Goal: Obtain resource: Obtain resource

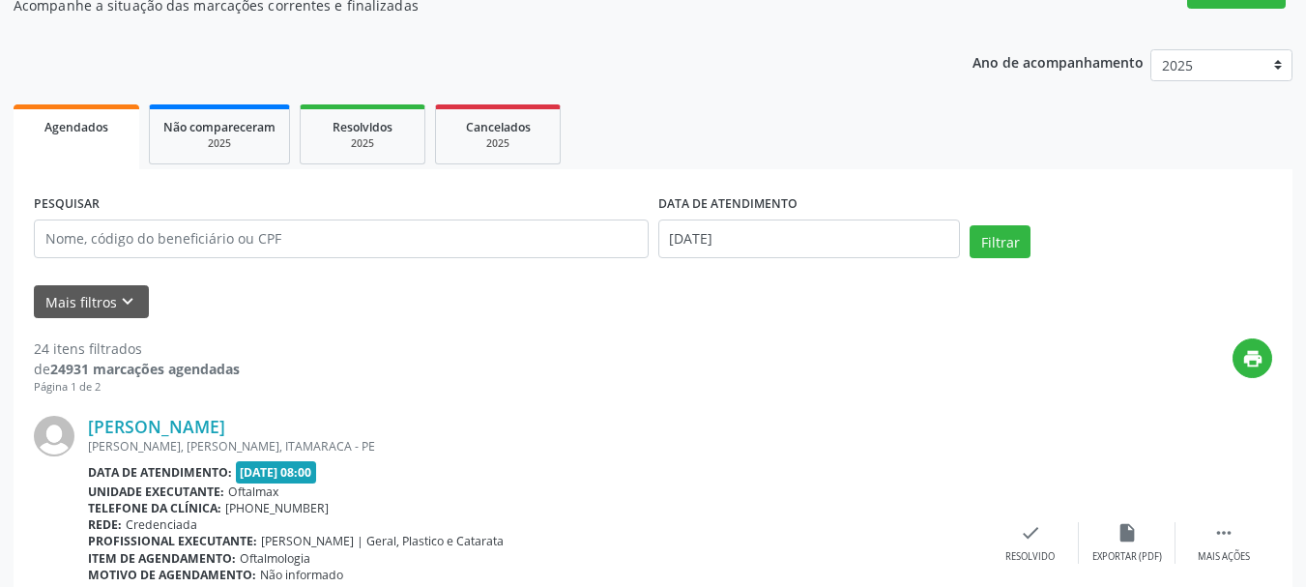
scroll to position [193, 0]
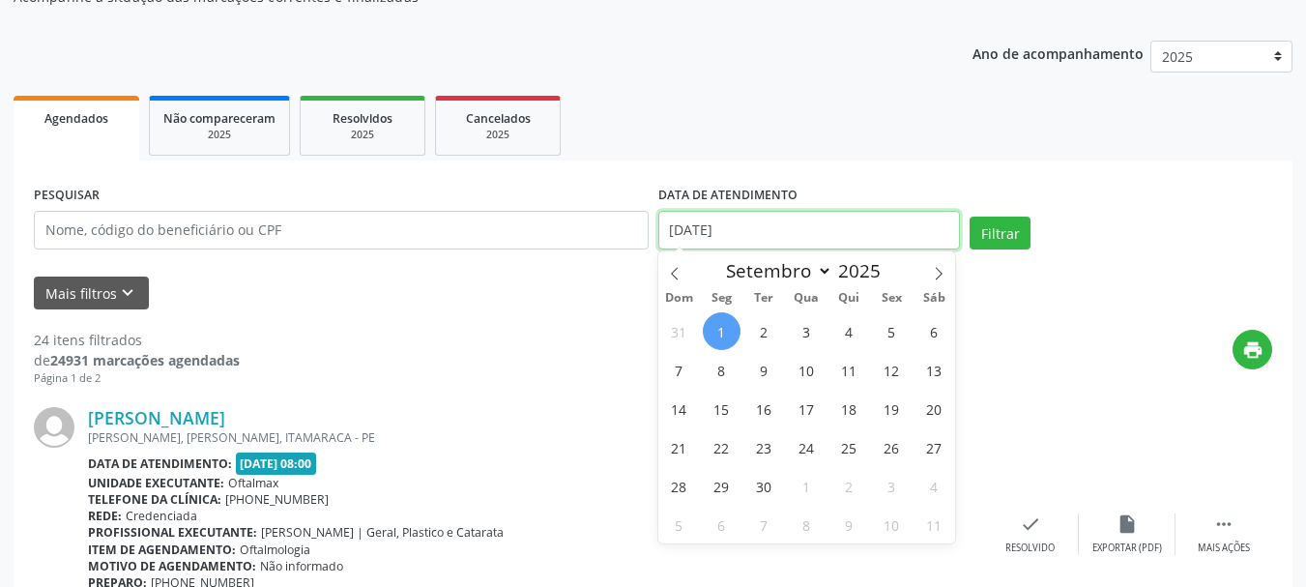
click at [775, 231] on input "[DATE]" at bounding box center [809, 230] width 302 height 39
click at [844, 332] on span "4" at bounding box center [849, 331] width 38 height 38
type input "[DATE]"
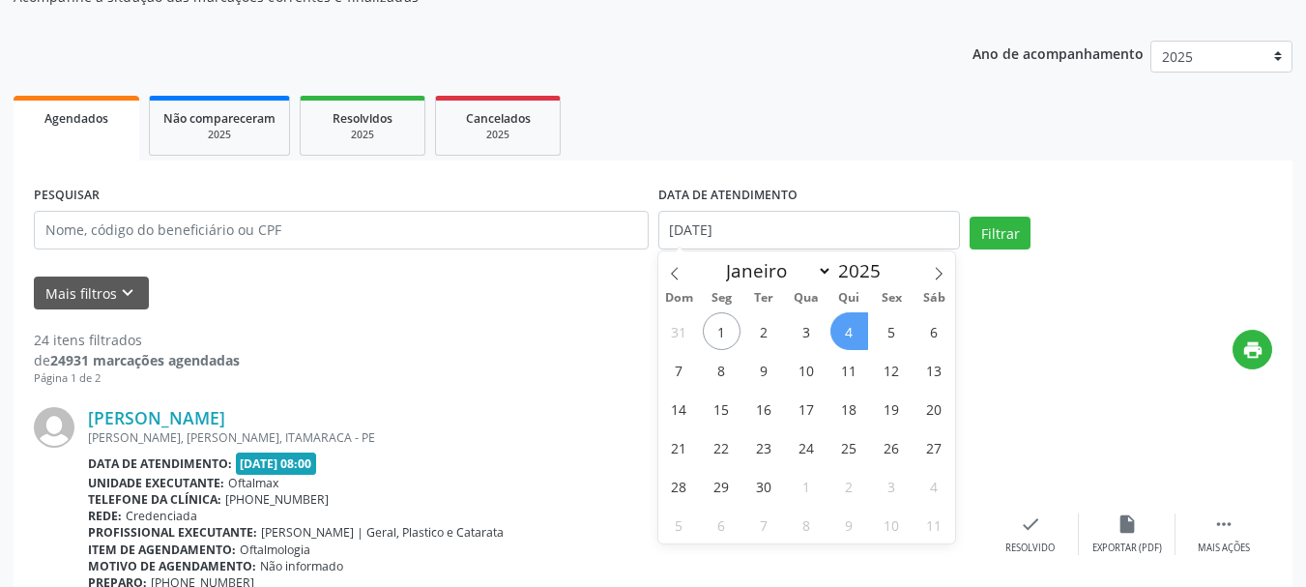
click at [844, 332] on span "4" at bounding box center [849, 331] width 38 height 38
click at [844, 332] on div "print" at bounding box center [756, 358] width 1032 height 57
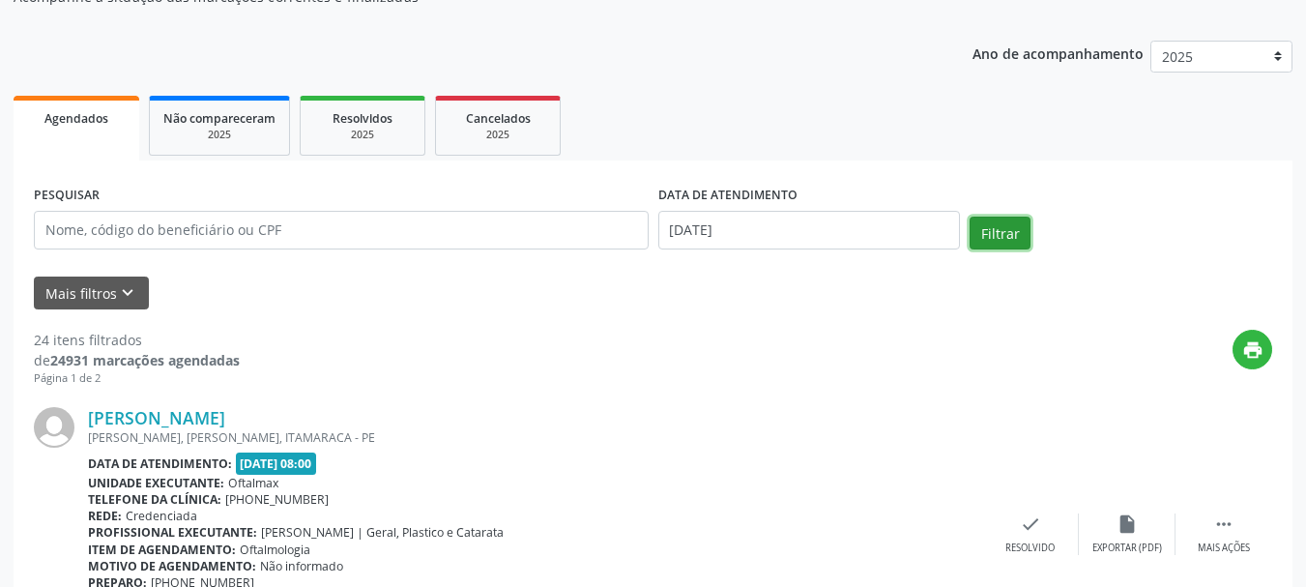
click at [1010, 236] on button "Filtrar" at bounding box center [999, 232] width 61 height 33
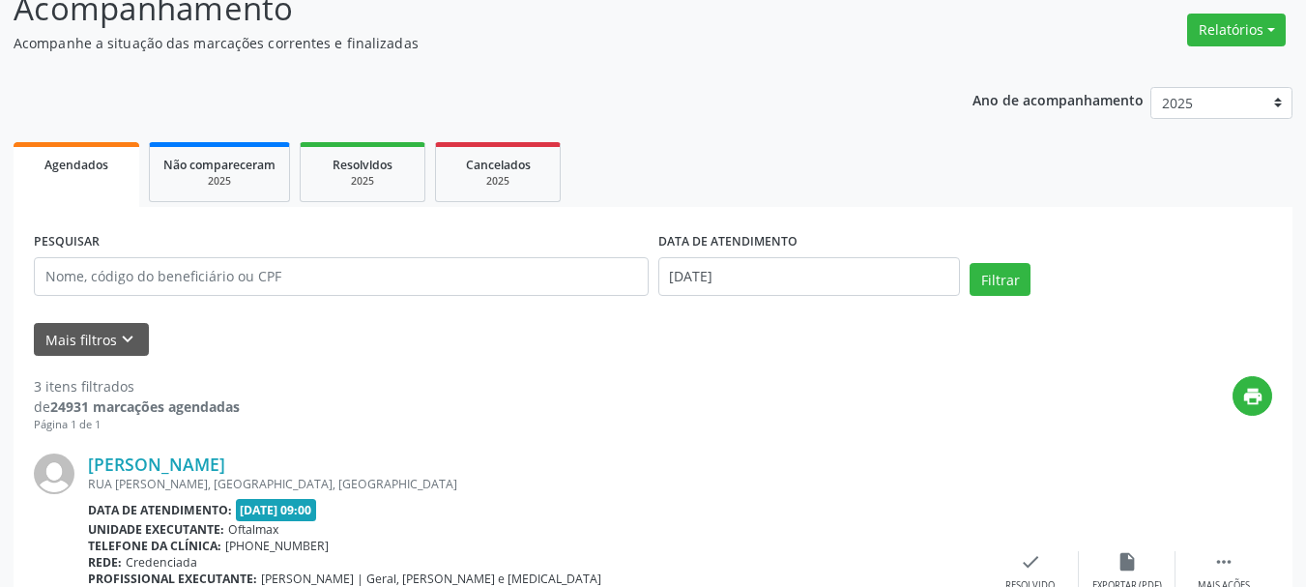
scroll to position [89, 0]
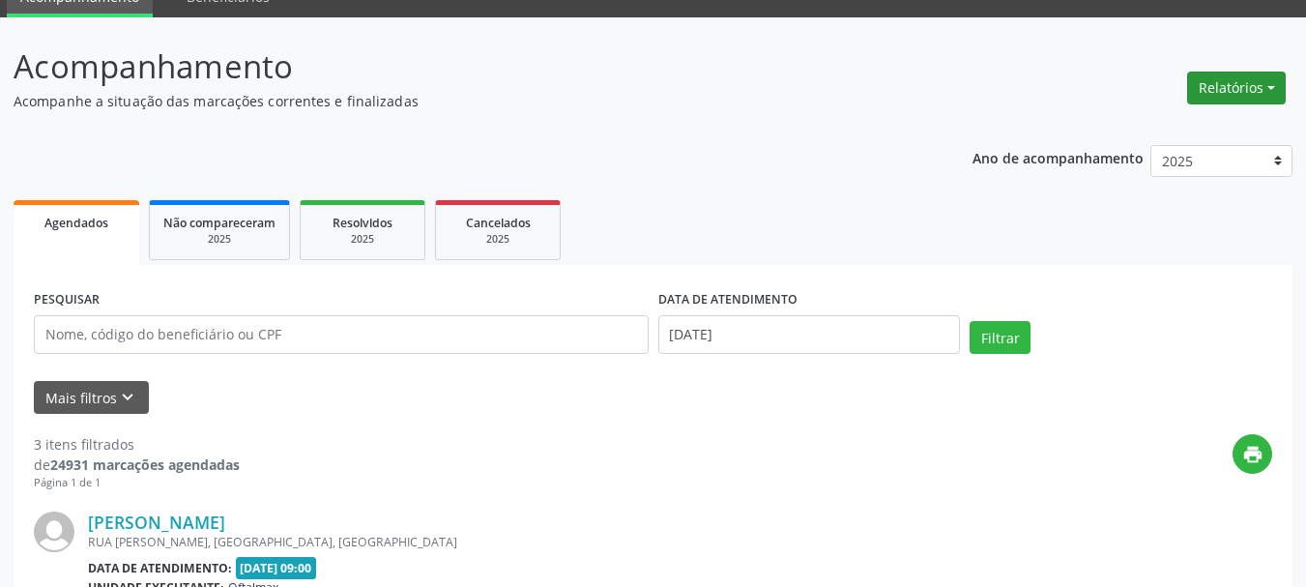
click at [1268, 84] on button "Relatórios" at bounding box center [1236, 88] width 99 height 33
click at [1137, 131] on link "Agendamentos" at bounding box center [1183, 129] width 208 height 27
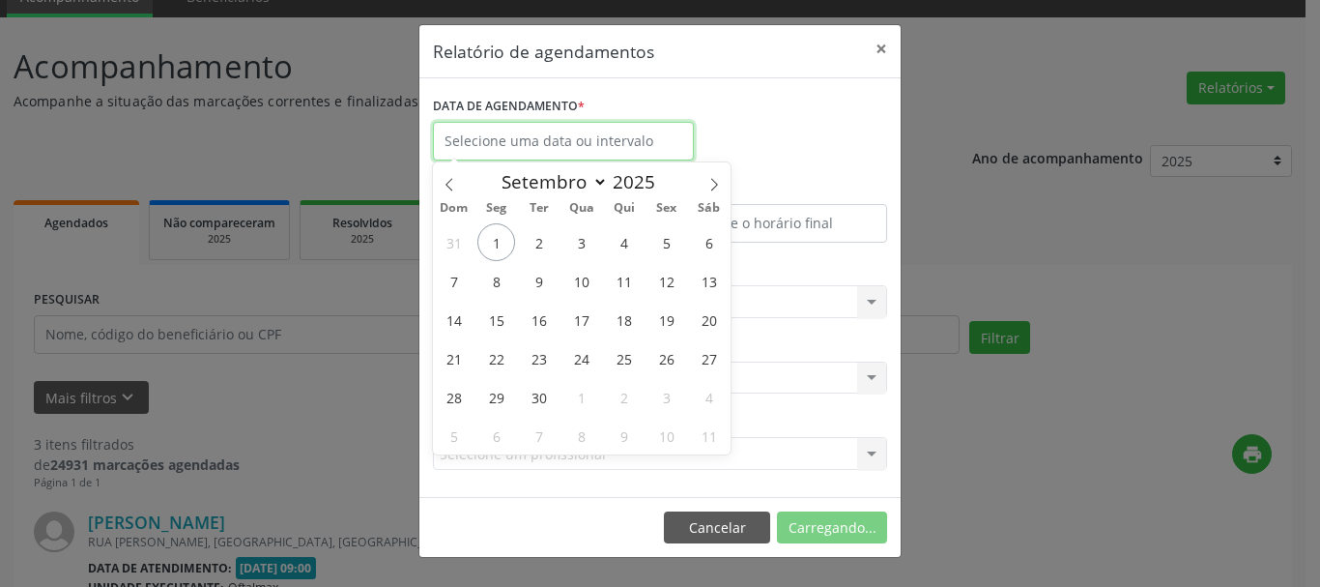
click at [552, 136] on input "text" at bounding box center [563, 141] width 261 height 39
click at [624, 248] on span "4" at bounding box center [624, 242] width 38 height 38
type input "[DATE]"
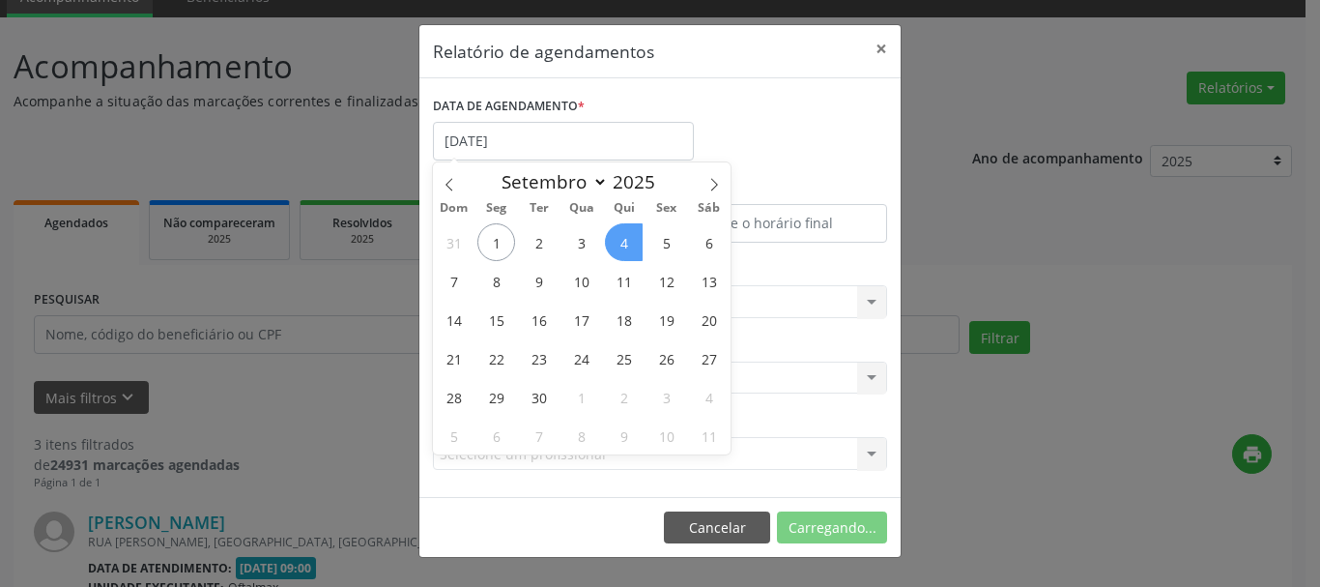
click at [624, 248] on span "4" at bounding box center [624, 242] width 38 height 38
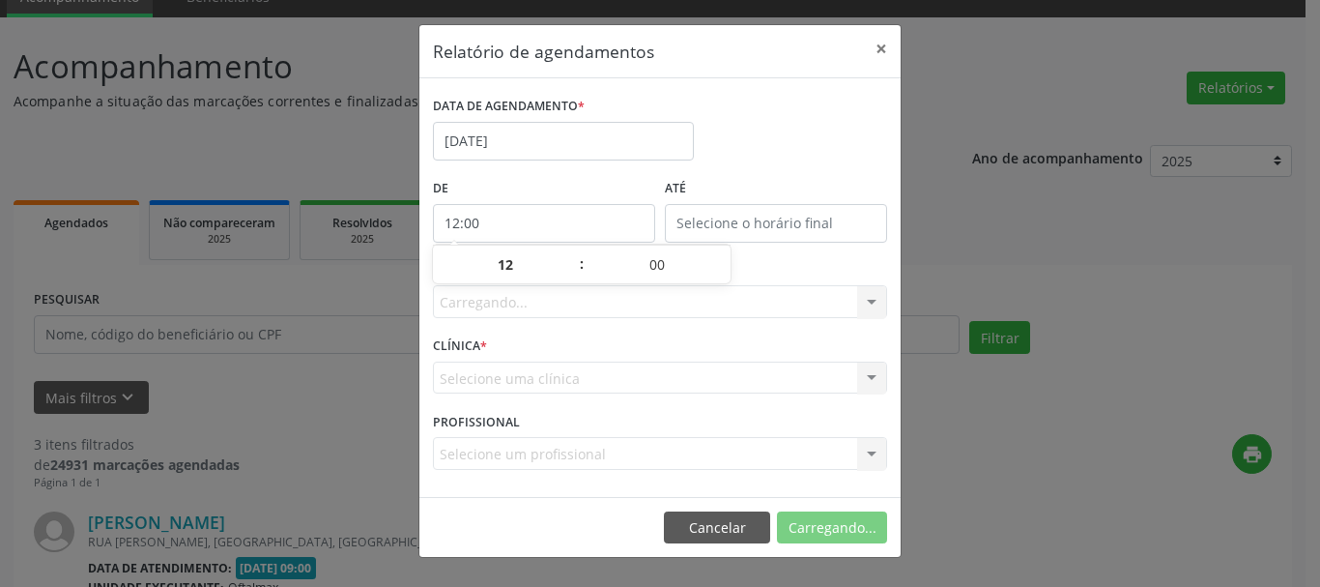
click at [597, 224] on input "12:00" at bounding box center [544, 223] width 222 height 39
click at [569, 272] on span at bounding box center [572, 274] width 14 height 19
type input "11:00"
type input "11"
click at [569, 272] on span at bounding box center [572, 274] width 14 height 19
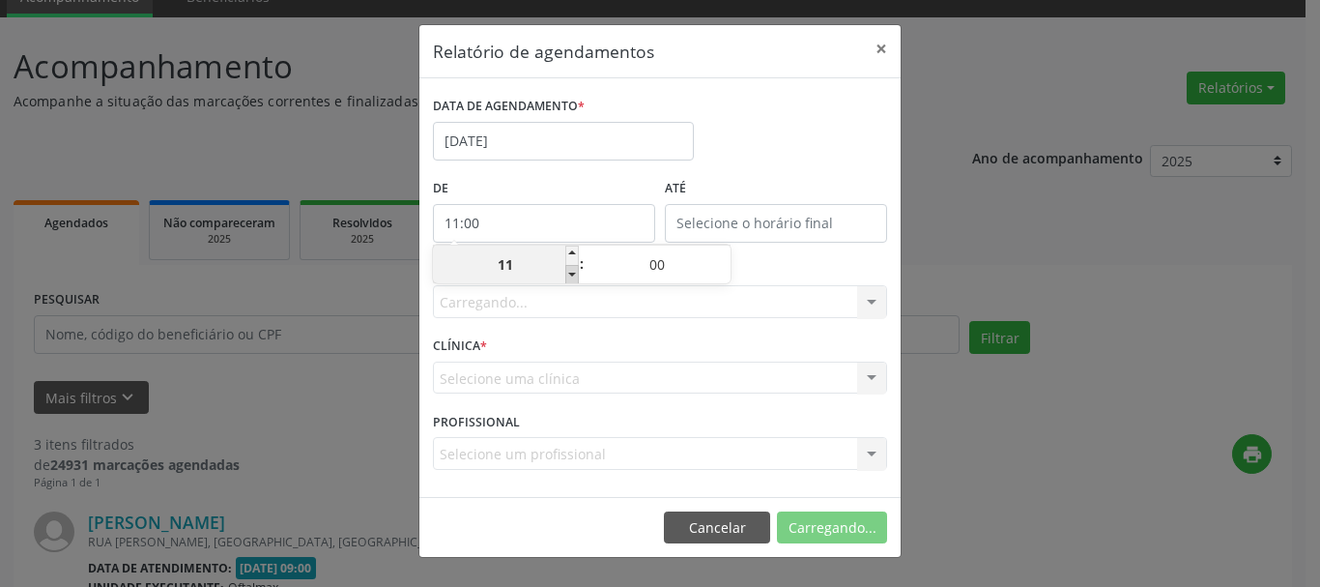
type input "10:00"
type input "10"
click at [569, 272] on span at bounding box center [572, 274] width 14 height 19
type input "09:00"
type input "09"
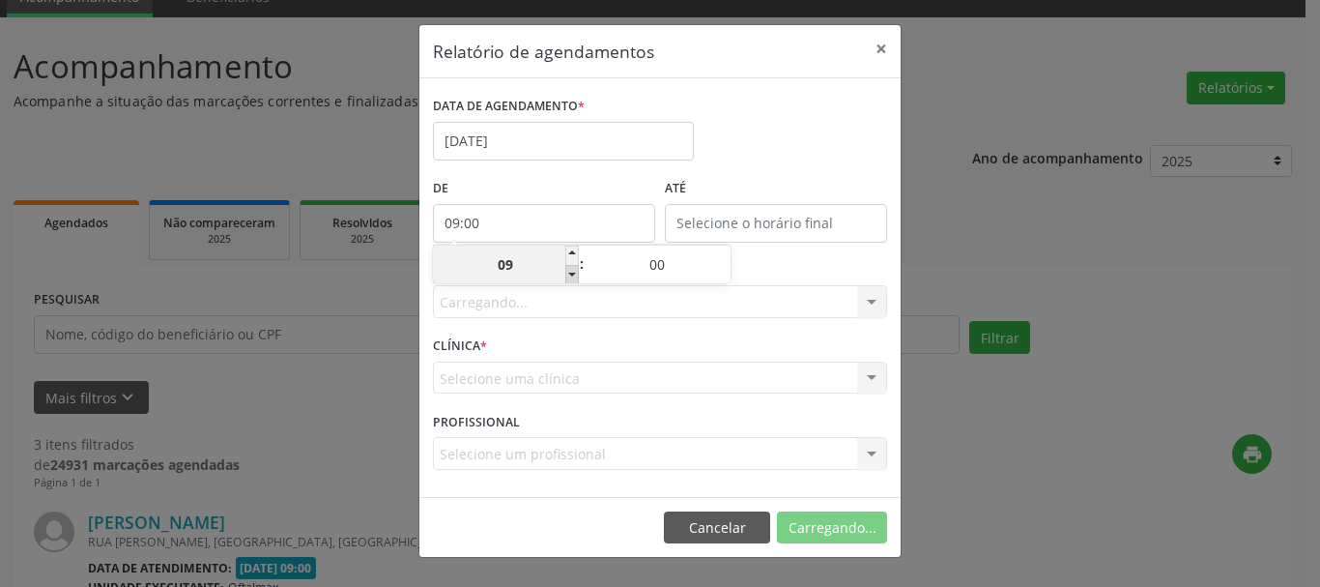
click at [569, 272] on span at bounding box center [572, 274] width 14 height 19
type input "08:00"
type input "08"
click at [569, 272] on span at bounding box center [572, 274] width 14 height 19
type input "07:00"
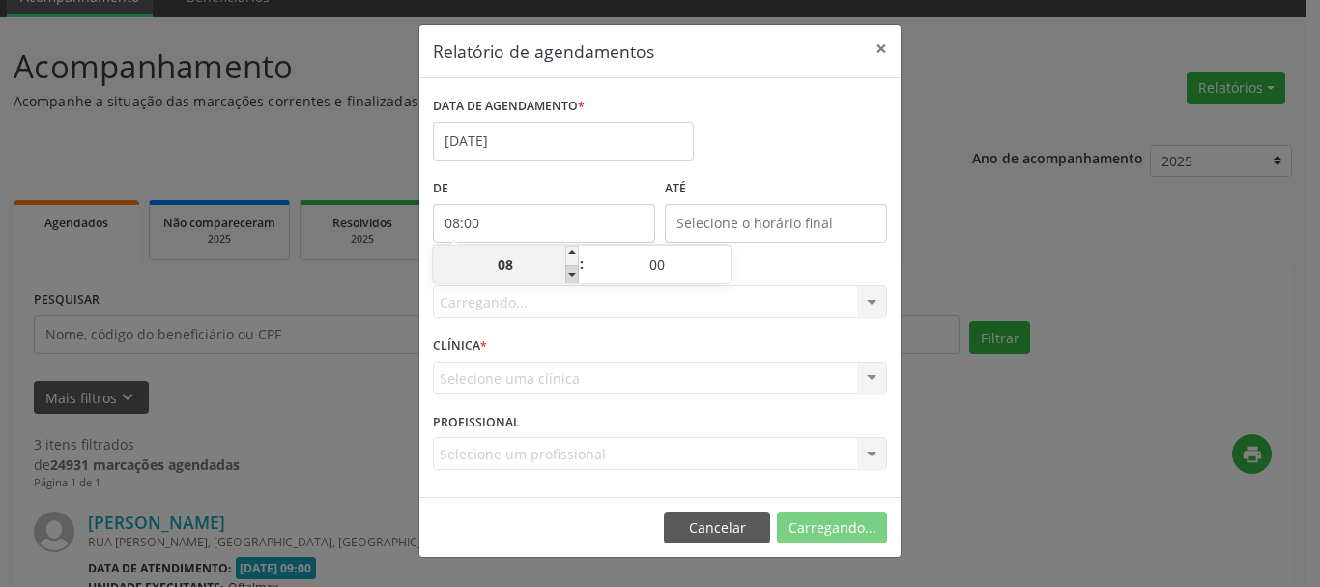
type input "07"
click at [569, 272] on span at bounding box center [572, 274] width 14 height 19
type input "06:00"
type input "06"
click at [573, 251] on span at bounding box center [572, 254] width 14 height 19
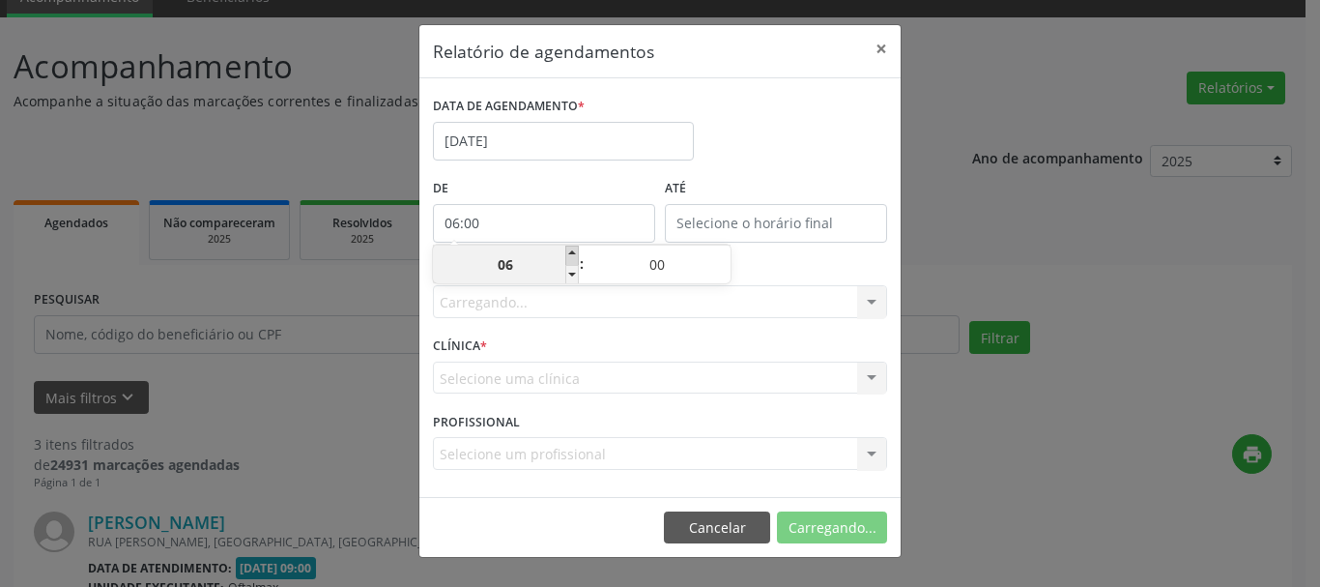
type input "07:00"
type input "07"
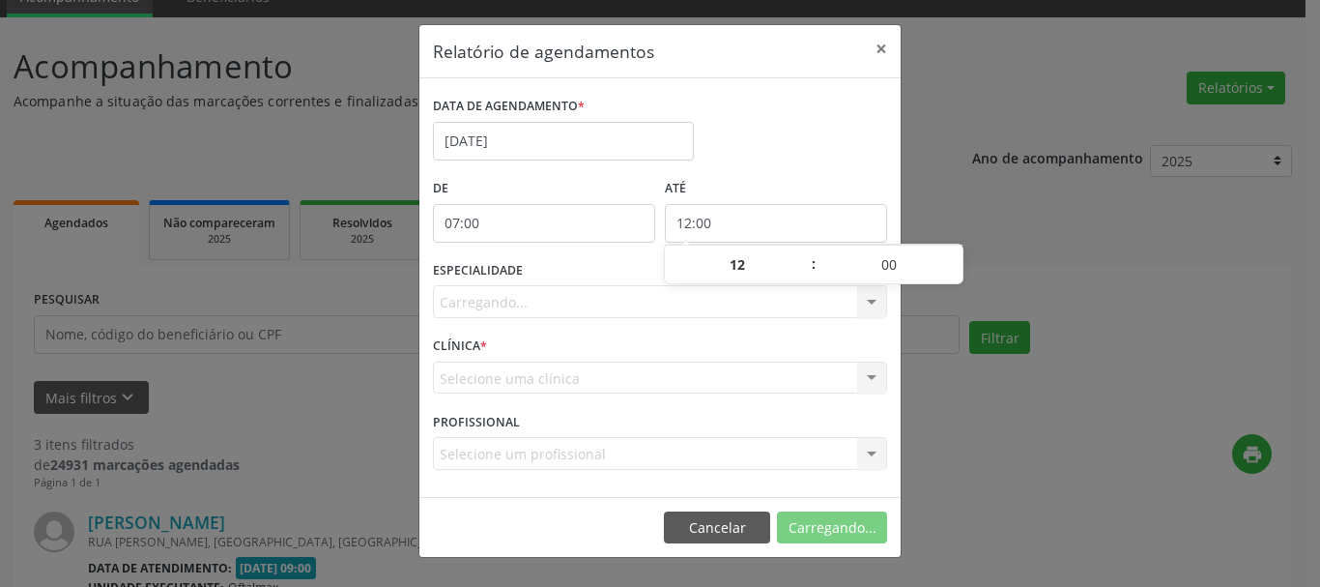
click at [748, 223] on input "12:00" at bounding box center [776, 223] width 222 height 39
click at [802, 256] on span at bounding box center [804, 254] width 14 height 19
type input "13:00"
type input "13"
click at [802, 256] on span at bounding box center [804, 254] width 14 height 19
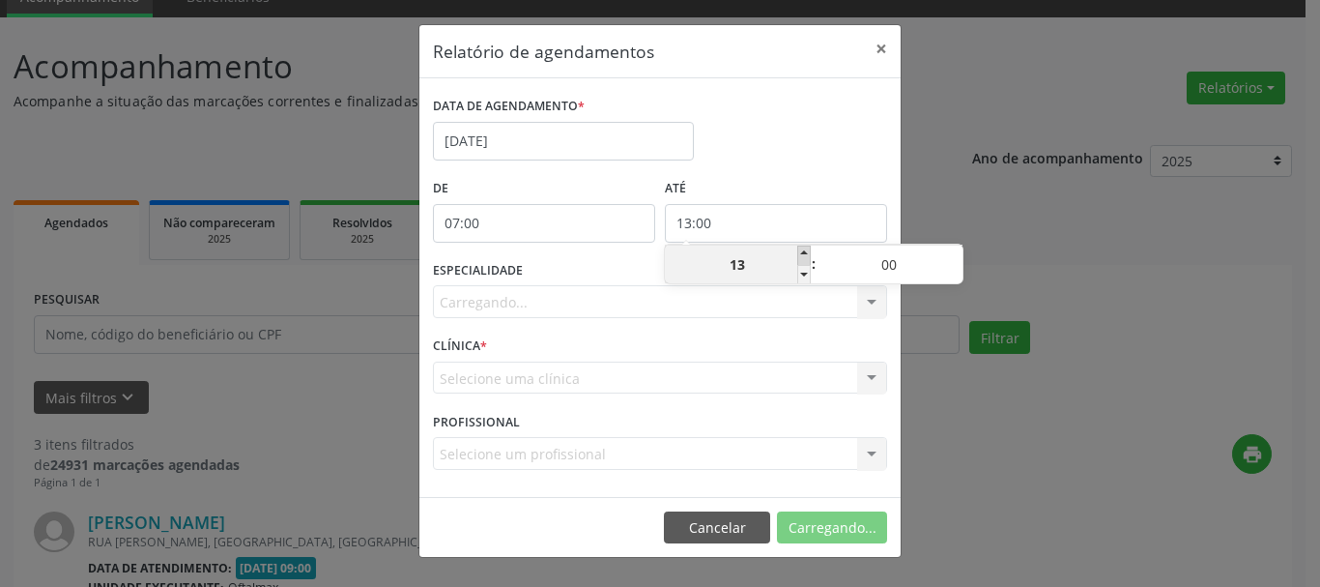
type input "14:00"
type input "14"
click at [802, 256] on span at bounding box center [804, 254] width 14 height 19
type input "15:00"
type input "15"
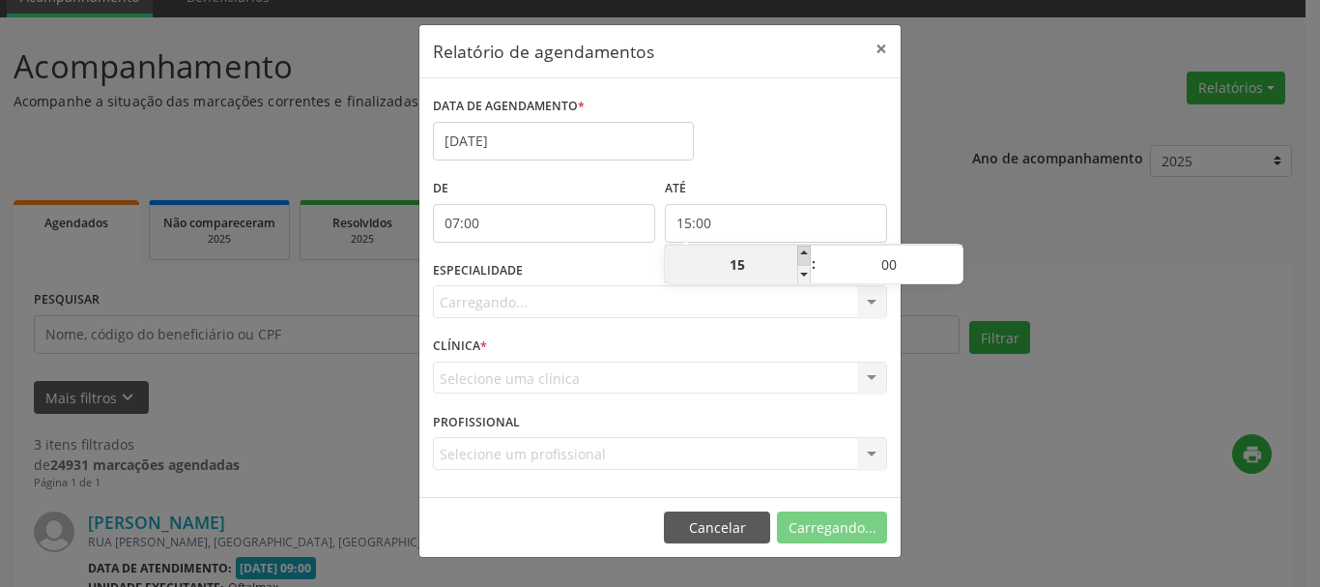
click at [802, 256] on span at bounding box center [804, 254] width 14 height 19
type input "16:00"
type input "16"
click at [802, 256] on span at bounding box center [804, 254] width 14 height 19
type input "17:00"
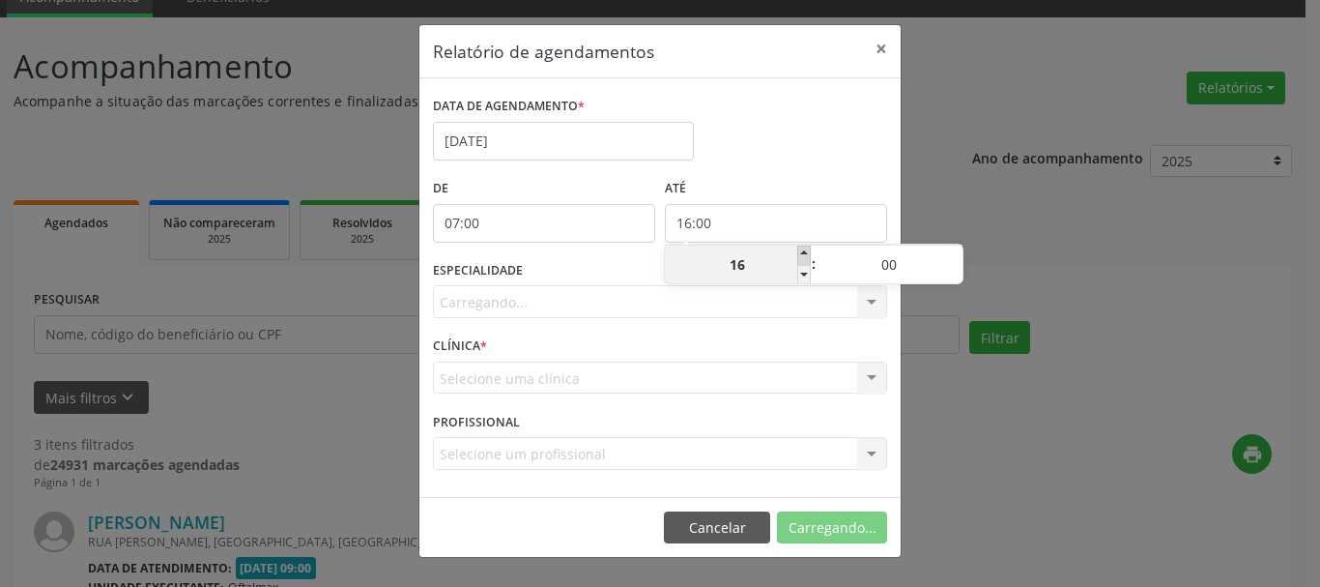
type input "17"
click at [802, 256] on span at bounding box center [804, 254] width 14 height 19
type input "18:00"
type input "18"
click at [802, 256] on span at bounding box center [804, 254] width 14 height 19
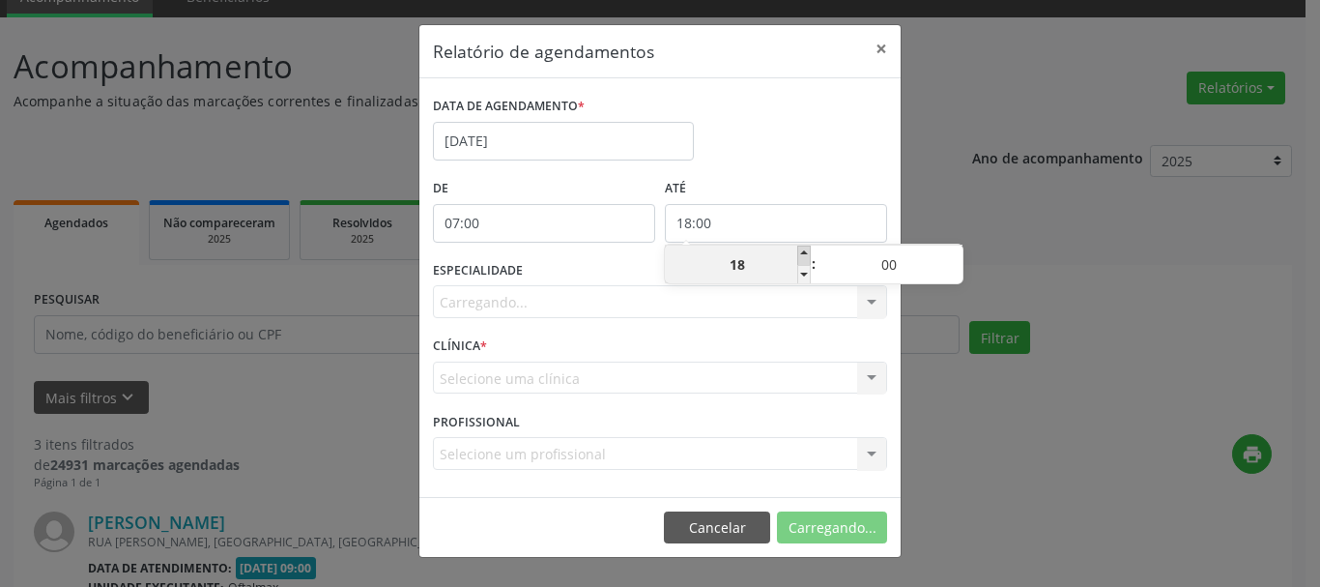
type input "19:00"
type input "19"
click at [802, 256] on span at bounding box center [804, 254] width 14 height 19
type input "20:00"
type input "20"
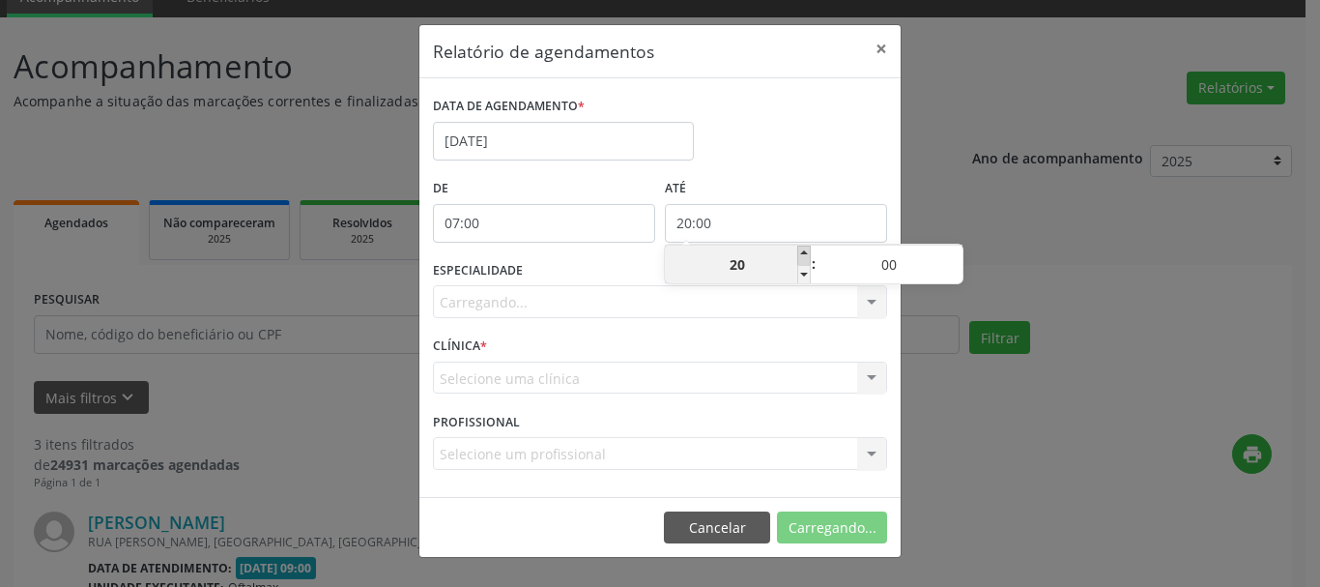
click at [802, 256] on span at bounding box center [804, 254] width 14 height 19
type input "21:00"
type input "21"
click at [802, 256] on span at bounding box center [804, 254] width 14 height 19
type input "22:00"
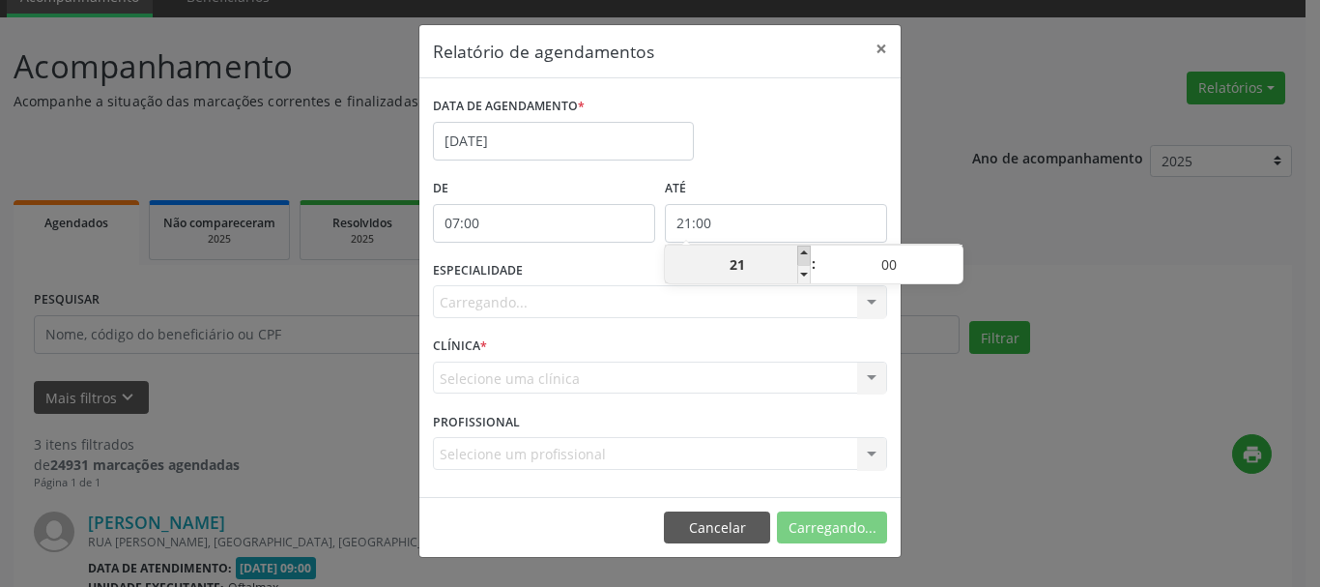
type input "22"
click at [802, 256] on span at bounding box center [804, 254] width 14 height 19
type input "23:00"
type input "23"
click at [1098, 216] on div "Relatório de agendamentos × DATA DE AGENDAMENTO * [DATE] De 07:00 ATÉ 23:00 ESP…" at bounding box center [660, 293] width 1320 height 587
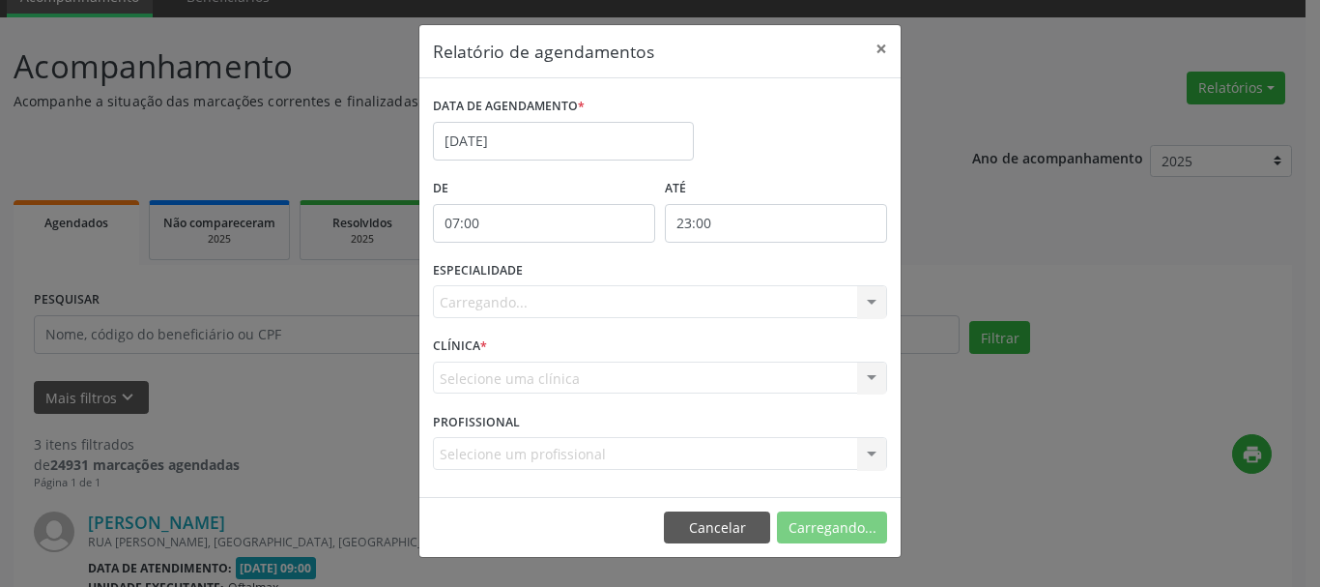
click at [538, 310] on div "Carregando... Nenhum resultado encontrado para: " " Não há nenhuma opção para s…" at bounding box center [660, 301] width 454 height 33
click at [870, 300] on div "Carregando... Nenhum resultado encontrado para: " " Não há nenhuma opção para s…" at bounding box center [660, 301] width 454 height 33
click at [578, 288] on div "Carregando... Nenhum resultado encontrado para: " " Não há nenhuma opção para s…" at bounding box center [660, 301] width 454 height 33
click at [654, 301] on div "Carregando... Nenhum resultado encontrado para: " " Não há nenhuma opção para s…" at bounding box center [660, 301] width 454 height 33
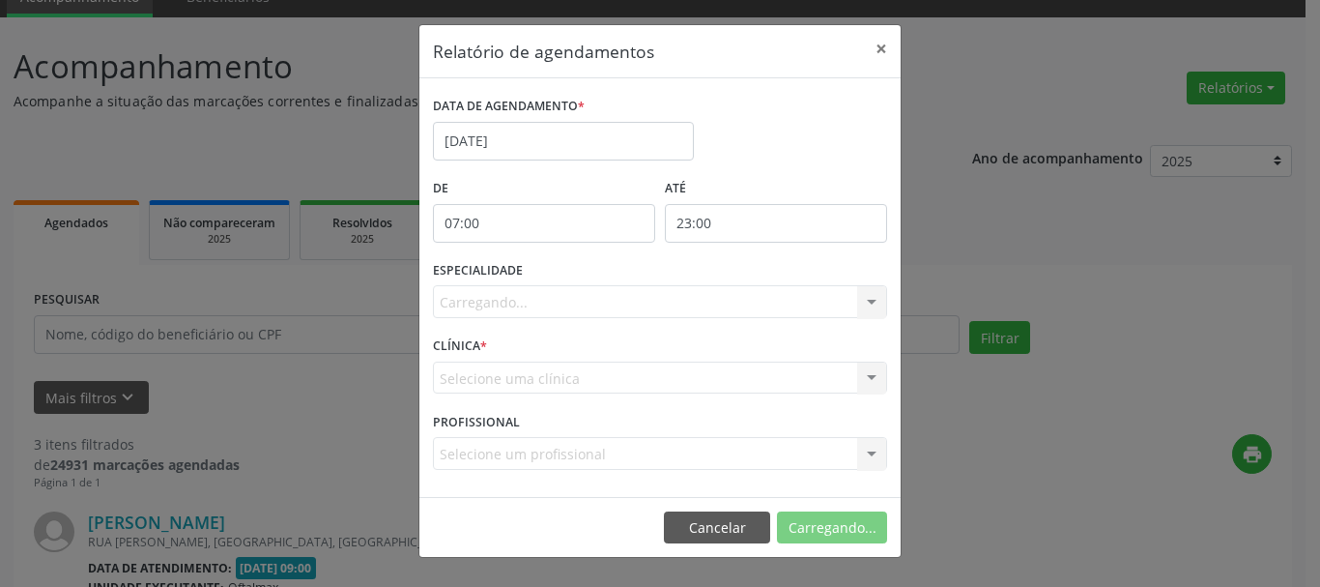
click at [870, 302] on div "Carregando... Nenhum resultado encontrado para: " " Não há nenhuma opção para s…" at bounding box center [660, 301] width 454 height 33
click at [509, 302] on div "Carregando... Nenhum resultado encontrado para: " " Não há nenhuma opção para s…" at bounding box center [660, 301] width 454 height 33
click at [516, 375] on div "Selecione uma clínica Nenhum resultado encontrado para: " " Não há nenhuma opçã…" at bounding box center [660, 377] width 454 height 33
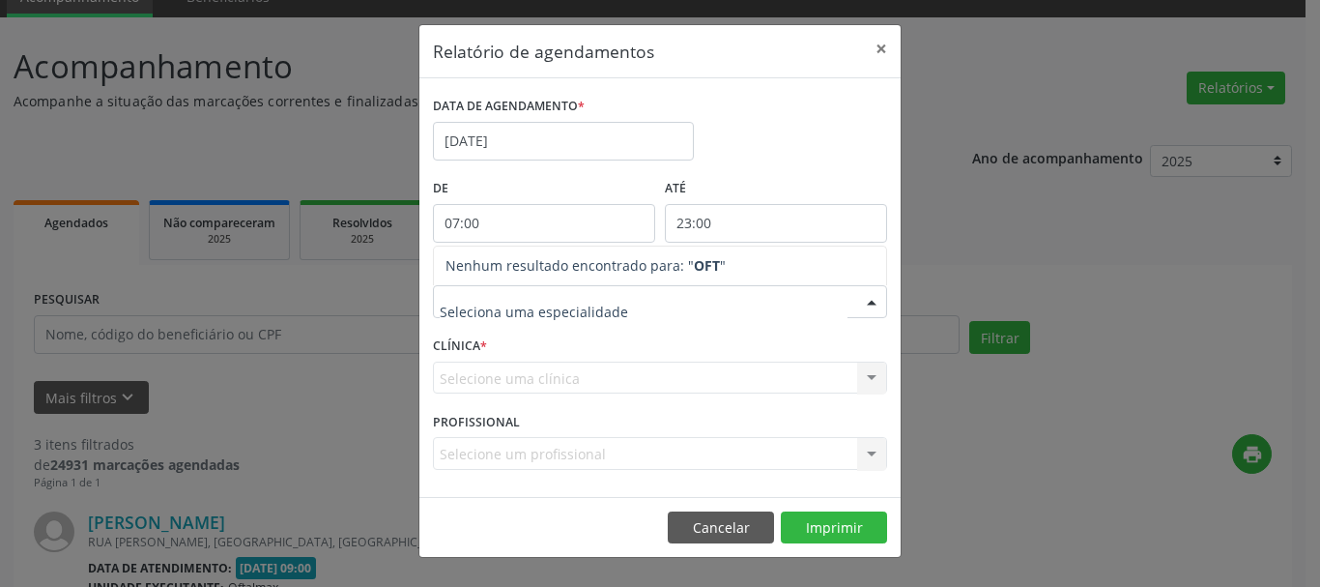
click at [510, 354] on div "CLÍNICA * Selecione uma clínica Nenhum resultado encontrado para: " " Não há ne…" at bounding box center [660, 368] width 464 height 75
click at [1033, 457] on div "Relatório de agendamentos × DATA DE AGENDAMENTO * [DATE] De 07:00 ATÉ 23:00 ESP…" at bounding box center [660, 293] width 1320 height 587
click at [871, 302] on div at bounding box center [871, 302] width 29 height 33
click at [1033, 196] on div "Relatório de agendamentos × DATA DE AGENDAMENTO * [DATE] De 07:00 ATÉ 23:00 ESP…" at bounding box center [660, 293] width 1320 height 587
click at [522, 375] on div "Selecione uma clínica Nenhum resultado encontrado para: " " Não há nenhuma opçã…" at bounding box center [660, 377] width 454 height 33
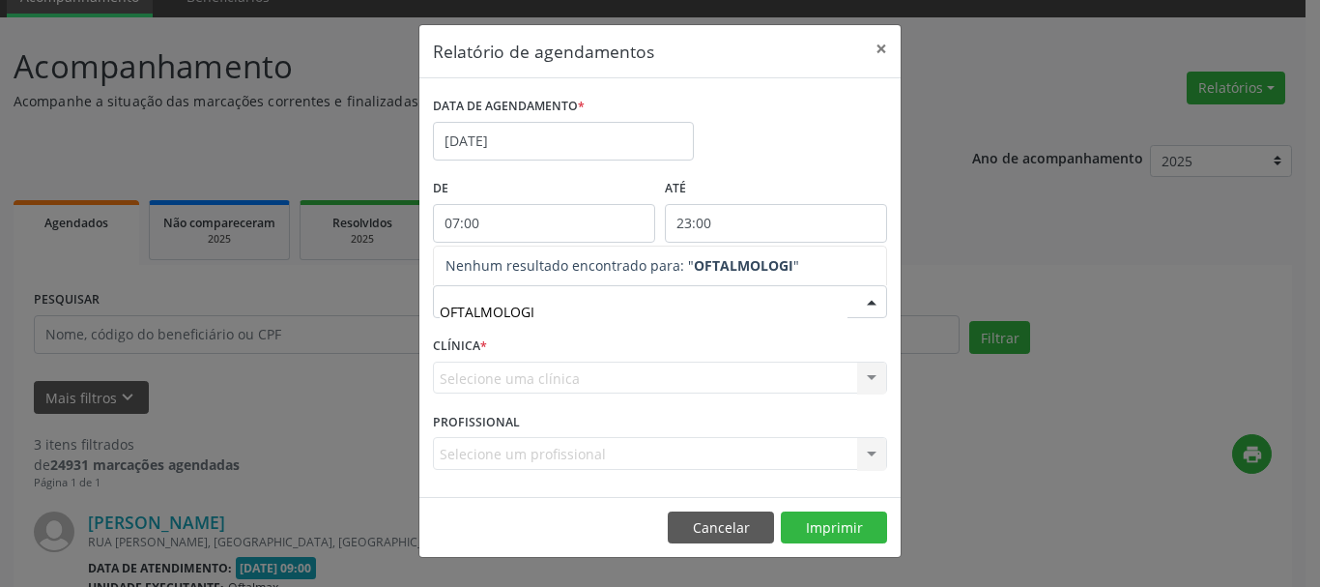
type input "OFTALMOLOGIA"
click at [802, 527] on button "Imprimir" at bounding box center [834, 527] width 106 height 33
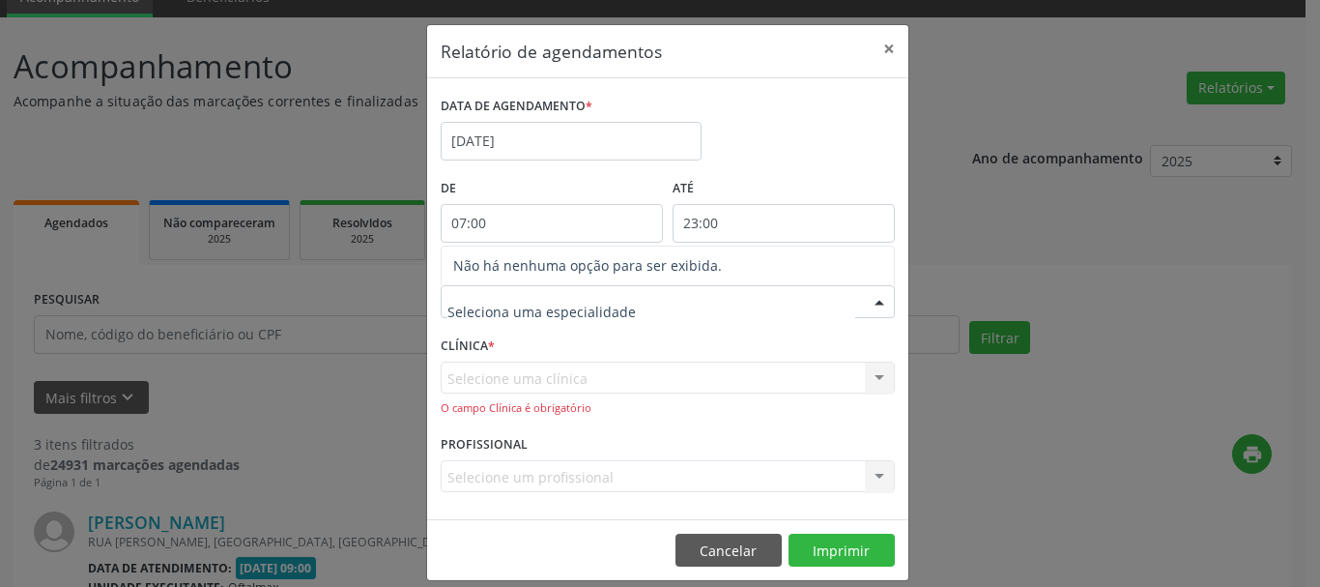
click at [607, 291] on div at bounding box center [668, 301] width 454 height 33
click at [607, 304] on input "text" at bounding box center [651, 311] width 408 height 39
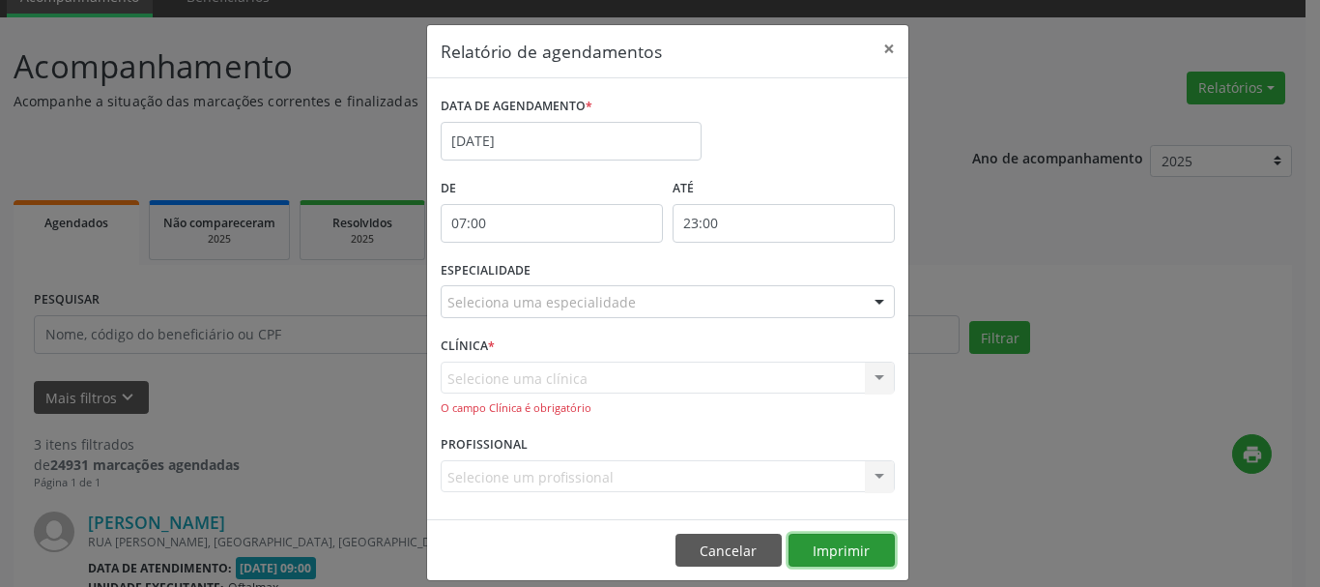
click at [837, 544] on button "Imprimir" at bounding box center [842, 549] width 106 height 33
click at [533, 382] on div "Selecione uma clínica Nenhum resultado encontrado para: " " Não há nenhuma opçã…" at bounding box center [668, 388] width 454 height 55
click at [541, 412] on div "O campo Clínica é obrigatório" at bounding box center [668, 408] width 454 height 16
click at [486, 383] on div "Selecione uma clínica Nenhum resultado encontrado para: " " Não há nenhuma opçã…" at bounding box center [668, 388] width 454 height 55
click at [872, 381] on div "Selecione uma clínica Nenhum resultado encontrado para: " " Não há nenhuma opçã…" at bounding box center [668, 388] width 454 height 55
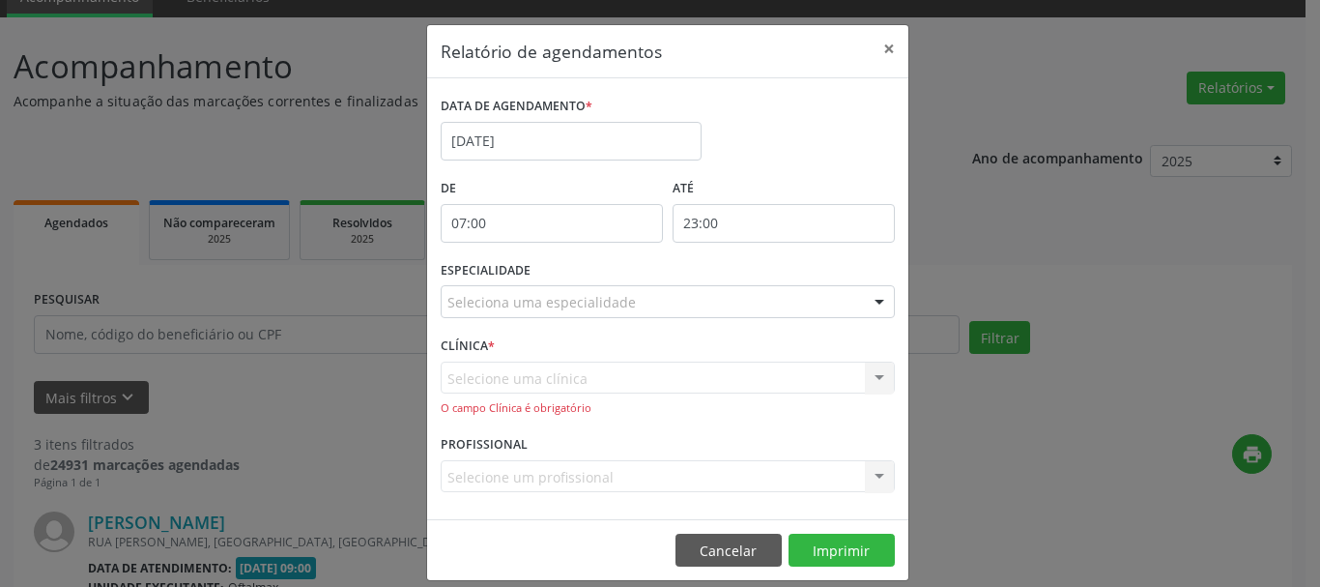
click at [871, 370] on div "Selecione uma clínica Nenhum resultado encontrado para: " " Não há nenhuma opçã…" at bounding box center [668, 388] width 454 height 55
click at [1078, 520] on div "Relatório de agendamentos × DATA DE AGENDAMENTO * [DATE] De 07:00 ATÉ 23:00 ESP…" at bounding box center [660, 293] width 1320 height 587
click at [724, 548] on button "Cancelar" at bounding box center [729, 549] width 106 height 33
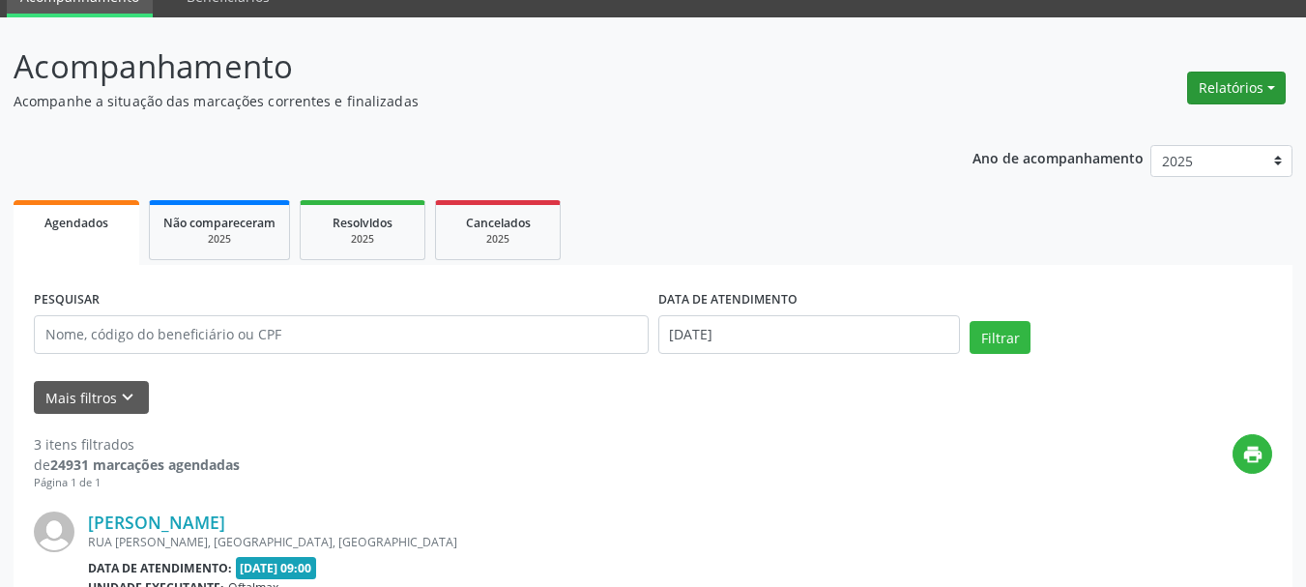
click at [1270, 85] on button "Relatórios" at bounding box center [1236, 88] width 99 height 33
click at [1122, 130] on link "Agendamentos" at bounding box center [1183, 129] width 208 height 27
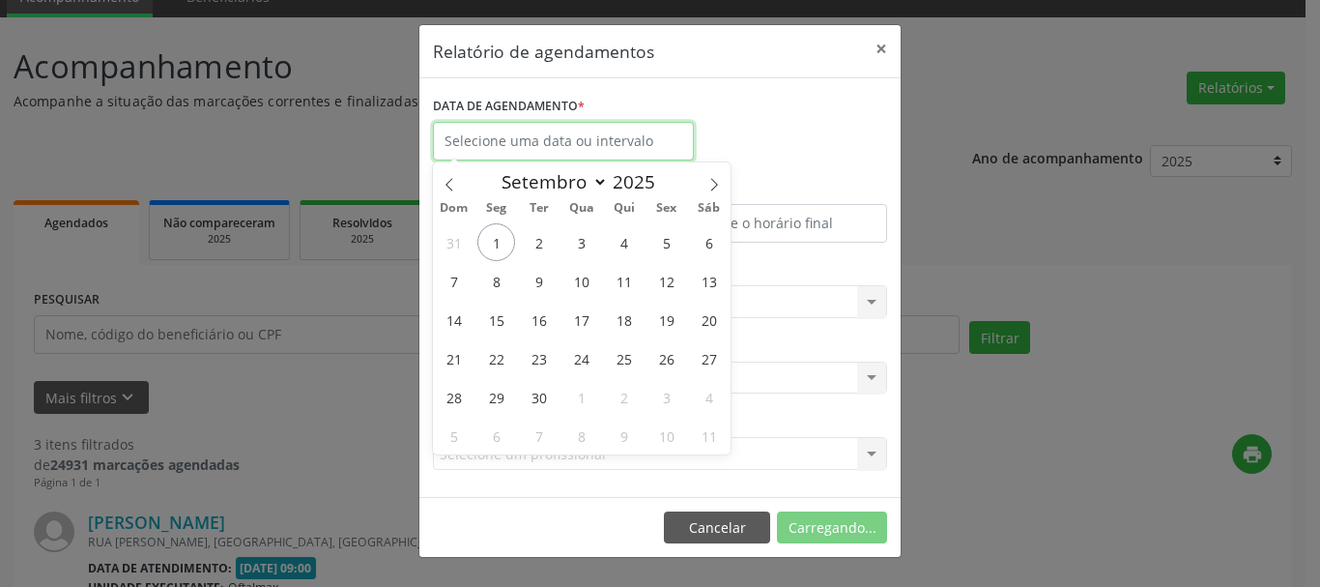
click at [587, 151] on input "text" at bounding box center [563, 141] width 261 height 39
click at [628, 237] on span "4" at bounding box center [624, 242] width 38 height 38
type input "[DATE]"
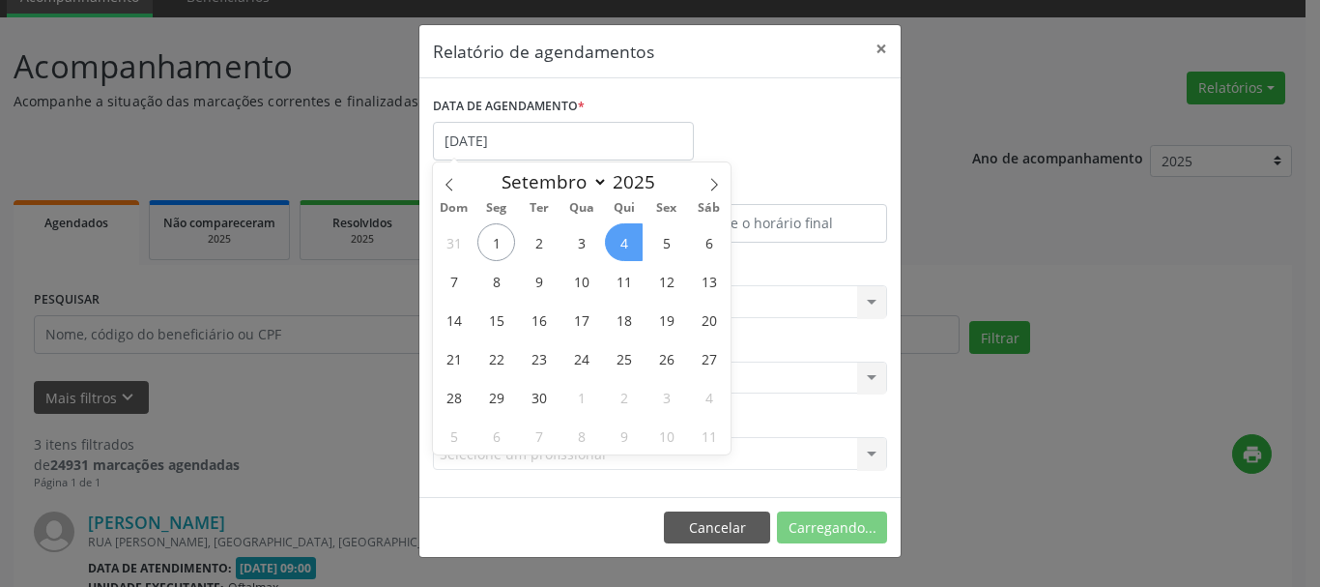
click at [628, 237] on span "4" at bounding box center [624, 242] width 38 height 38
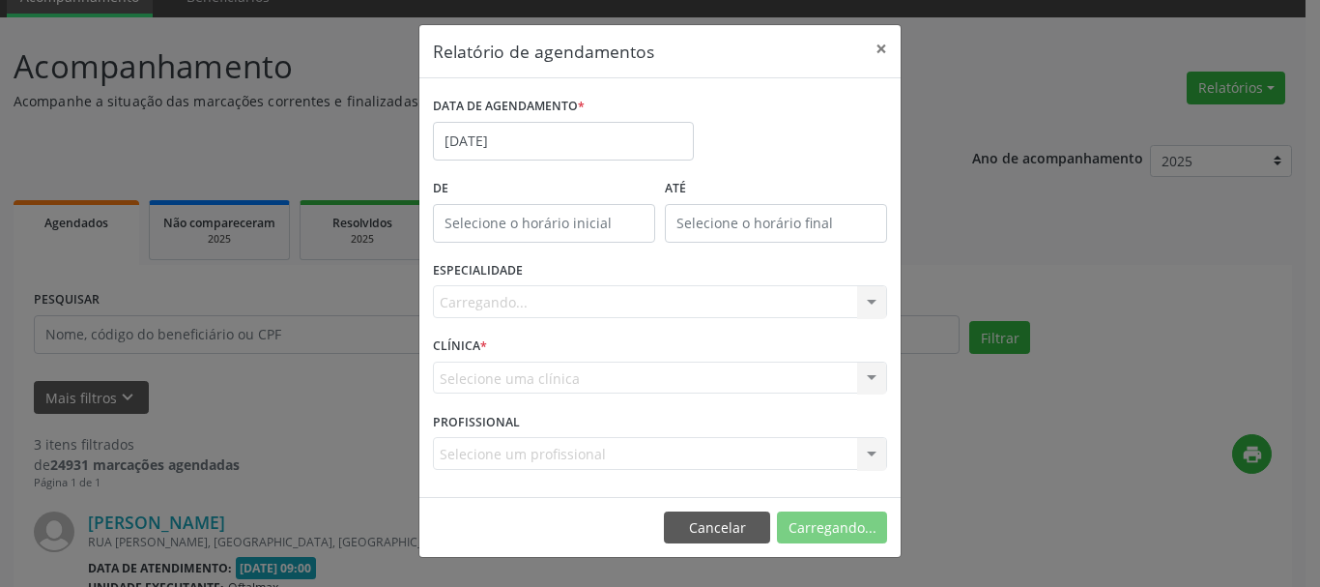
click at [565, 223] on input "text" at bounding box center [544, 223] width 222 height 39
click at [571, 260] on span at bounding box center [572, 254] width 14 height 19
type input "13:00"
type input "13"
click at [571, 259] on span at bounding box center [572, 254] width 14 height 19
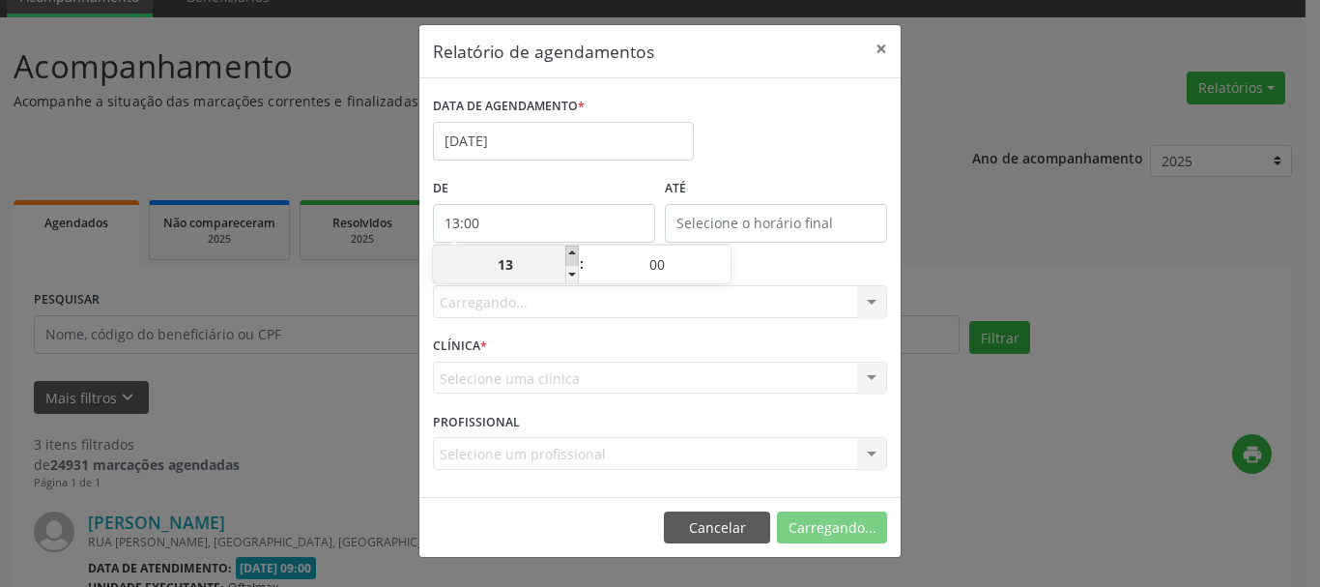
type input "14:00"
type input "14"
click at [571, 259] on span at bounding box center [572, 254] width 14 height 19
type input "15:00"
type input "15"
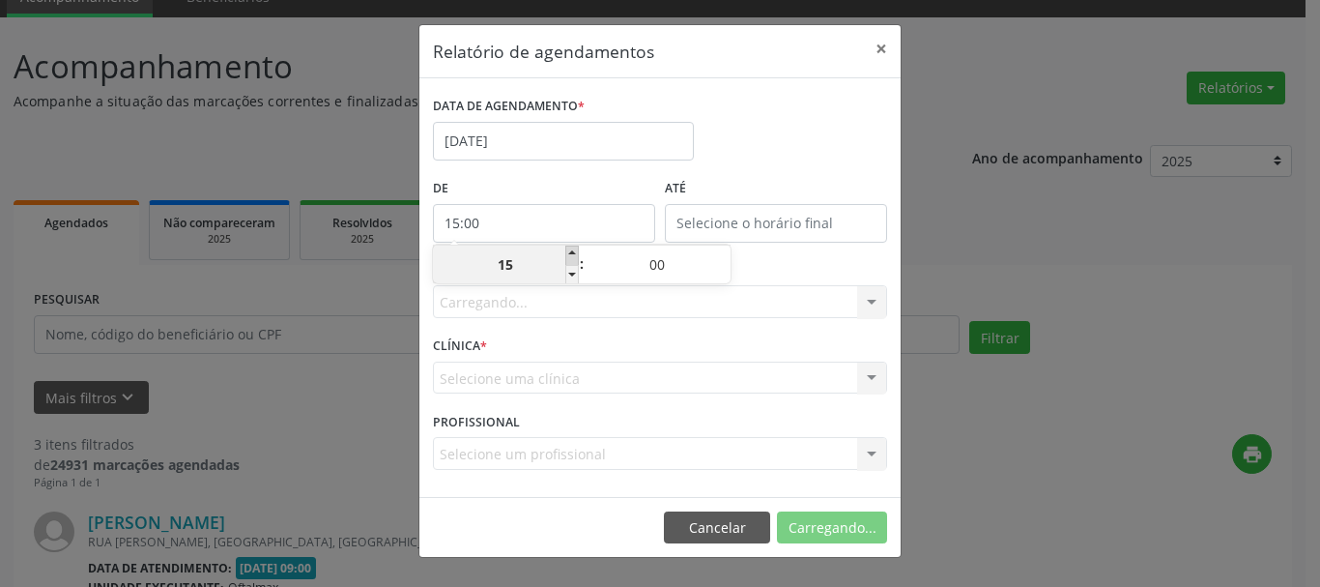
click at [571, 259] on span at bounding box center [572, 254] width 14 height 19
type input "16:00"
type input "16"
click at [571, 275] on span at bounding box center [572, 274] width 14 height 19
type input "15:00"
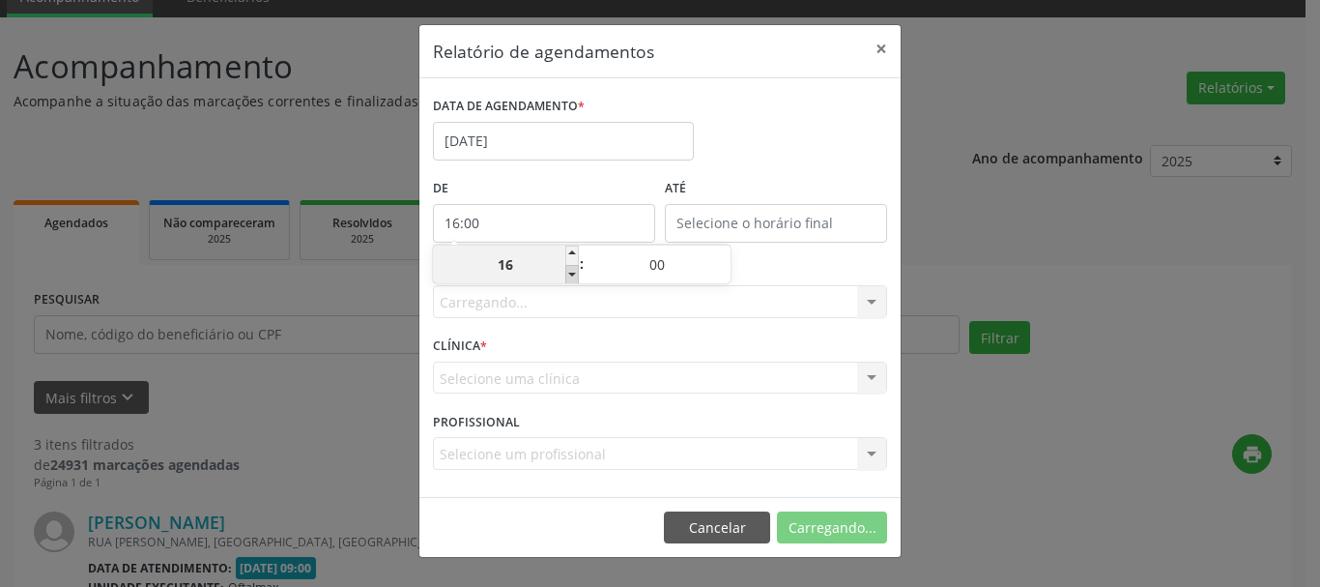
type input "15"
click at [571, 275] on span at bounding box center [572, 274] width 14 height 19
type input "14:00"
type input "14"
click at [571, 275] on span at bounding box center [572, 274] width 14 height 19
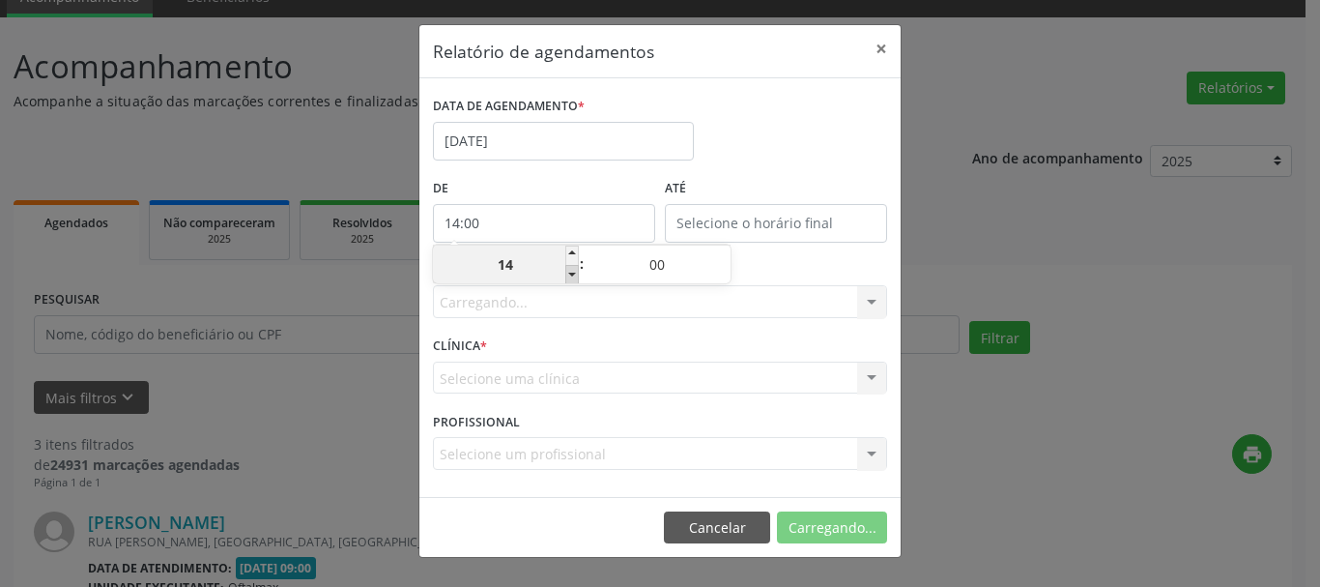
type input "13:00"
type input "13"
click at [571, 275] on span at bounding box center [572, 274] width 14 height 19
type input "12:00"
type input "12"
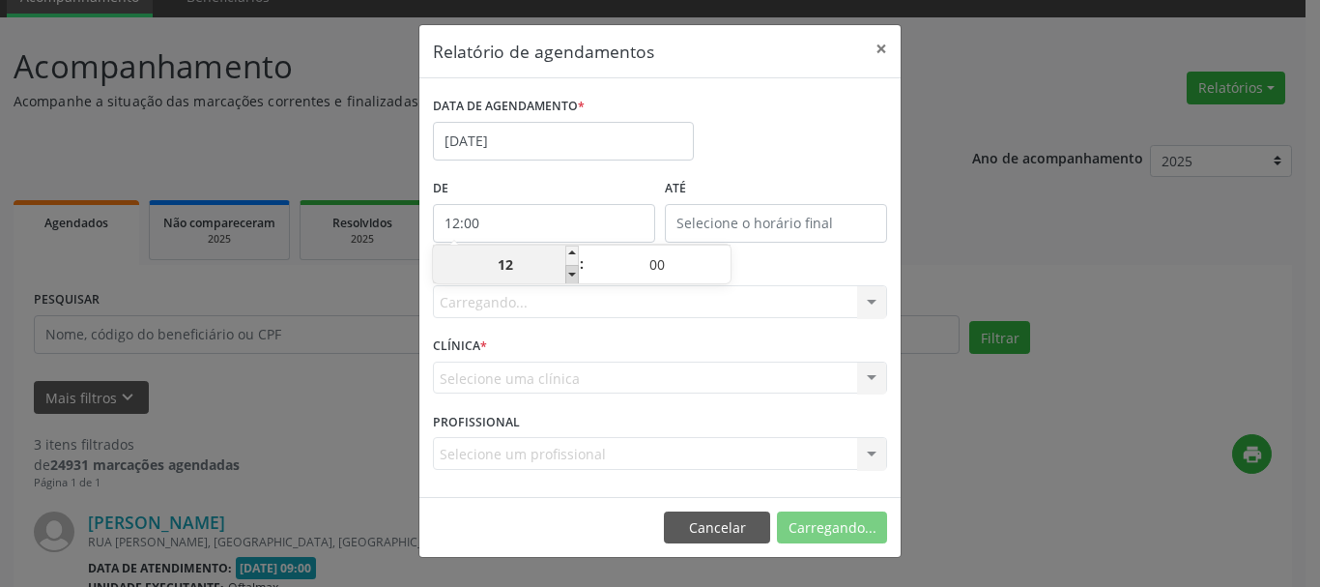
click at [571, 275] on span at bounding box center [572, 274] width 14 height 19
type input "11:00"
type input "11"
click at [571, 275] on span at bounding box center [572, 274] width 14 height 19
type input "10:00"
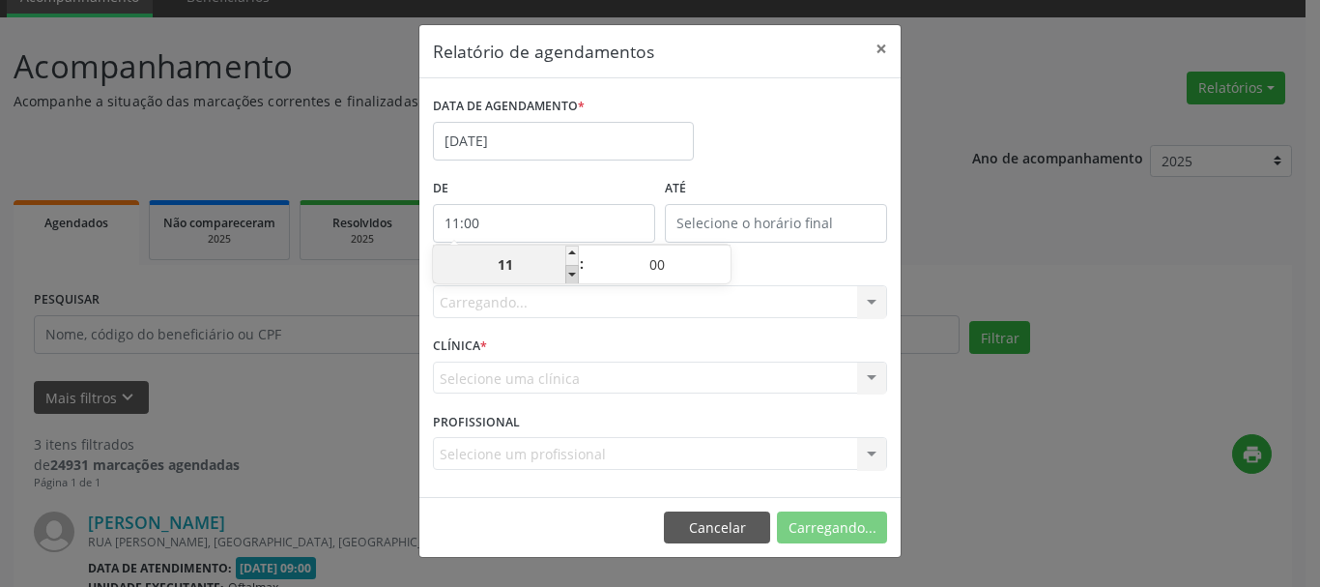
type input "10"
click at [571, 275] on span at bounding box center [572, 274] width 14 height 19
type input "09:00"
type input "09"
click at [571, 275] on span at bounding box center [572, 274] width 14 height 19
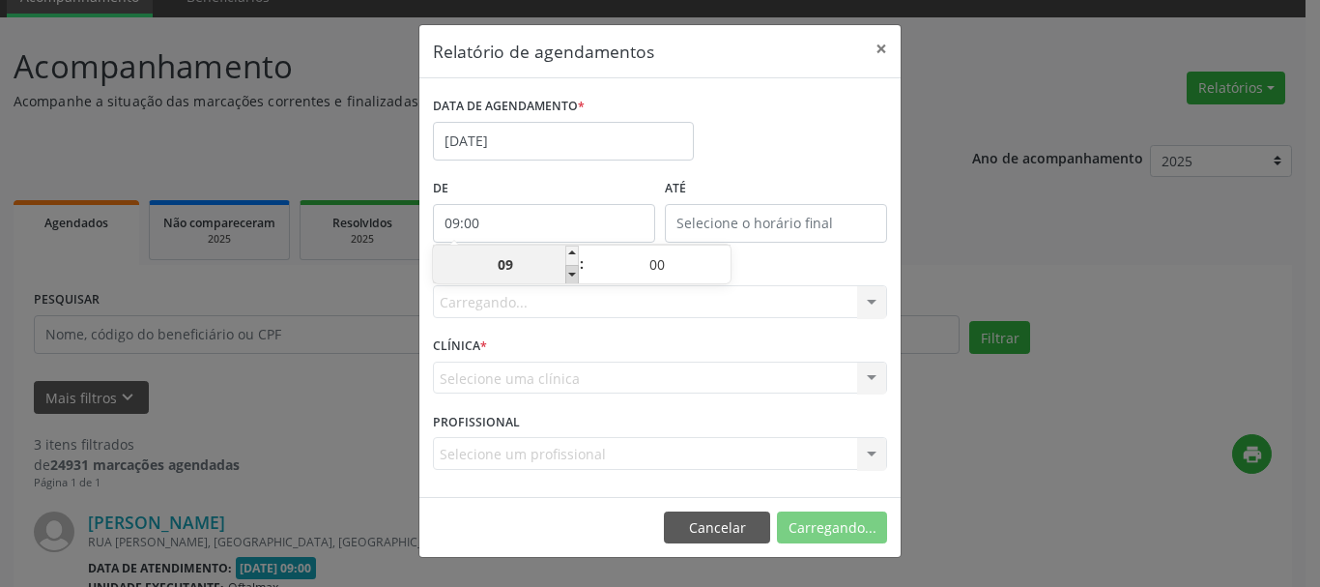
type input "08:00"
type input "08"
click at [571, 275] on span at bounding box center [572, 274] width 14 height 19
type input "07:00"
type input "07"
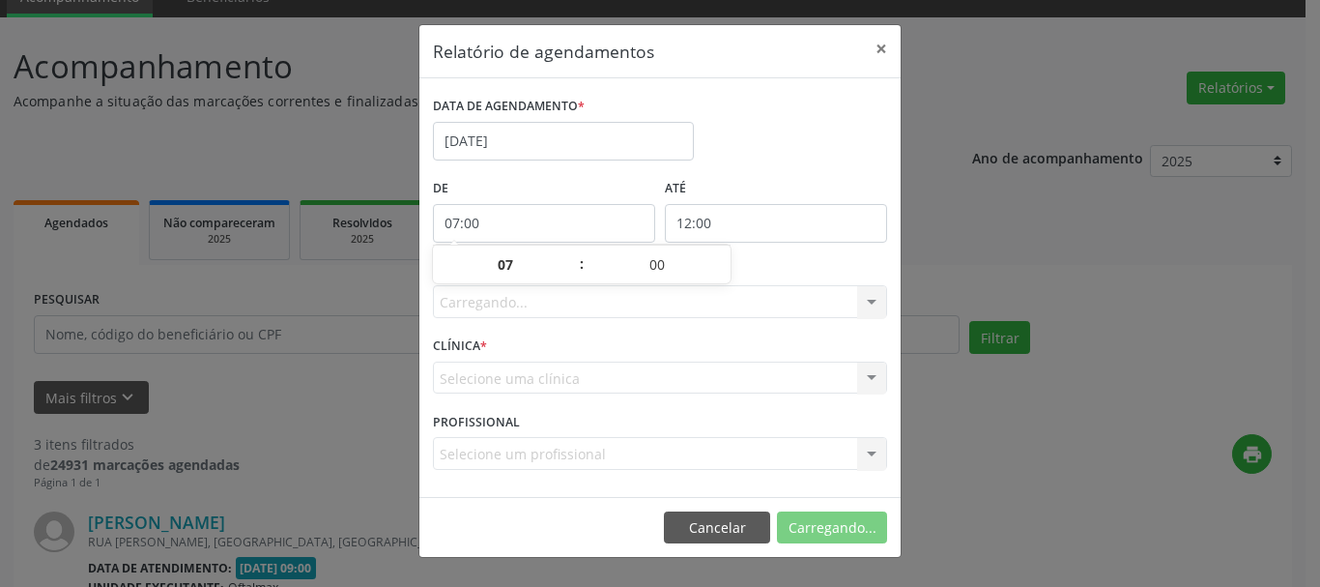
click at [728, 217] on input "12:00" at bounding box center [776, 223] width 222 height 39
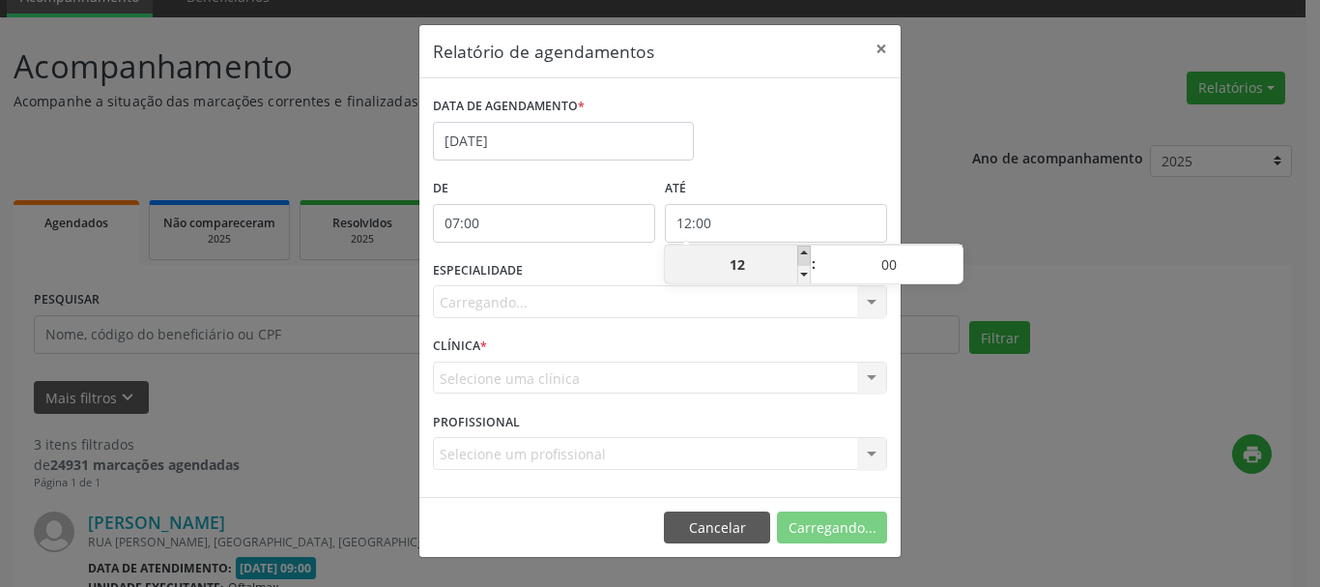
click at [803, 252] on span at bounding box center [804, 254] width 14 height 19
type input "13:00"
type input "13"
click at [803, 252] on span at bounding box center [804, 254] width 14 height 19
type input "14:00"
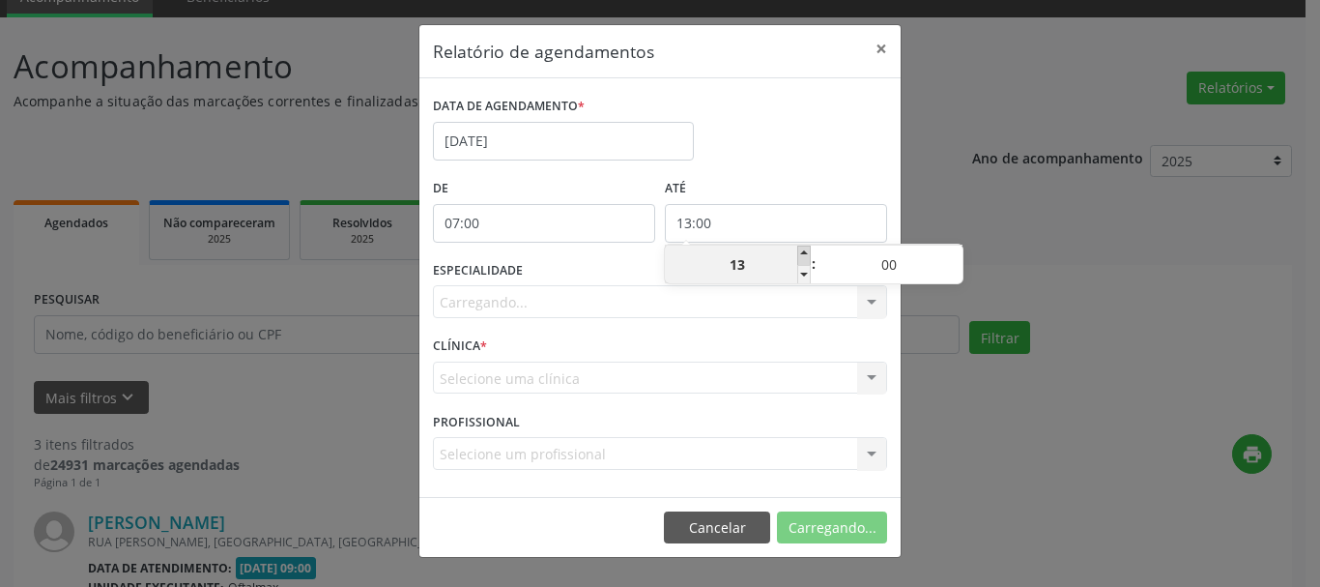
type input "14"
click at [803, 252] on span at bounding box center [804, 254] width 14 height 19
type input "15:00"
type input "15"
click at [803, 251] on span at bounding box center [804, 254] width 14 height 19
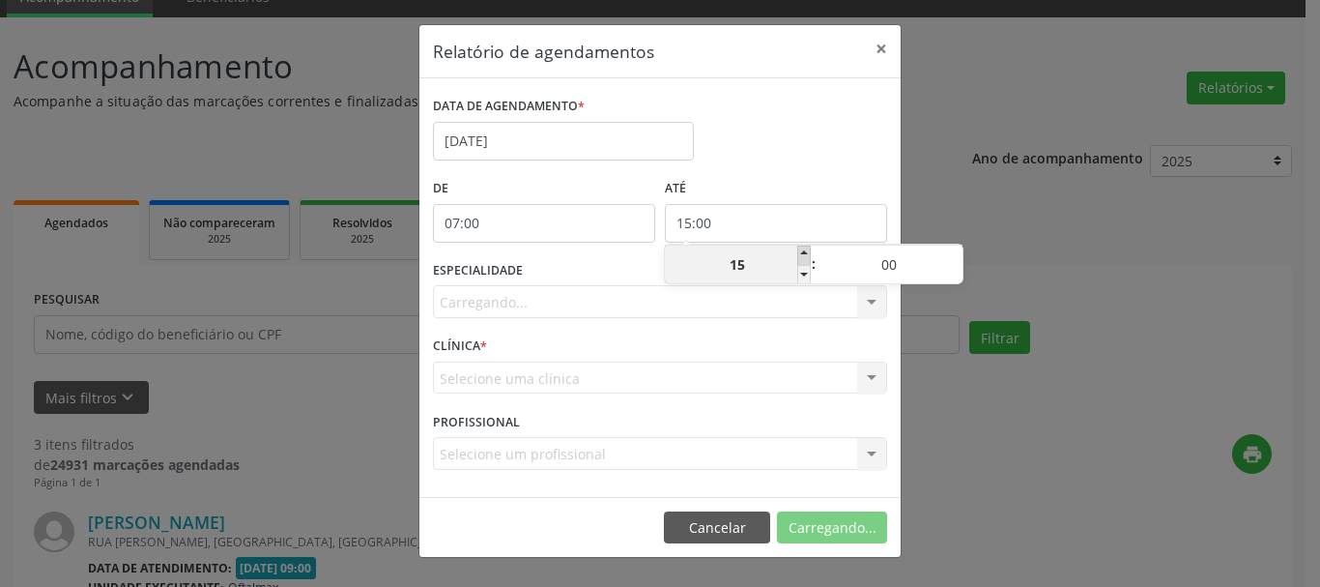
type input "16:00"
type input "16"
click at [803, 251] on span at bounding box center [804, 254] width 14 height 19
type input "17:00"
type input "17"
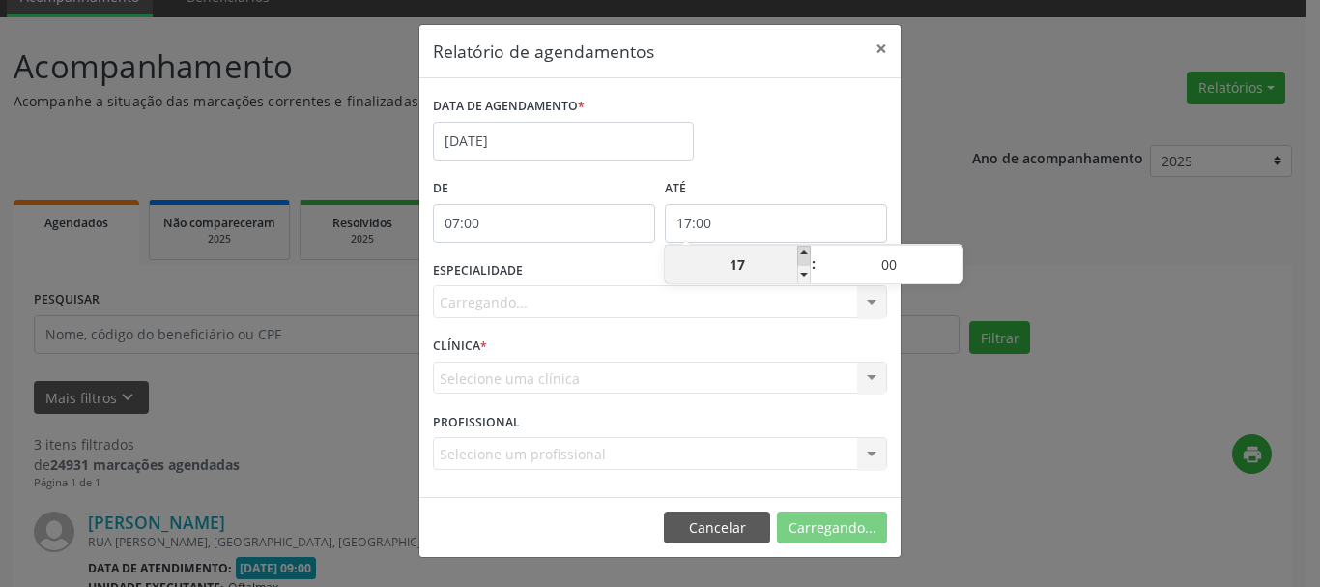
click at [803, 251] on span at bounding box center [804, 254] width 14 height 19
type input "18:00"
type input "18"
click at [803, 251] on span at bounding box center [804, 254] width 14 height 19
type input "19:00"
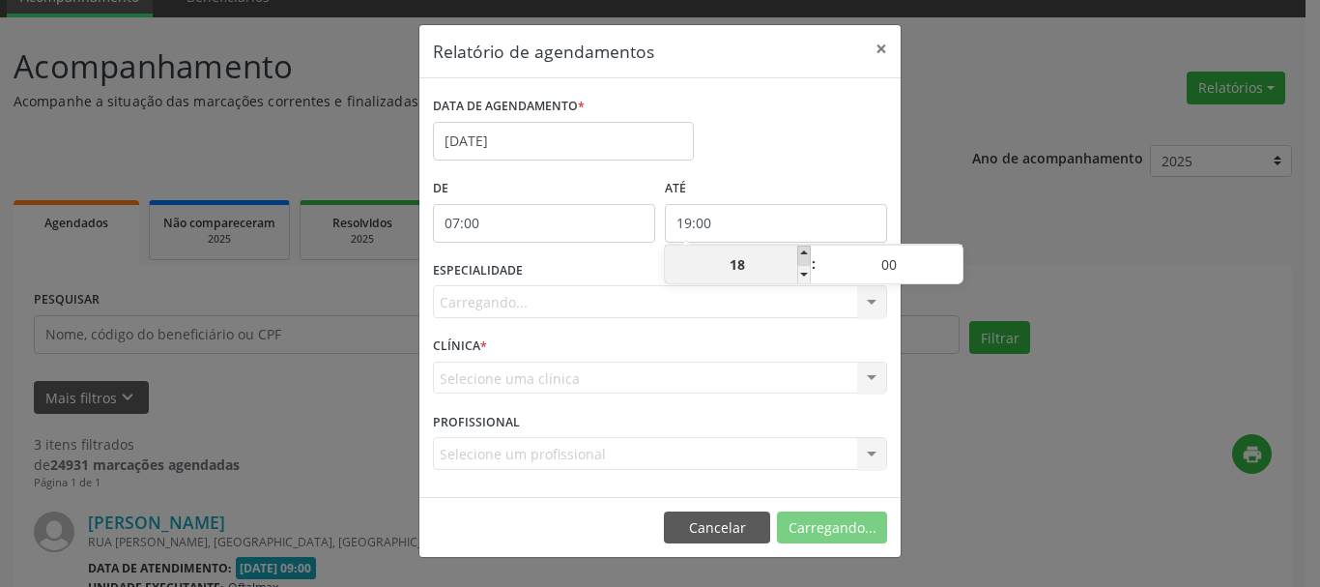
type input "19"
click at [803, 251] on span at bounding box center [804, 254] width 14 height 19
type input "20:00"
type input "20"
click at [802, 251] on span at bounding box center [804, 254] width 14 height 19
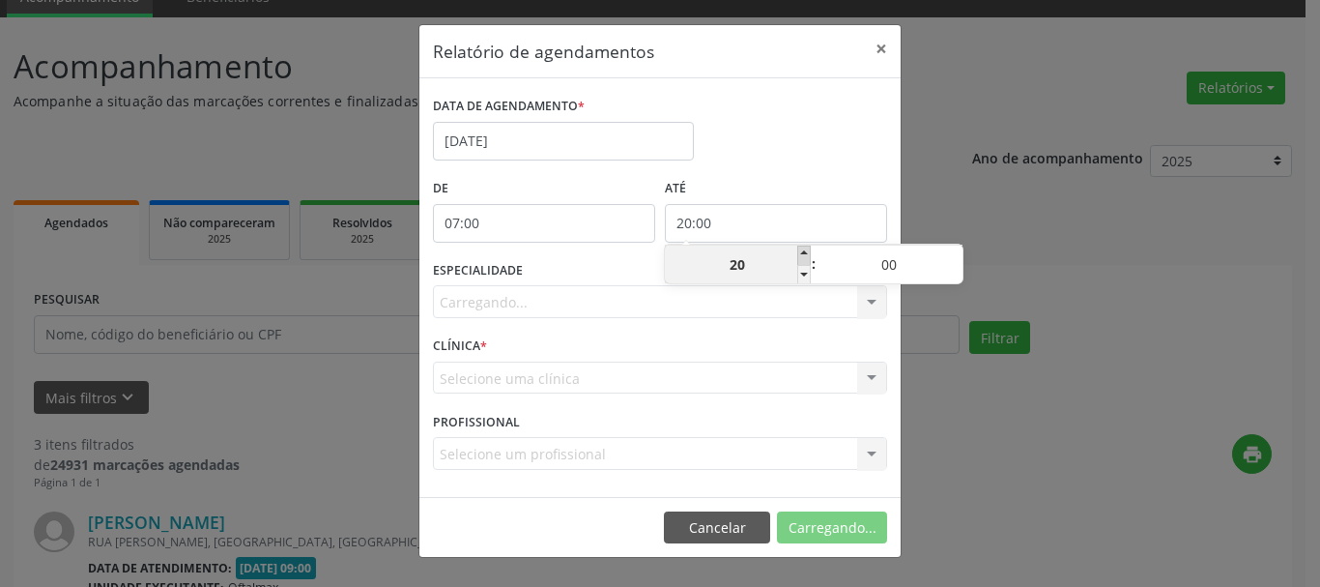
type input "21:00"
type input "21"
click at [802, 251] on span at bounding box center [804, 254] width 14 height 19
type input "22:00"
type input "22"
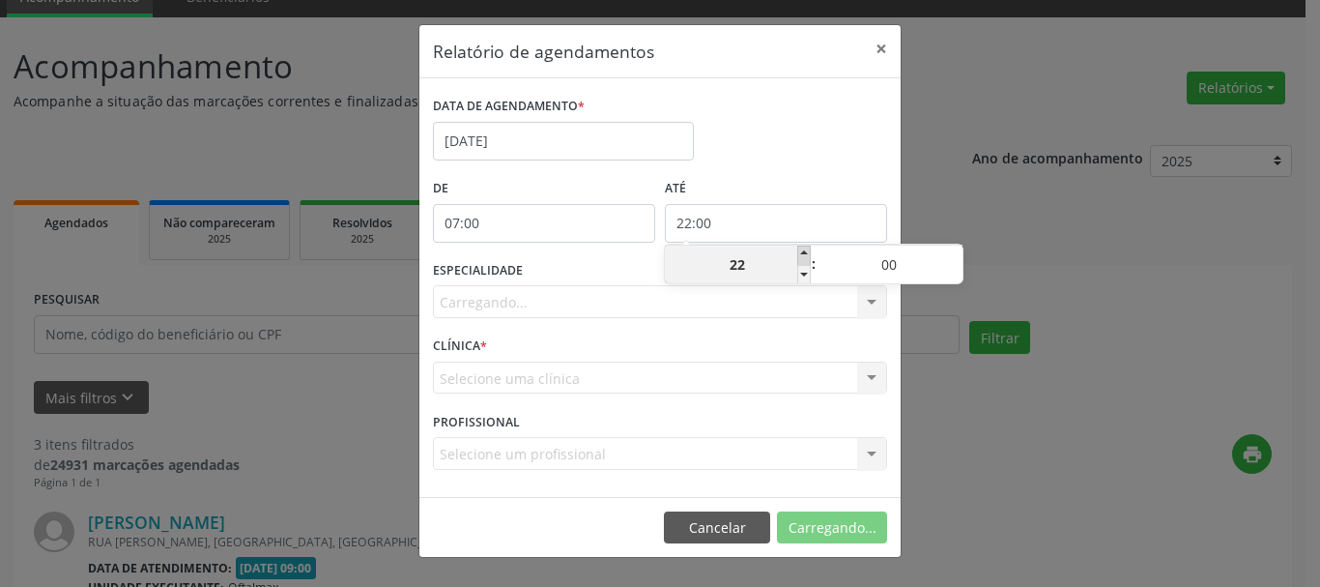
click at [802, 251] on span at bounding box center [804, 254] width 14 height 19
type input "23:00"
type input "23"
click at [1090, 444] on div "Relatório de agendamentos × DATA DE AGENDAMENTO * [DATE] De 07:00 ATÉ 23:00 ESP…" at bounding box center [660, 293] width 1320 height 587
click at [561, 300] on div "Carregando... Nenhum resultado encontrado para: " " Não há nenhuma opção para s…" at bounding box center [660, 301] width 454 height 33
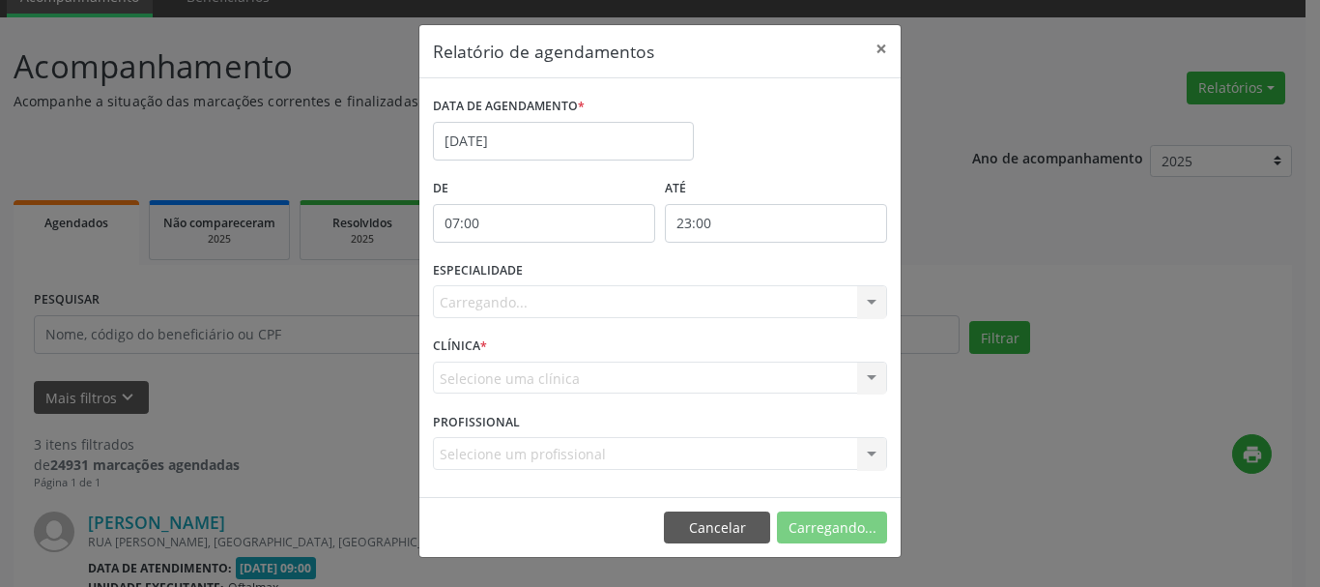
click at [874, 302] on div "Carregando... Nenhum resultado encontrado para: " " Não há nenhuma opção para s…" at bounding box center [660, 301] width 454 height 33
click at [756, 309] on div "Carregando... Nenhum resultado encontrado para: " " Não há nenhuma opção para s…" at bounding box center [660, 301] width 454 height 33
click at [532, 291] on div "Carregando... Nenhum resultado encontrado para: " " Não há nenhuma opção para s…" at bounding box center [660, 301] width 454 height 33
click at [531, 392] on div "Selecione uma clínica Nenhum resultado encontrado para: " " Não há nenhuma opçã…" at bounding box center [660, 377] width 454 height 33
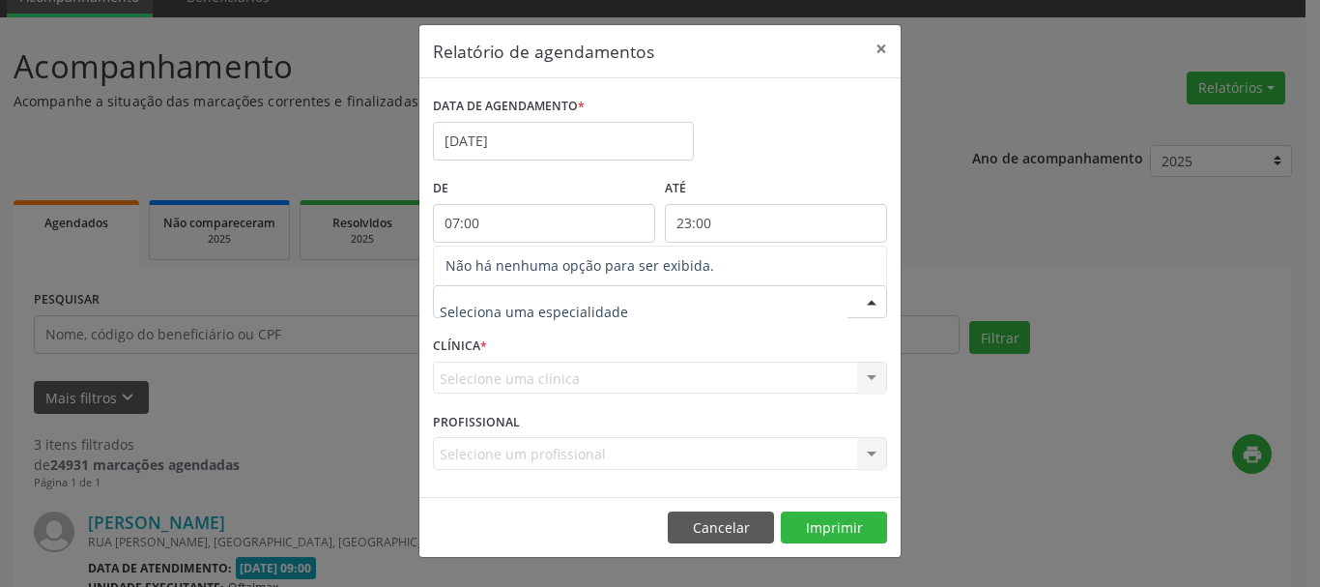
click at [708, 315] on input "text" at bounding box center [644, 311] width 408 height 39
drag, startPoint x: 995, startPoint y: 403, endPoint x: 957, endPoint y: 371, distance: 50.1
click at [994, 402] on div "Relatório de agendamentos × DATA DE AGENDAMENTO * [DATE] De 07:00 ATÉ 23:00 ESP…" at bounding box center [660, 293] width 1320 height 587
click at [872, 301] on div at bounding box center [871, 302] width 29 height 33
type input "O"
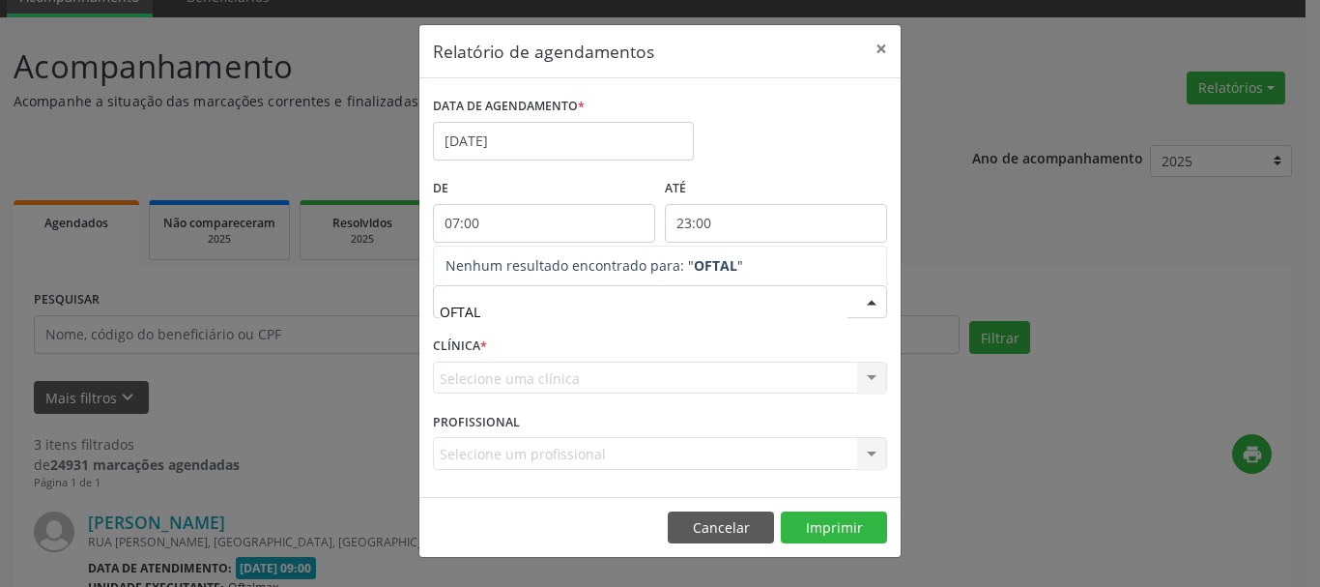
type input "OFTALM"
click at [1017, 415] on div "Relatório de agendamentos × DATA DE AGENDAMENTO * [DATE] De 07:00 ATÉ 23:00 ESP…" at bounding box center [660, 293] width 1320 height 587
click at [497, 375] on div "Selecione uma clínica Nenhum resultado encontrado para: " " Não há nenhuma opçã…" at bounding box center [660, 377] width 454 height 33
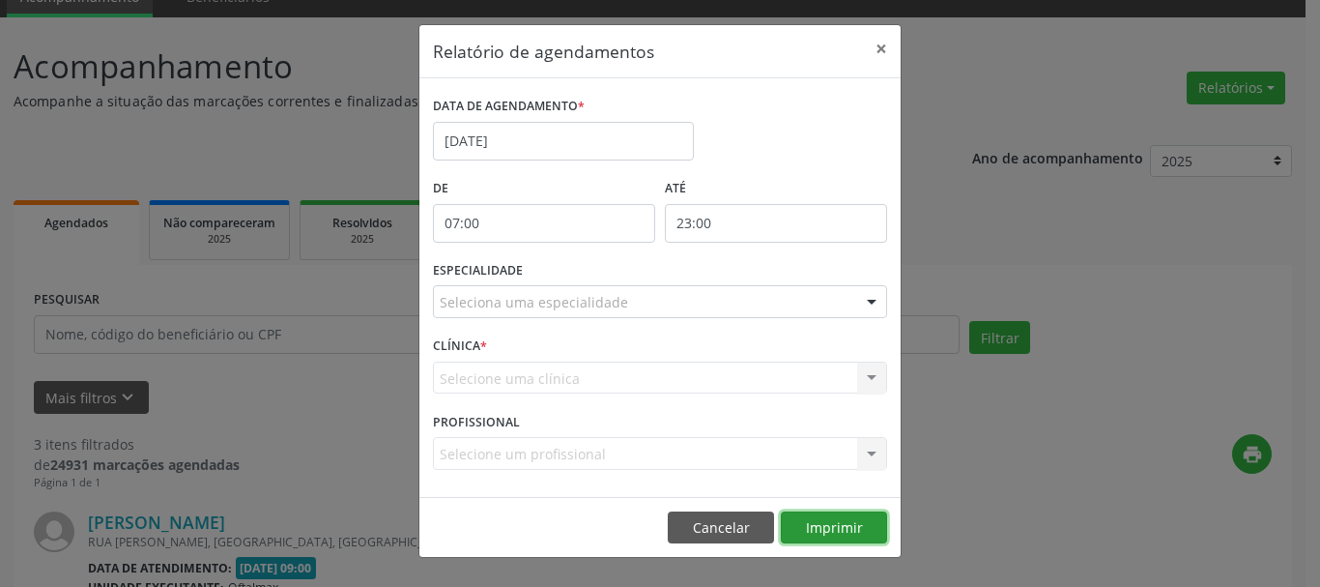
click at [826, 528] on button "Imprimir" at bounding box center [834, 527] width 106 height 33
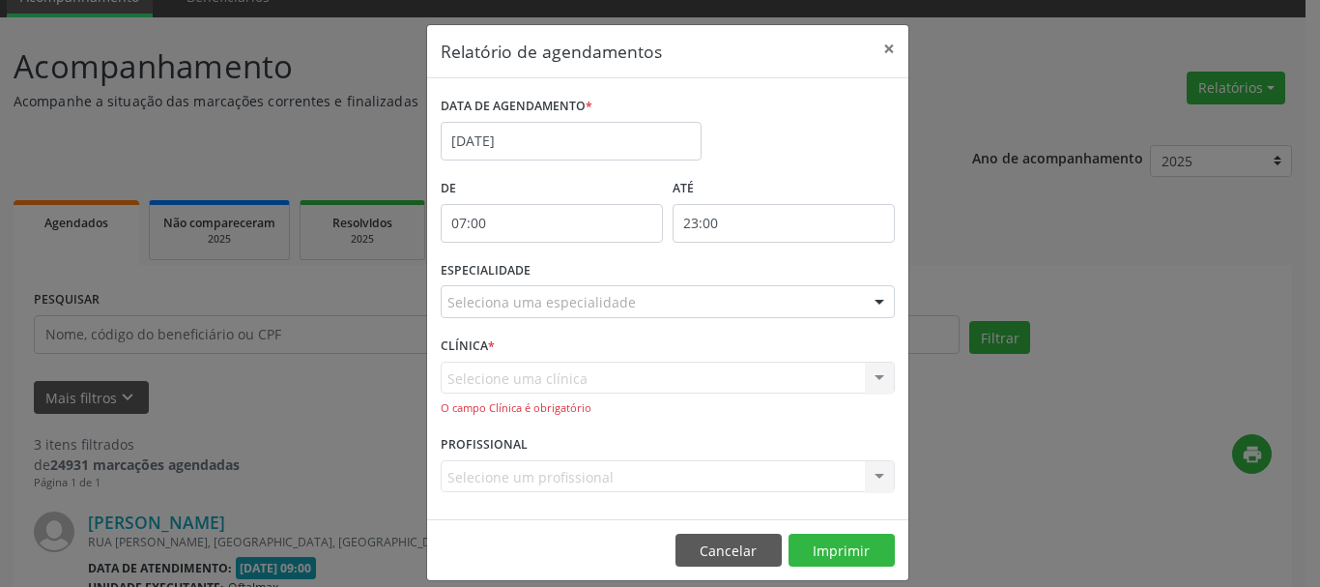
click at [529, 380] on div "Selecione uma clínica Nenhum resultado encontrado para: " " Não há nenhuma opçã…" at bounding box center [668, 388] width 454 height 55
click at [878, 373] on div "Selecione uma clínica Nenhum resultado encontrado para: " " Não há nenhuma opçã…" at bounding box center [668, 388] width 454 height 55
click at [874, 373] on div "Selecione uma clínica Nenhum resultado encontrado para: " " Não há nenhuma opçã…" at bounding box center [668, 388] width 454 height 55
click at [1056, 425] on div "Relatório de agendamentos × DATA DE AGENDAMENTO * [DATE] De 07:00 ATÉ 23:00 ESP…" at bounding box center [660, 293] width 1320 height 587
click at [827, 542] on button "Imprimir" at bounding box center [842, 549] width 106 height 33
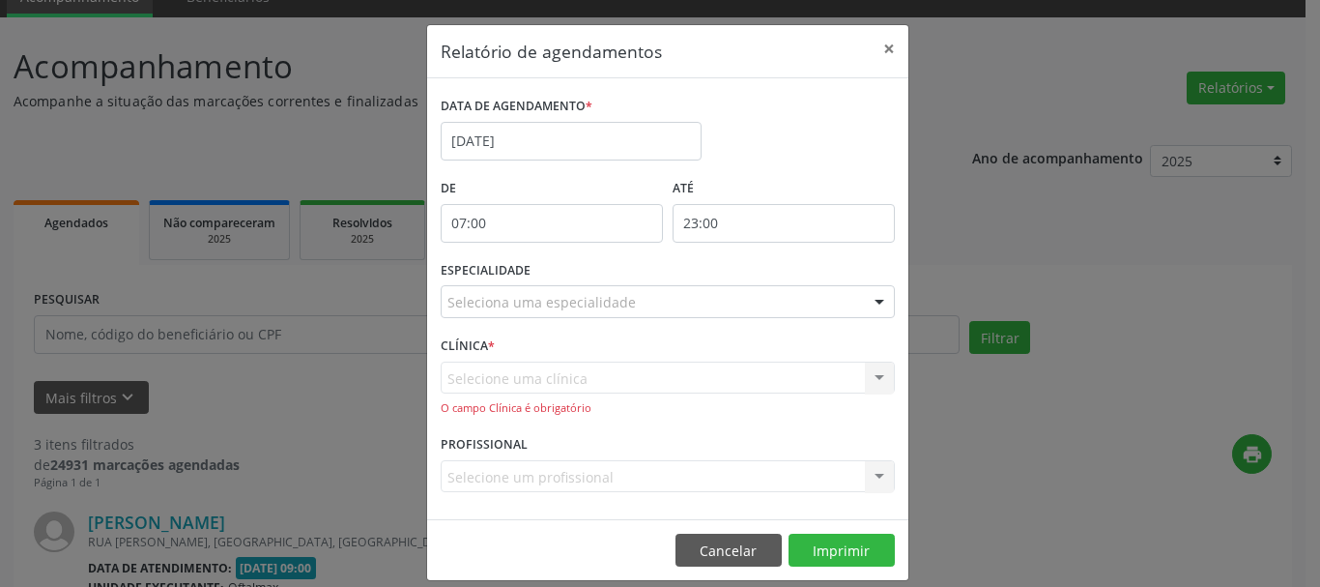
click at [491, 379] on div "Selecione uma clínica Nenhum resultado encontrado para: " " Não há nenhuma opçã…" at bounding box center [668, 388] width 454 height 55
click at [491, 378] on div "Selecione uma clínica Nenhum resultado encontrado para: " " Não há nenhuma opçã…" at bounding box center [668, 388] width 454 height 55
click at [491, 377] on div "Selecione uma clínica Nenhum resultado encontrado para: " " Não há nenhuma opçã…" at bounding box center [668, 388] width 454 height 55
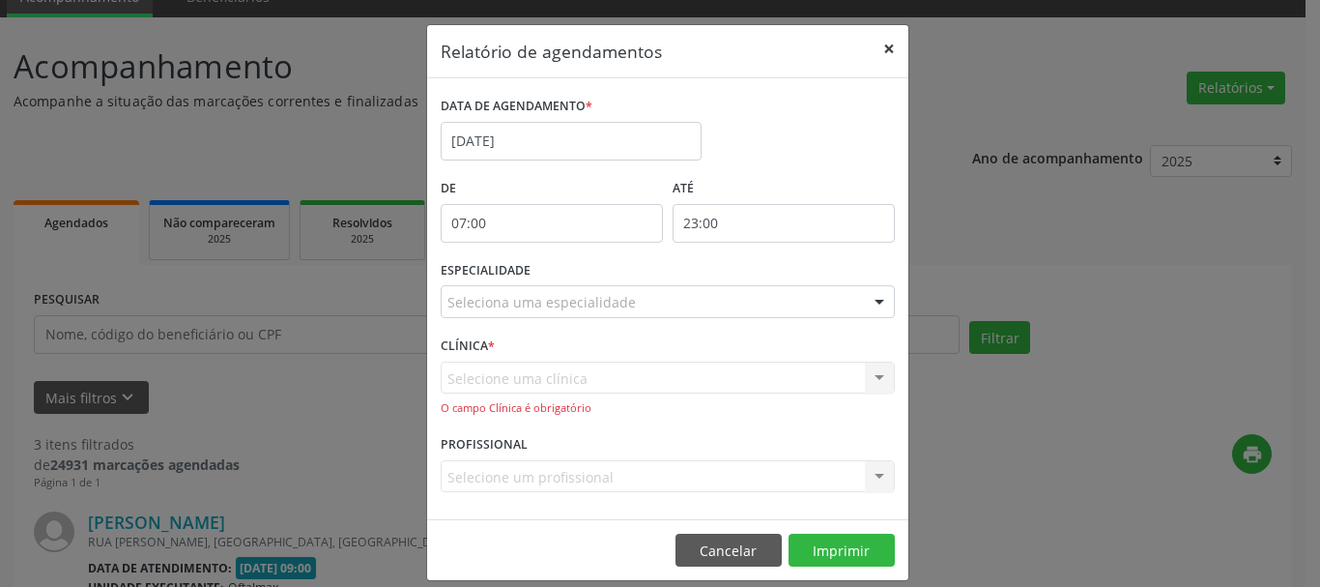
click at [885, 47] on button "×" at bounding box center [889, 48] width 39 height 47
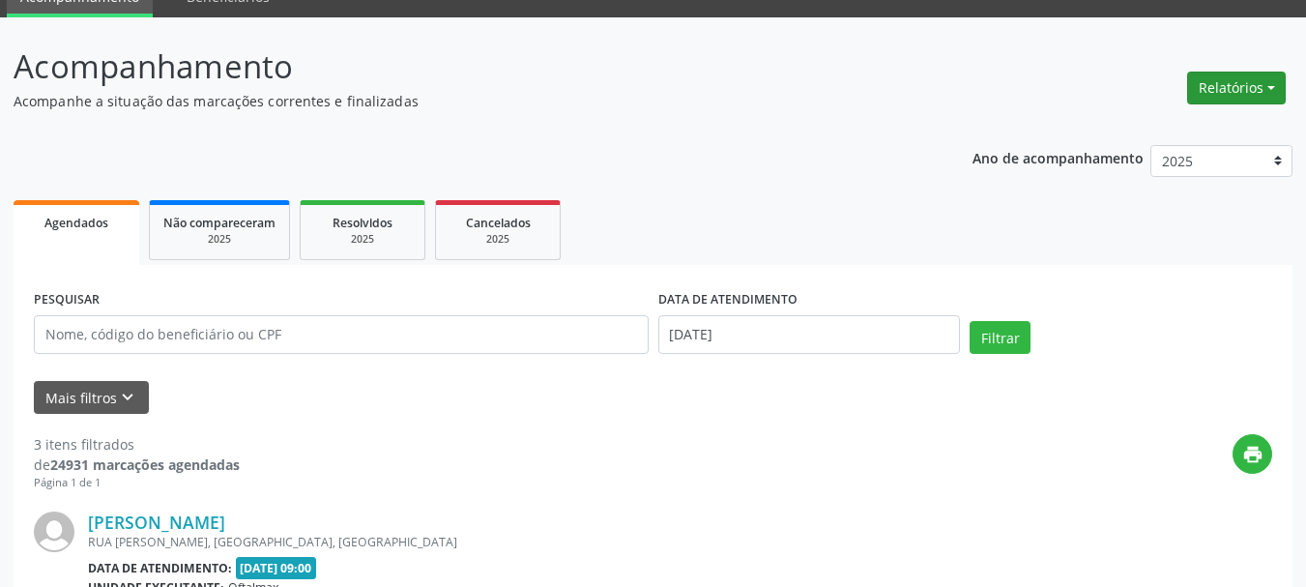
click at [1261, 84] on button "Relatórios" at bounding box center [1236, 88] width 99 height 33
click at [1122, 126] on link "Agendamentos" at bounding box center [1183, 129] width 208 height 27
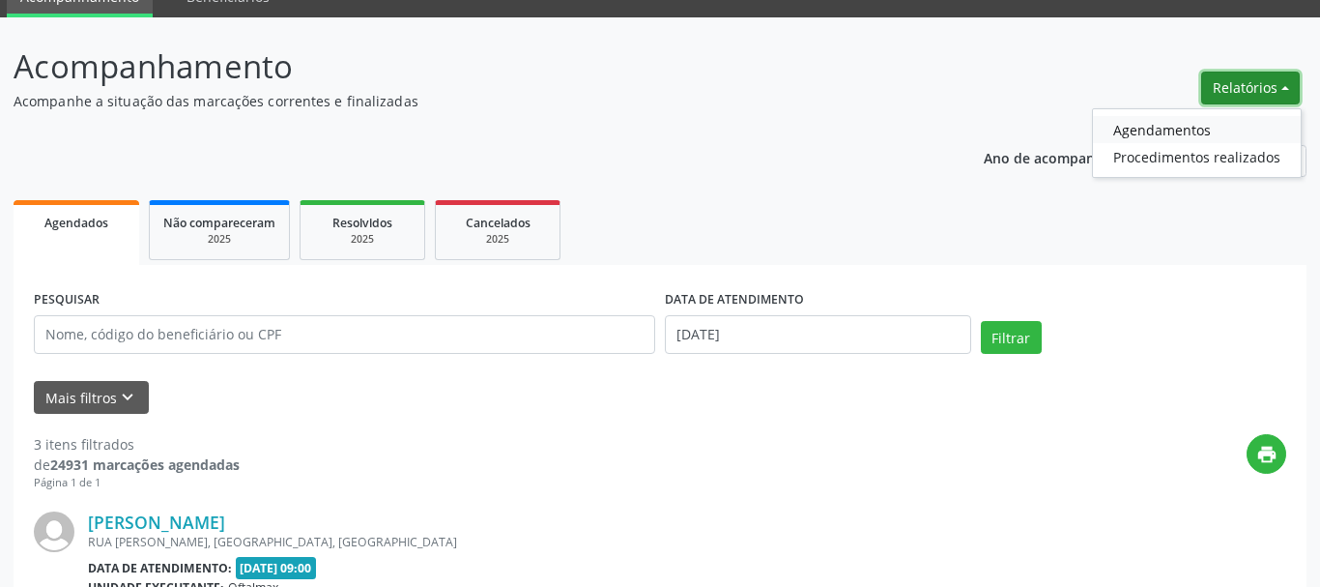
select select "8"
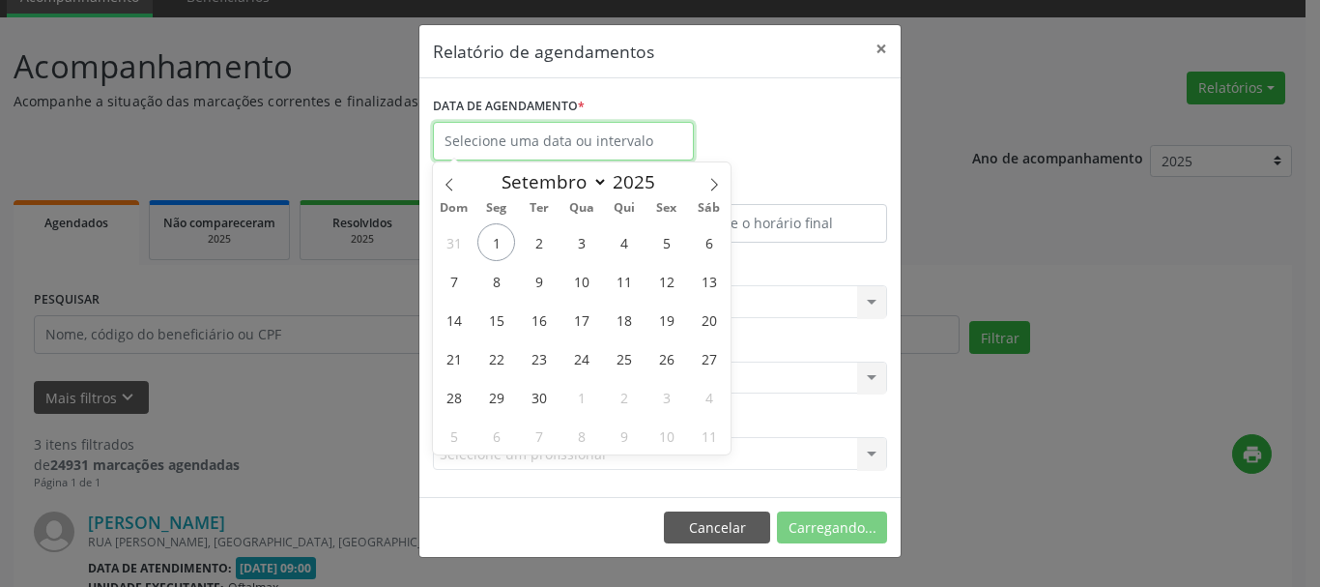
click at [605, 151] on input "text" at bounding box center [563, 141] width 261 height 39
click at [625, 245] on span "4" at bounding box center [624, 242] width 38 height 38
type input "[DATE]"
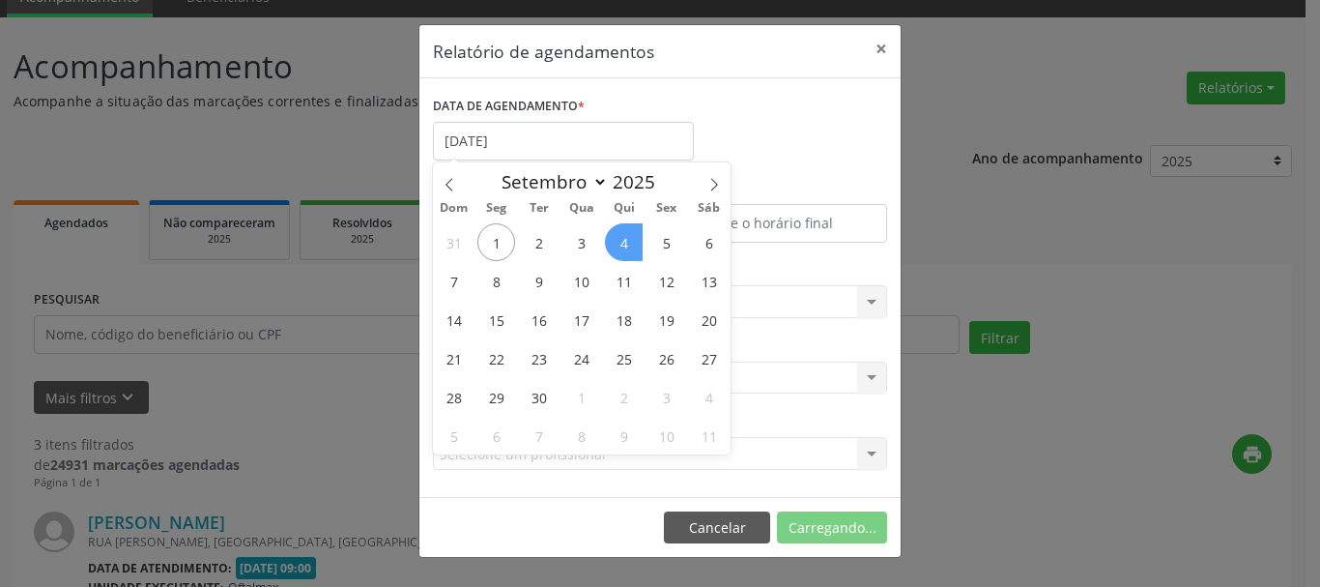
click at [625, 245] on span "4" at bounding box center [624, 242] width 38 height 38
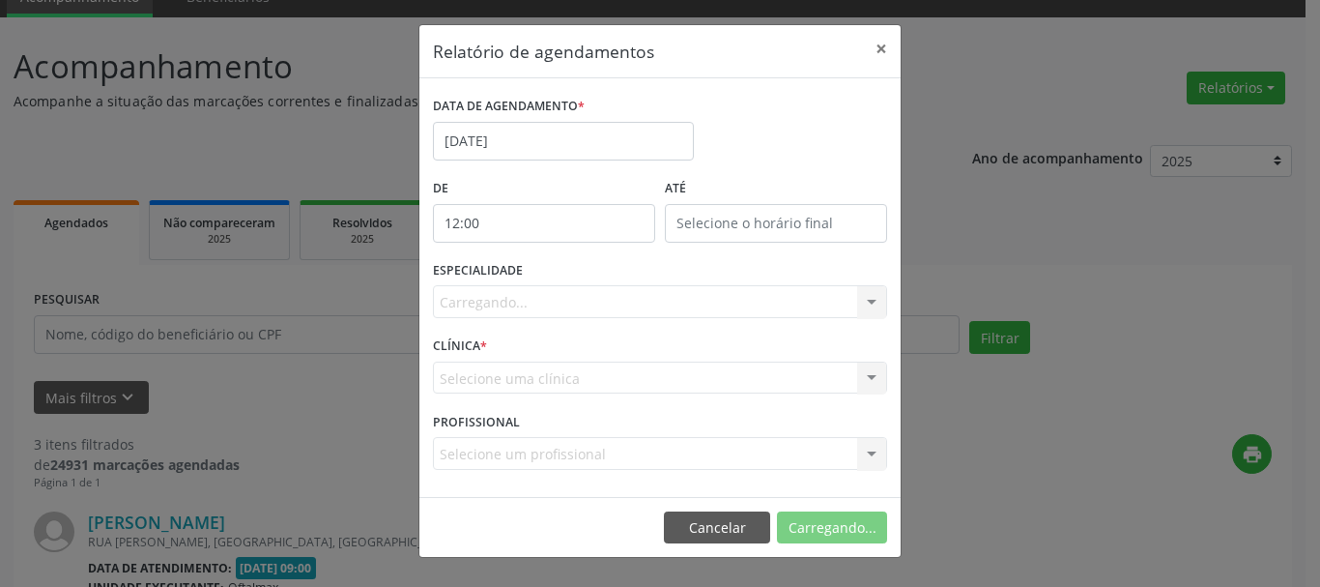
click at [583, 218] on input "12:00" at bounding box center [544, 223] width 222 height 39
click at [583, 258] on span ":" at bounding box center [582, 264] width 6 height 39
click at [583, 274] on span ":" at bounding box center [582, 264] width 6 height 39
click at [548, 256] on input "12" at bounding box center [506, 264] width 146 height 39
click at [572, 276] on span at bounding box center [572, 274] width 14 height 19
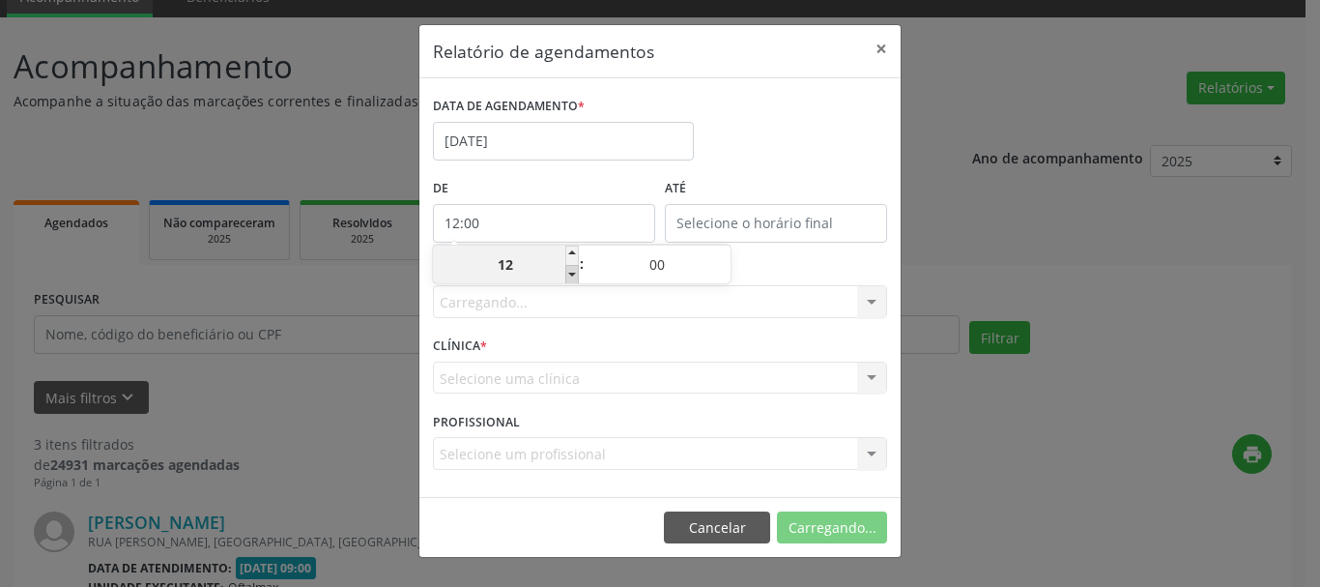
type input "11:00"
type input "11"
click at [573, 276] on span at bounding box center [572, 274] width 14 height 19
type input "10:00"
type input "10"
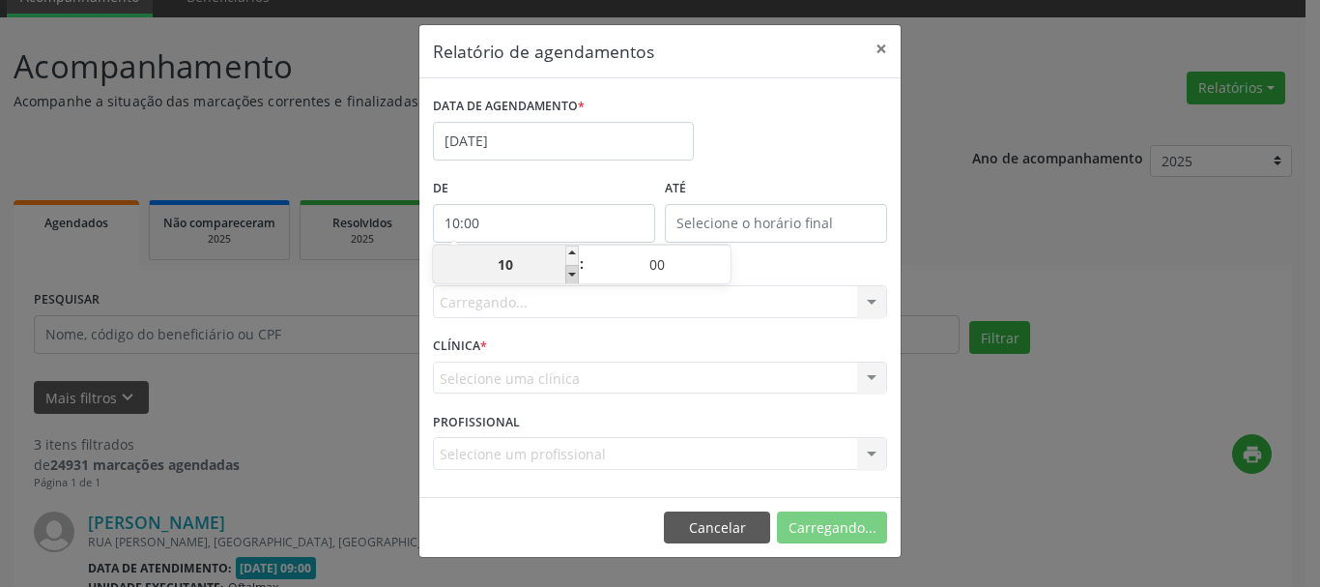
click at [573, 276] on span at bounding box center [572, 274] width 14 height 19
type input "09:00"
type input "09"
click at [573, 276] on span at bounding box center [572, 274] width 14 height 19
type input "08:00"
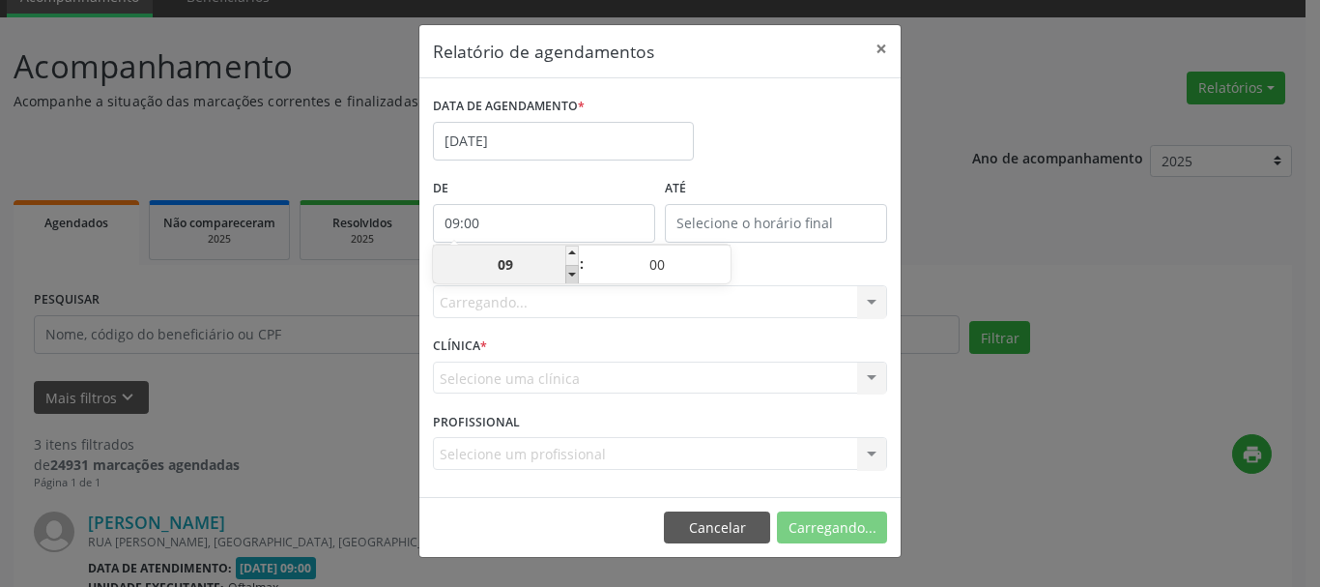
type input "08"
click at [573, 276] on span at bounding box center [572, 274] width 14 height 19
type input "07:00"
type input "07"
click at [572, 253] on span at bounding box center [572, 254] width 14 height 19
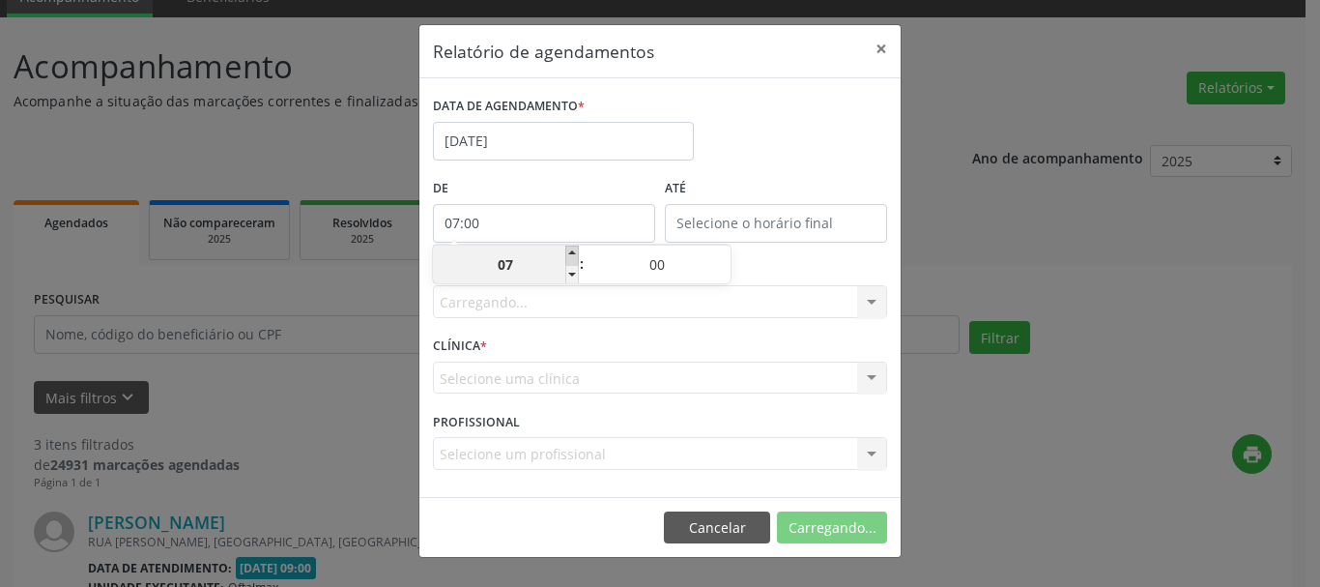
type input "08:00"
type input "08"
click at [724, 251] on span at bounding box center [724, 254] width 14 height 19
type input "08:05"
type input "05"
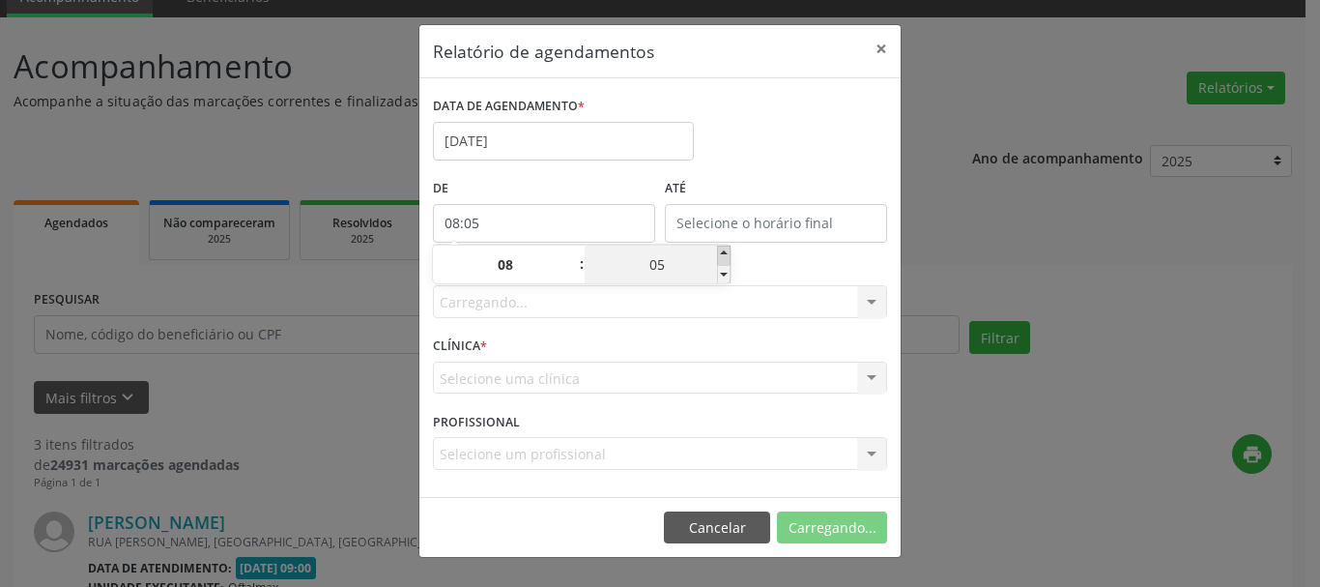
click at [724, 251] on span at bounding box center [724, 254] width 14 height 19
type input "08:10"
type input "10"
click at [724, 251] on span at bounding box center [724, 254] width 14 height 19
type input "08:15"
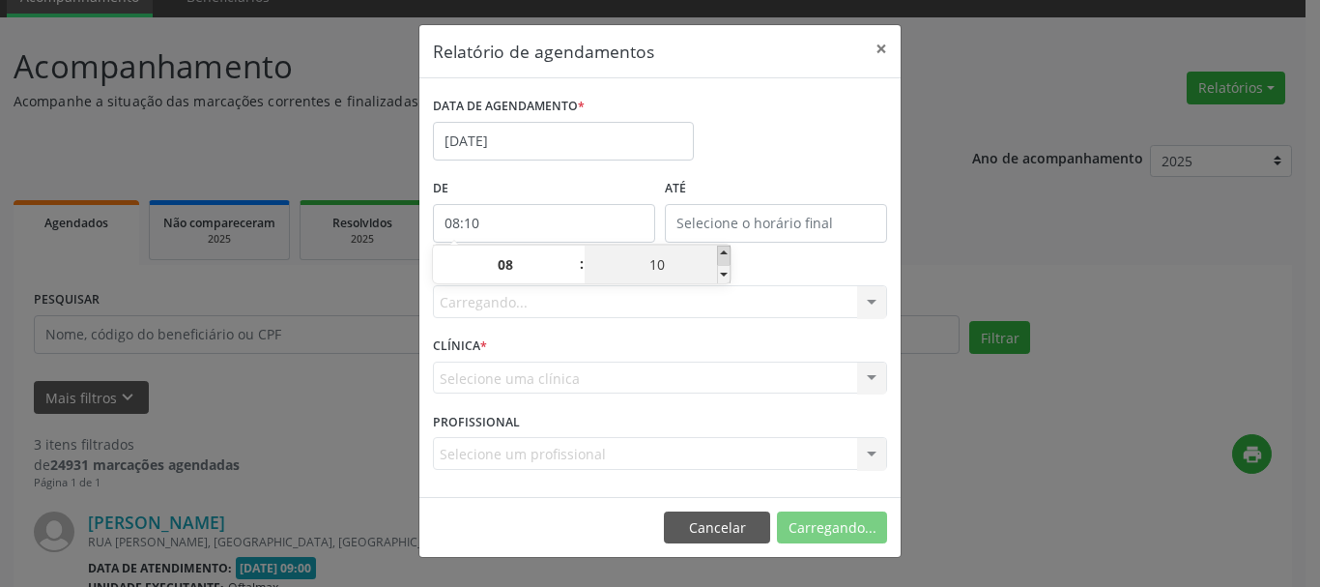
type input "15"
click at [713, 273] on input "15" at bounding box center [658, 264] width 146 height 39
click at [723, 273] on span at bounding box center [724, 274] width 14 height 19
type input "08:10"
type input "10"
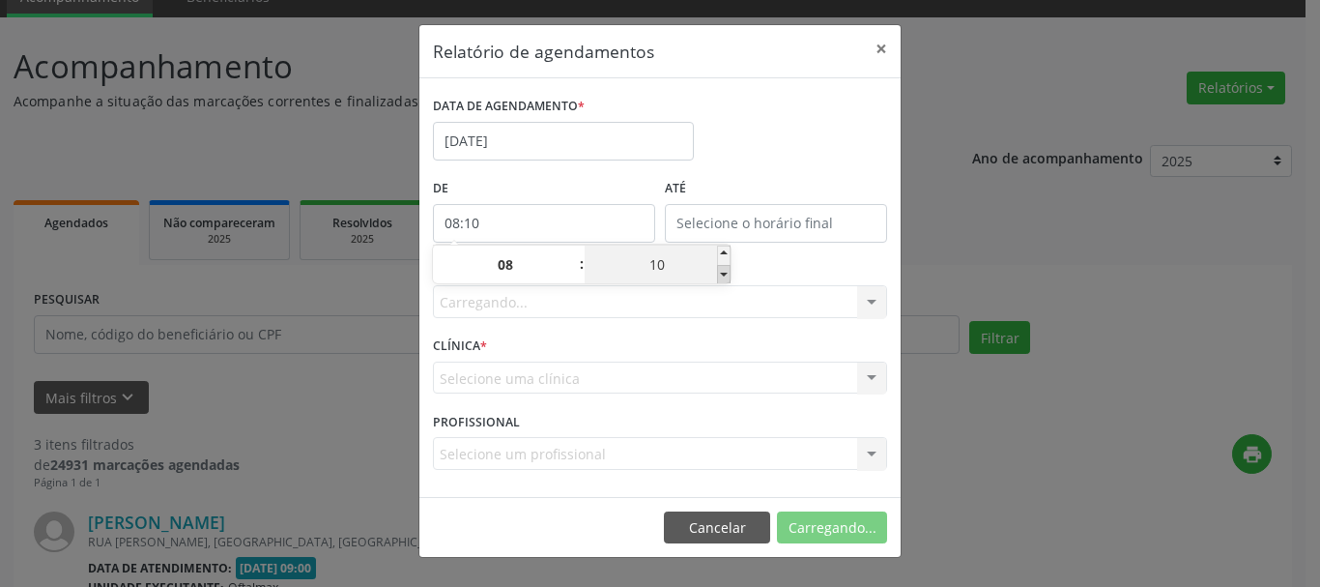
click at [723, 273] on span at bounding box center [724, 274] width 14 height 19
type input "08:05"
type input "05"
click at [723, 273] on span at bounding box center [724, 274] width 14 height 19
type input "08:00"
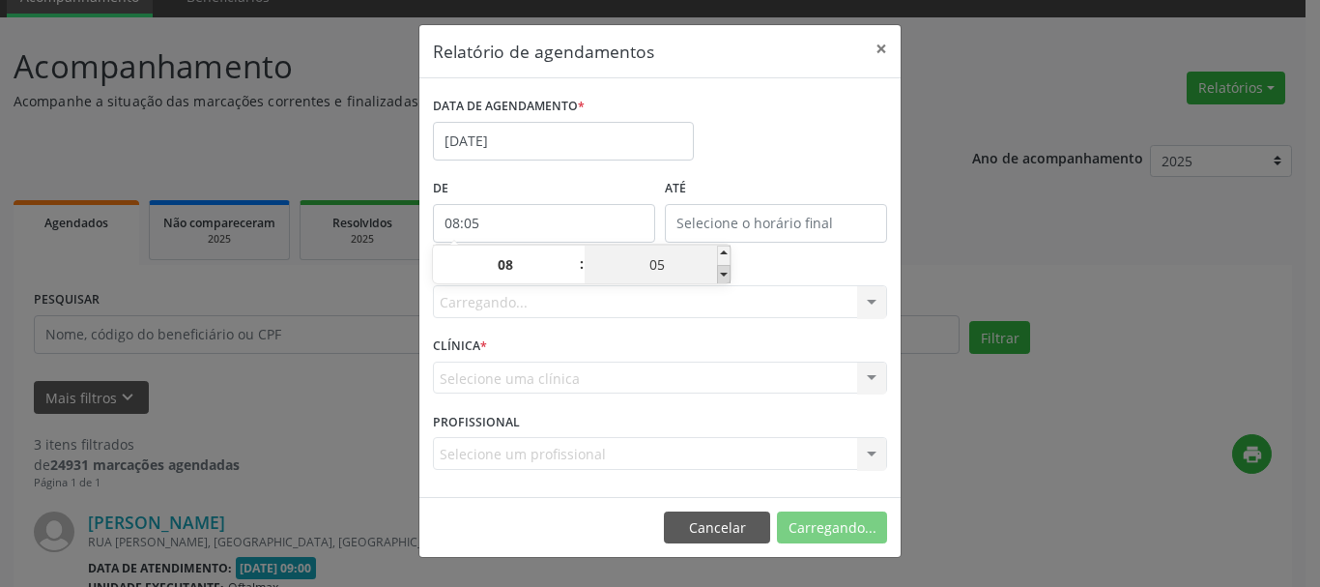
type input "00"
click at [687, 332] on div "CLÍNICA * Selecione uma clínica Nenhum resultado encontrado para: " " Não há ne…" at bounding box center [660, 368] width 464 height 75
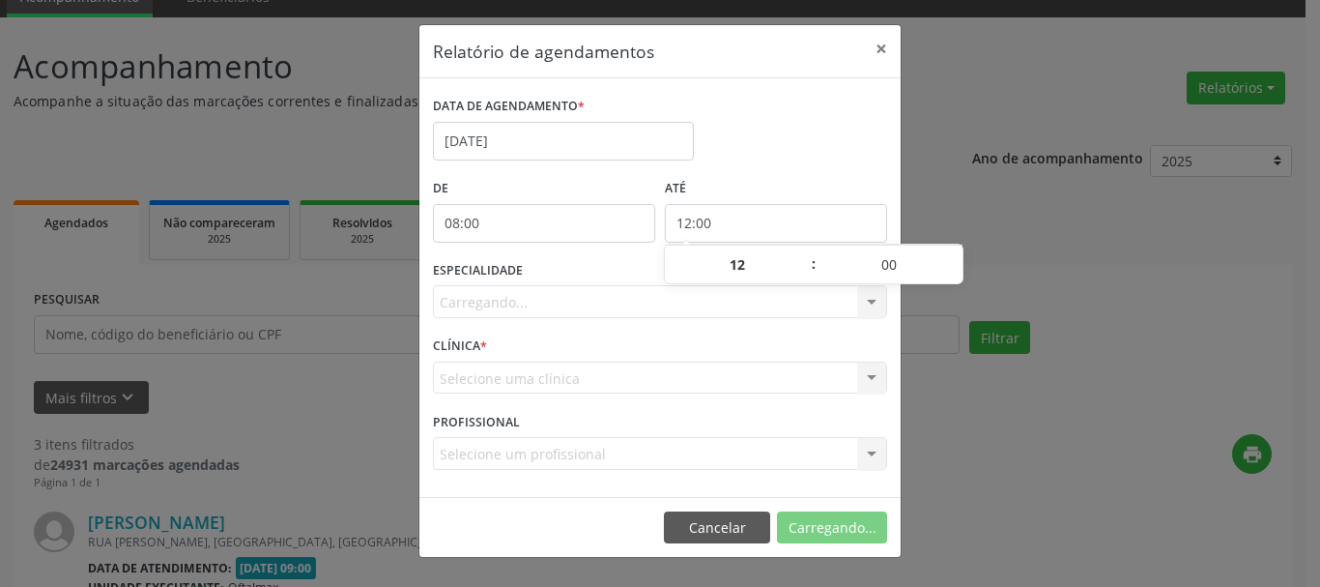
click at [720, 220] on input "12:00" at bounding box center [776, 223] width 222 height 39
click at [810, 253] on span at bounding box center [804, 254] width 14 height 19
type input "13:00"
type input "13"
click at [810, 253] on span at bounding box center [804, 254] width 14 height 19
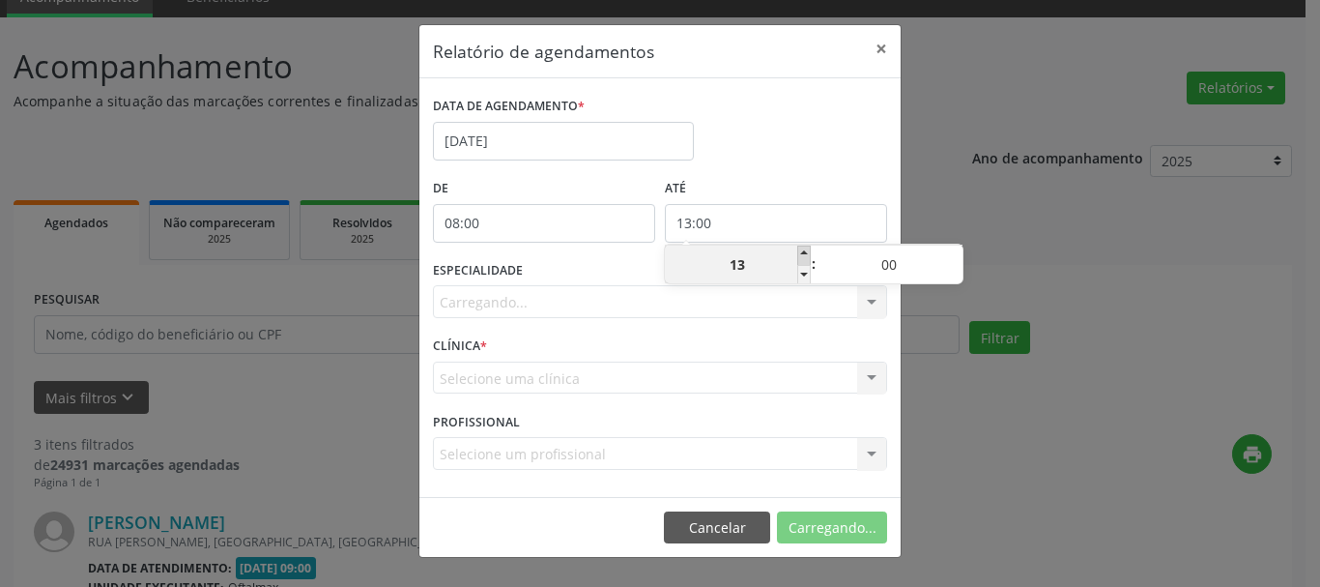
type input "14:00"
type input "14"
click at [809, 253] on span at bounding box center [804, 254] width 14 height 19
type input "15:00"
type input "15"
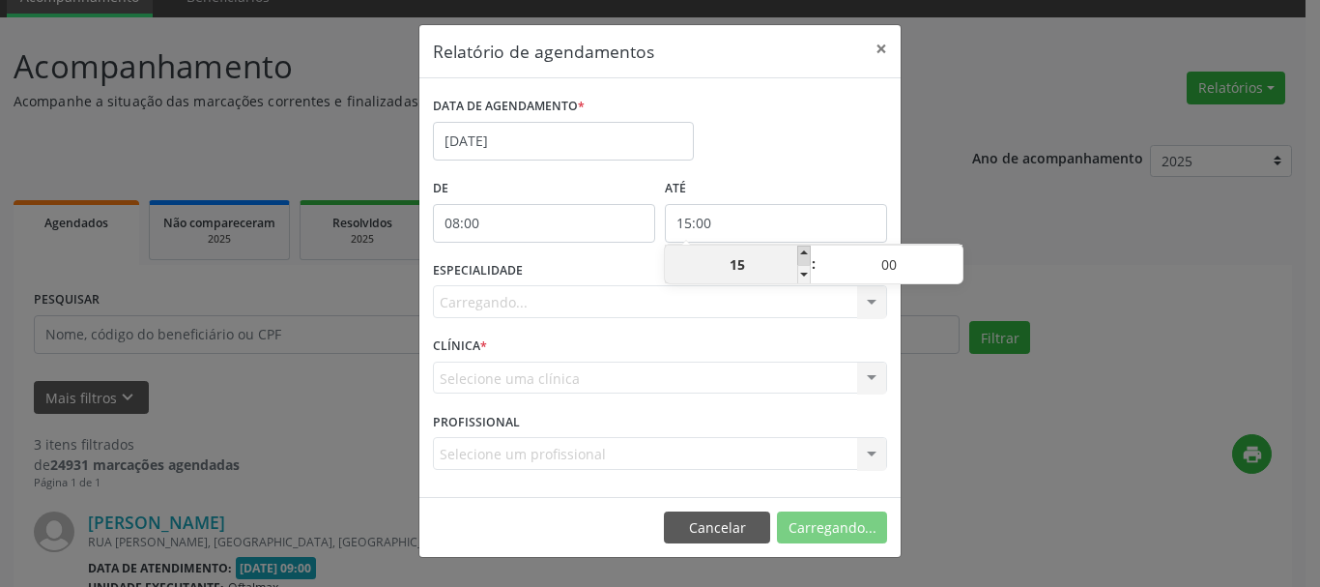
click at [809, 253] on span at bounding box center [804, 254] width 14 height 19
type input "16:00"
type input "16"
click at [809, 253] on span at bounding box center [804, 254] width 14 height 19
type input "17:00"
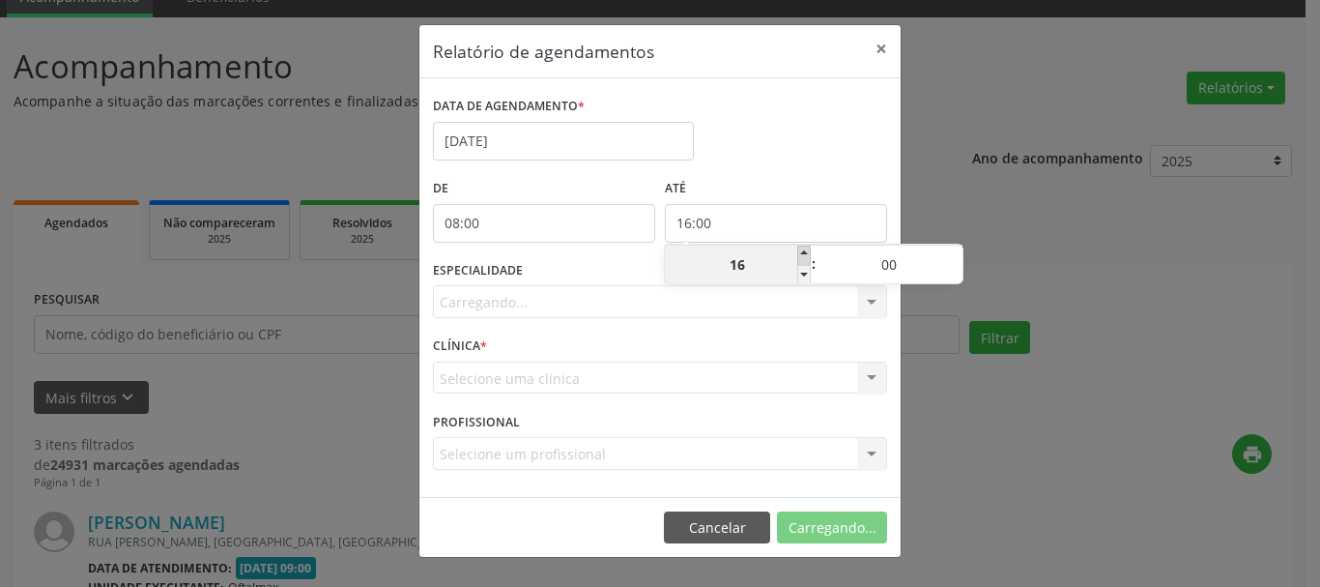
type input "17"
click at [809, 253] on span at bounding box center [804, 254] width 14 height 19
type input "18:00"
type input "18"
click at [809, 253] on span at bounding box center [804, 254] width 14 height 19
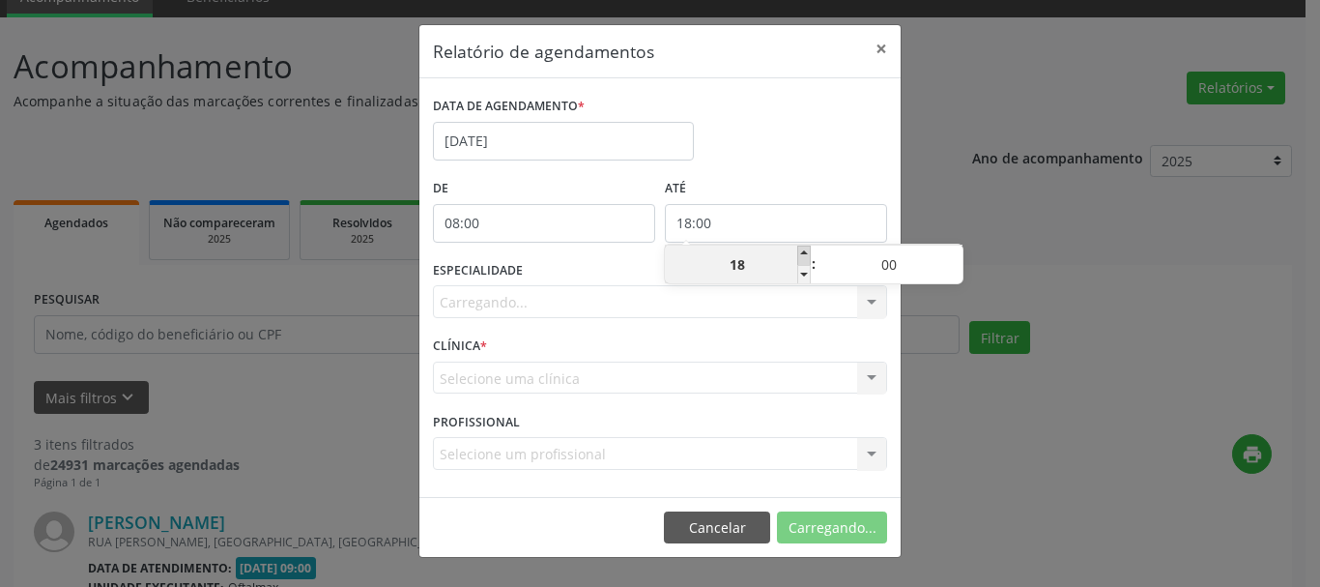
type input "19:00"
type input "19"
click at [809, 253] on span at bounding box center [804, 254] width 14 height 19
type input "20:00"
type input "20"
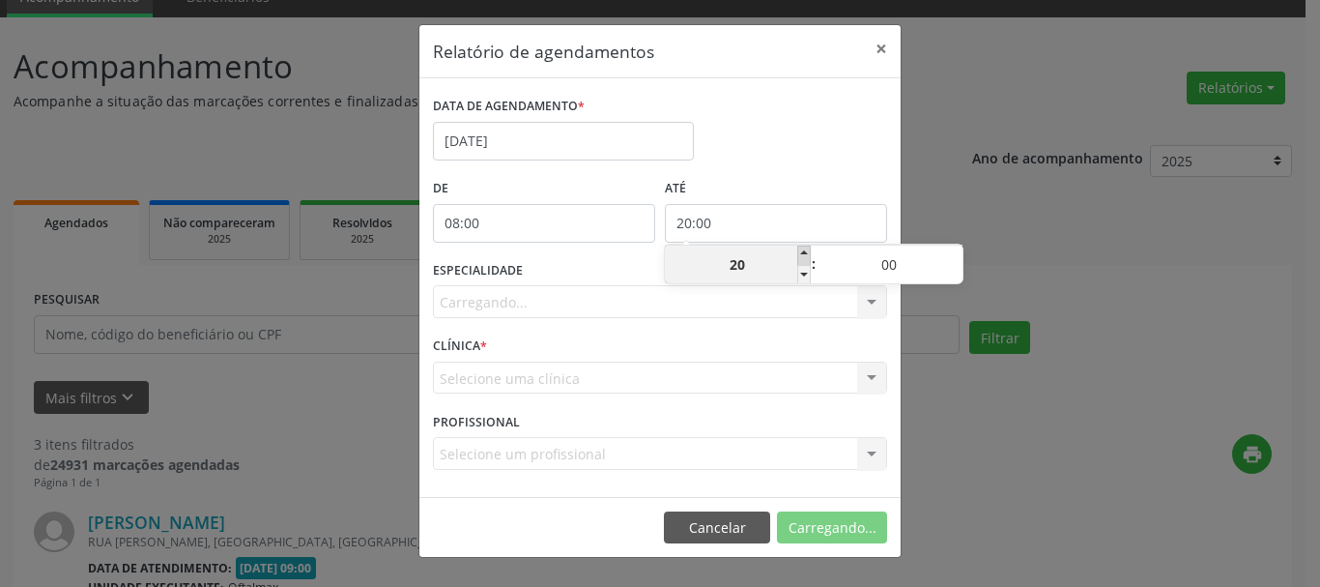
click at [809, 253] on span at bounding box center [804, 254] width 14 height 19
type input "21:00"
type input "21"
click at [809, 253] on span at bounding box center [804, 254] width 14 height 19
type input "22:00"
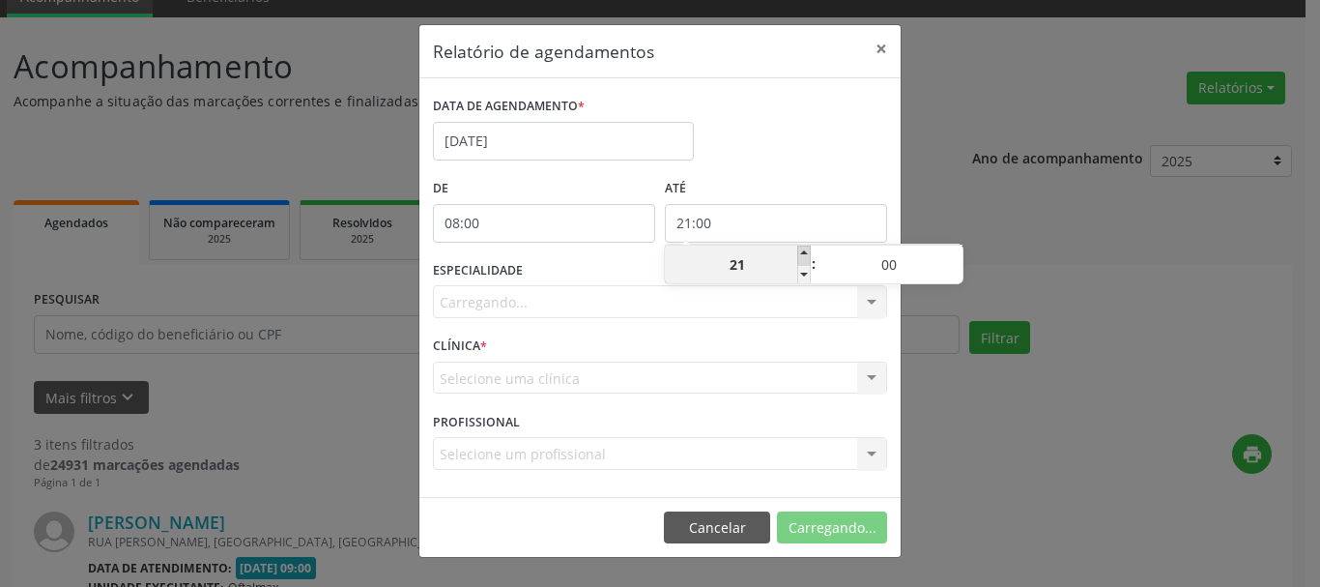
type input "22"
click at [809, 253] on span at bounding box center [804, 254] width 14 height 19
type input "23:00"
type input "23"
click at [766, 324] on div "ESPECIALIDADE [GEOGRAPHIC_DATA]... Nenhum resultado encontrado para: " " Não há…" at bounding box center [660, 293] width 464 height 75
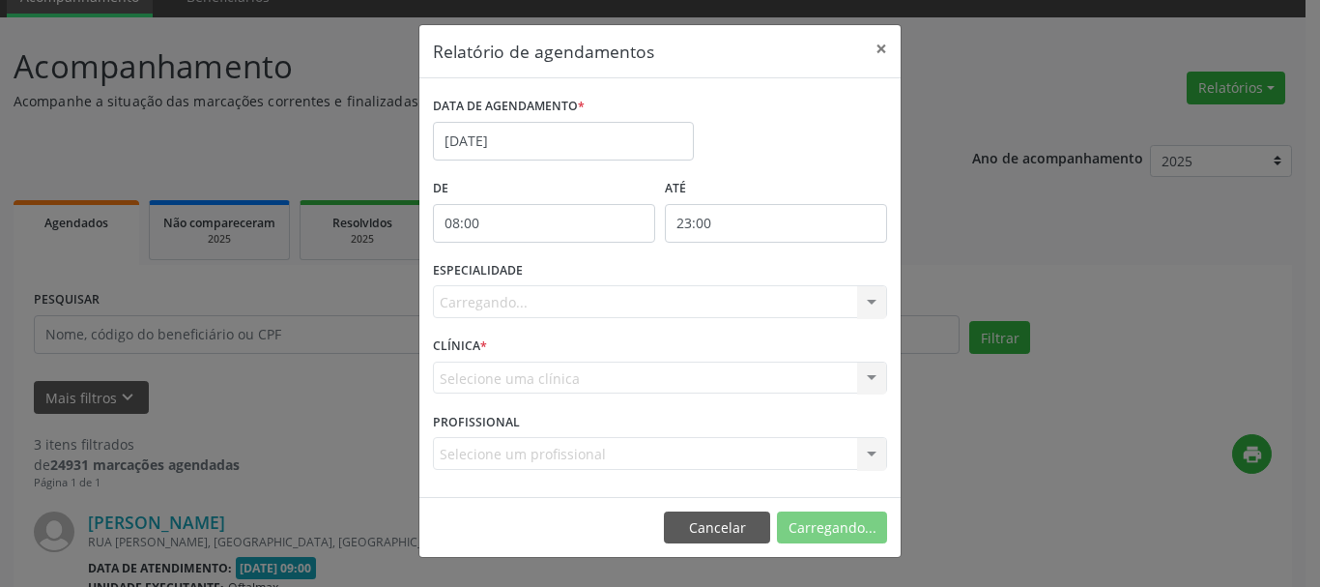
click at [503, 377] on div "Selecione uma clínica Nenhum resultado encontrado para: " " Não há nenhuma opçã…" at bounding box center [660, 377] width 454 height 33
click at [504, 381] on div "Selecione uma clínica Nenhum resultado encontrado para: " " Não há nenhuma opçã…" at bounding box center [660, 377] width 454 height 33
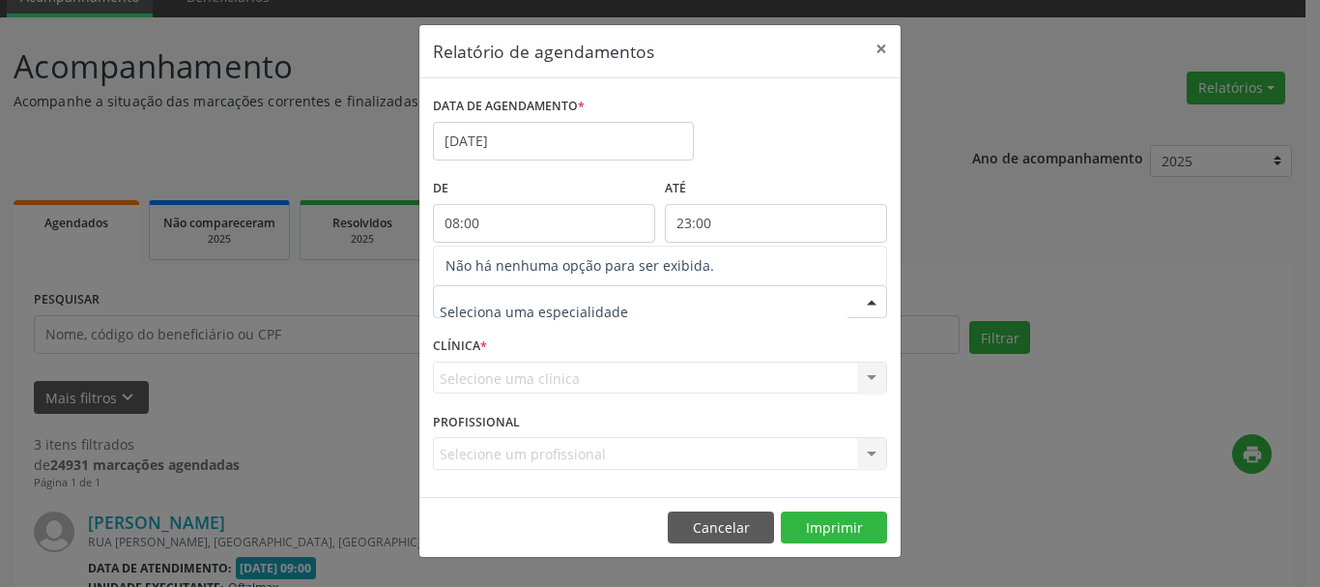
click at [703, 298] on div at bounding box center [660, 301] width 454 height 33
type input "OFTALMOLOGIA"
click at [616, 383] on div "Selecione uma clínica Nenhum resultado encontrado para: " " Não há nenhuma opçã…" at bounding box center [660, 377] width 454 height 33
type input "OFTALMO"
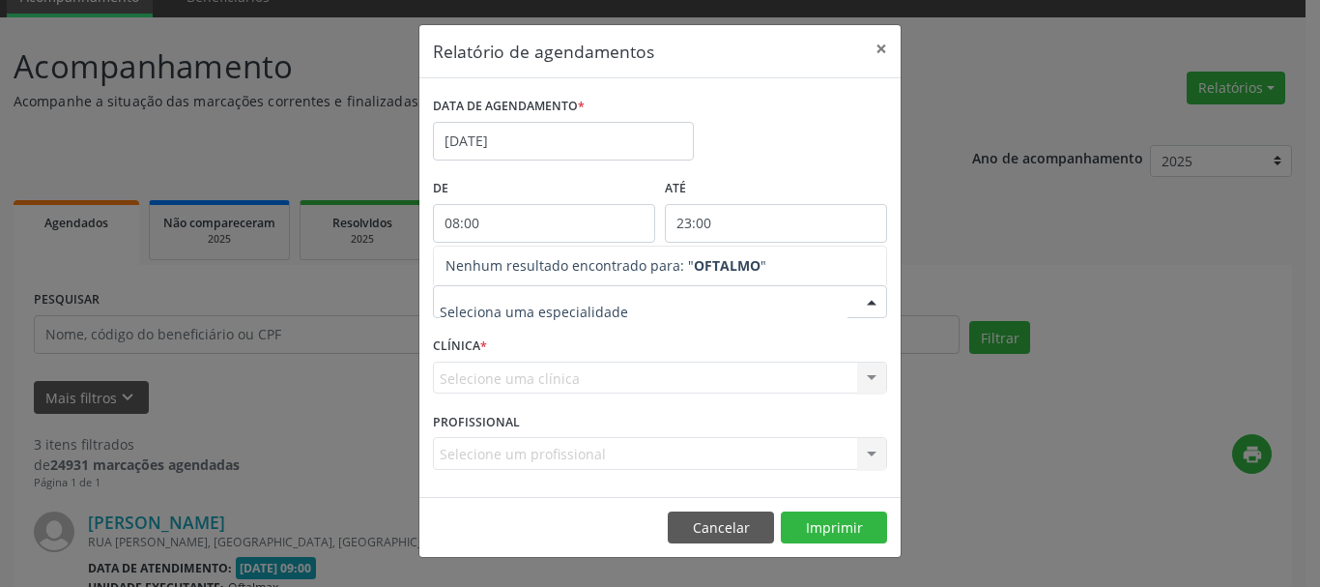
click at [574, 389] on div "Selecione uma clínica Nenhum resultado encontrado para: " " Não há nenhuma opçã…" at bounding box center [660, 377] width 454 height 33
click at [540, 389] on div "Selecione uma clínica Nenhum resultado encontrado para: " " Não há nenhuma opçã…" at bounding box center [660, 377] width 454 height 33
click at [474, 356] on label "CLÍNICA *" at bounding box center [460, 346] width 54 height 30
click at [476, 440] on div "Selecione um profissional Nenhum resultado encontrado para: " " Não há nenhuma …" at bounding box center [660, 453] width 454 height 33
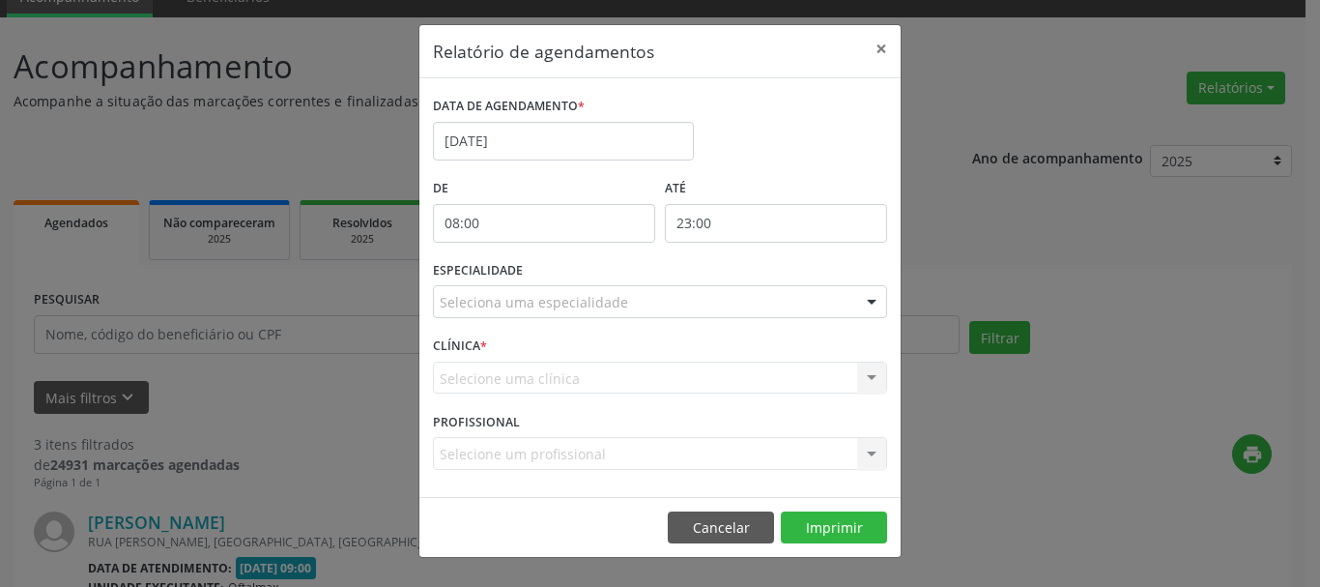
click at [475, 455] on div "Selecione um profissional Nenhum resultado encontrado para: " " Não há nenhuma …" at bounding box center [660, 453] width 454 height 33
click at [504, 378] on div "Selecione uma clínica Nenhum resultado encontrado para: " " Não há nenhuma opçã…" at bounding box center [660, 377] width 454 height 33
click at [554, 309] on input "text" at bounding box center [644, 311] width 408 height 39
click at [624, 343] on div "CLÍNICA * Selecione uma clínica Nenhum resultado encontrado para: " " Não há ne…" at bounding box center [660, 368] width 464 height 75
click at [813, 529] on button "Imprimir" at bounding box center [834, 527] width 106 height 33
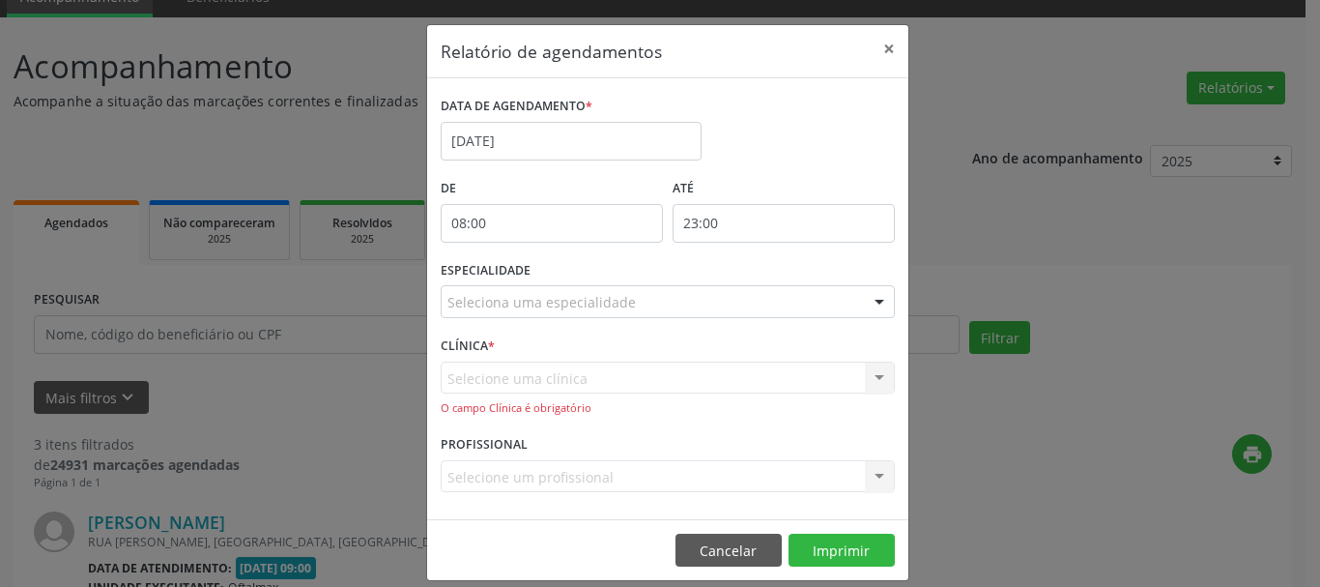
click at [548, 418] on div "CLÍNICA * Selecione uma clínica Nenhum resultado encontrado para: " " Não há ne…" at bounding box center [668, 380] width 464 height 99
click at [548, 392] on div "Selecione uma clínica Nenhum resultado encontrado para: " " Não há nenhuma opçã…" at bounding box center [668, 388] width 454 height 55
drag, startPoint x: 551, startPoint y: 391, endPoint x: 565, endPoint y: 382, distance: 17.4
click at [558, 389] on div "Selecione uma clínica Nenhum resultado encontrado para: " " Não há nenhuma opçã…" at bounding box center [668, 388] width 454 height 55
click at [596, 317] on div "Seleciona uma especialidade" at bounding box center [668, 301] width 454 height 33
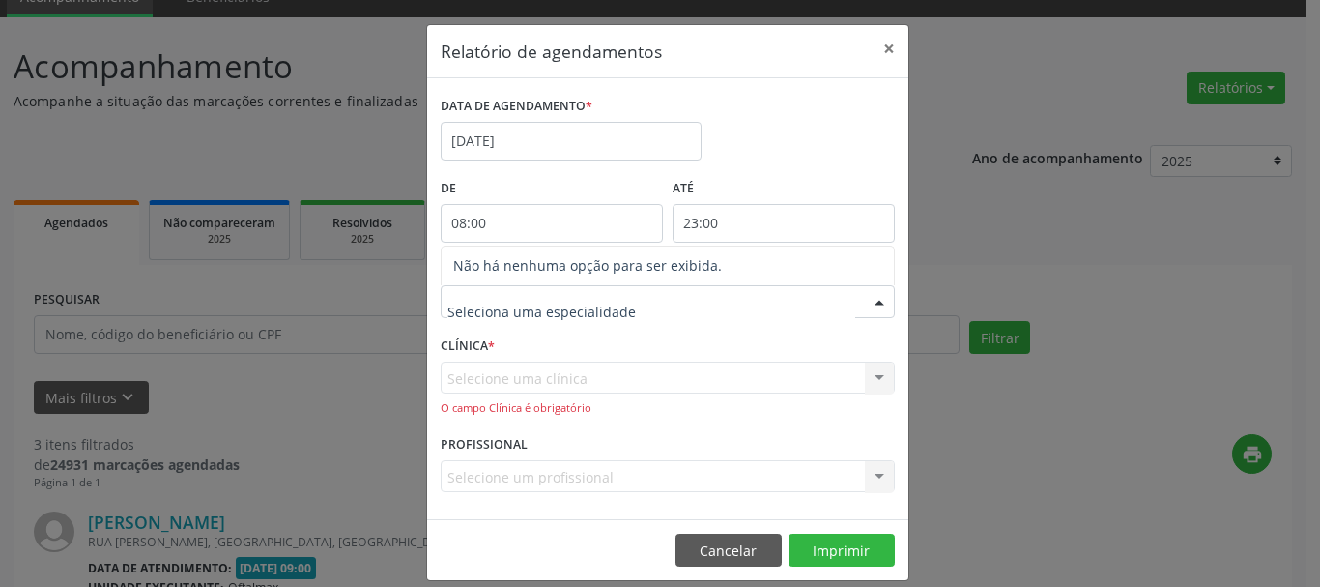
click at [596, 317] on input "text" at bounding box center [651, 311] width 408 height 39
click at [1060, 439] on div "Relatório de agendamentos × DATA DE AGENDAMENTO * [DATE] De 08:00 ATÉ 23:00 ESP…" at bounding box center [660, 293] width 1320 height 587
click at [563, 224] on input "08:00" at bounding box center [552, 223] width 222 height 39
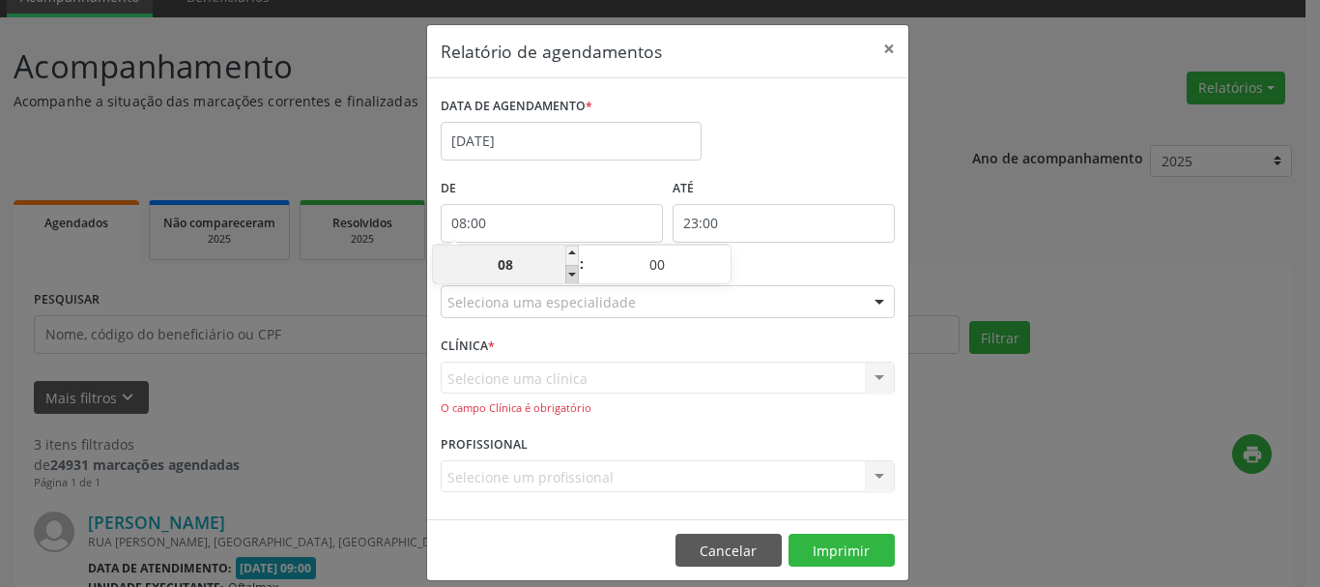
click at [573, 270] on span at bounding box center [572, 274] width 14 height 19
type input "07:00"
type input "07"
click at [573, 270] on span at bounding box center [572, 274] width 14 height 19
type input "06:00"
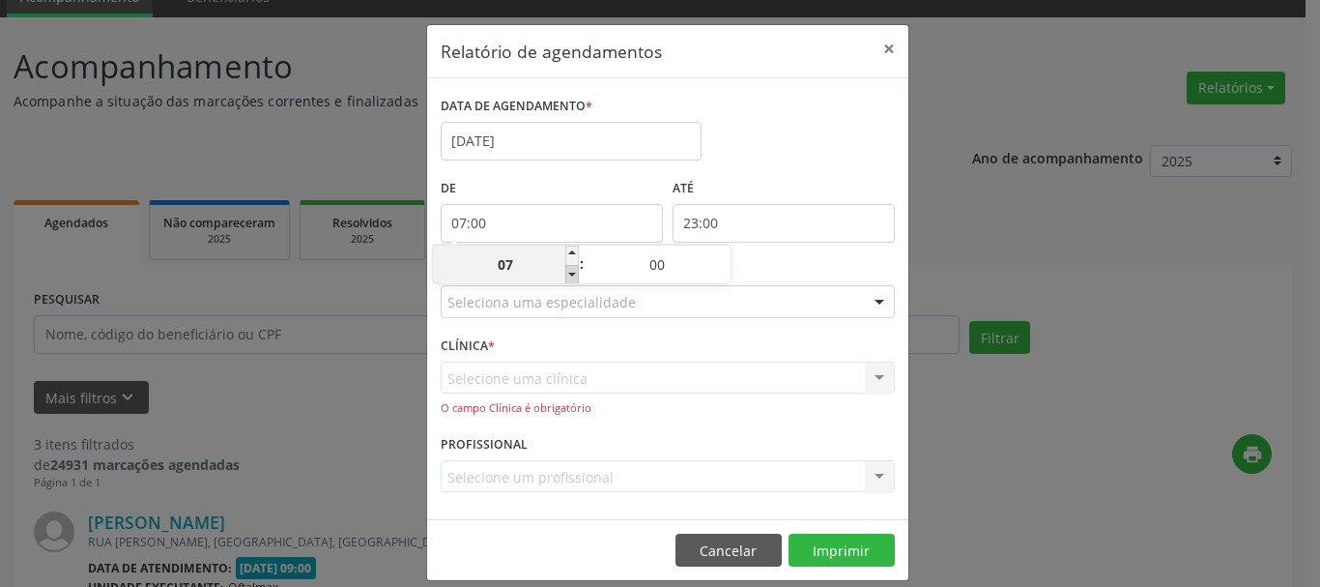
type input "06"
click at [573, 270] on span at bounding box center [572, 274] width 14 height 19
type input "05:00"
type input "05"
click at [1047, 395] on div "Relatório de agendamentos × DATA DE AGENDAMENTO * [DATE] De 05:00 ATÉ 23:00 ESP…" at bounding box center [660, 293] width 1320 height 587
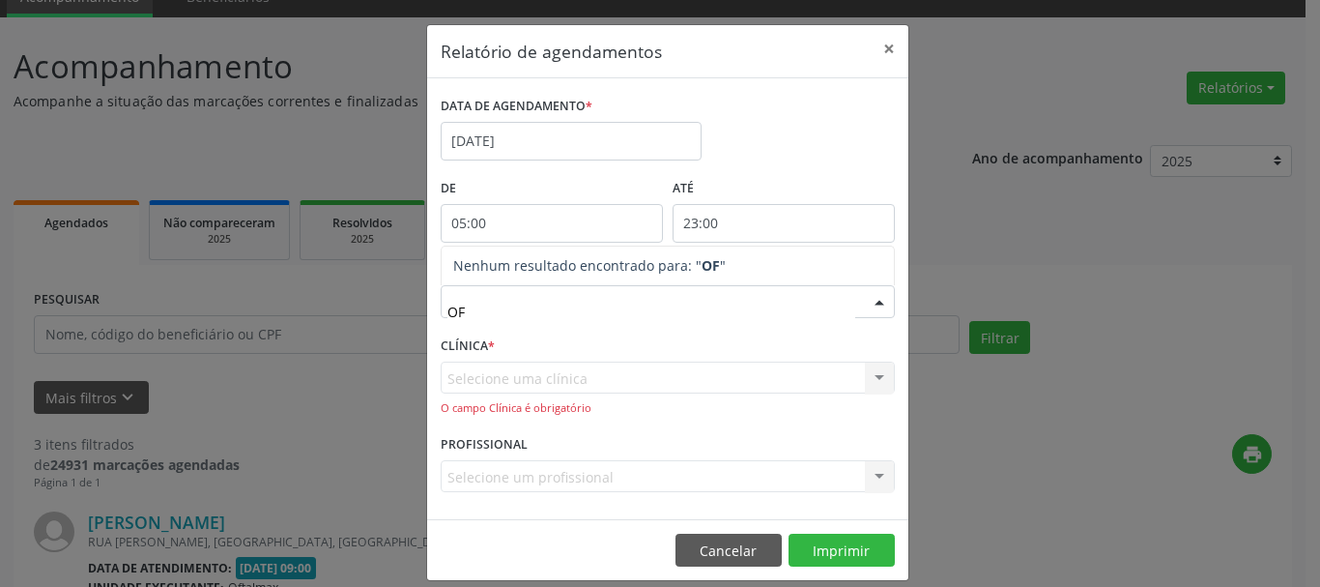
type input "OFT"
click at [1081, 477] on div "Relatório de agendamentos × DATA DE AGENDAMENTO * [DATE] De 05:00 ATÉ 23:00 ESP…" at bounding box center [660, 293] width 1320 height 587
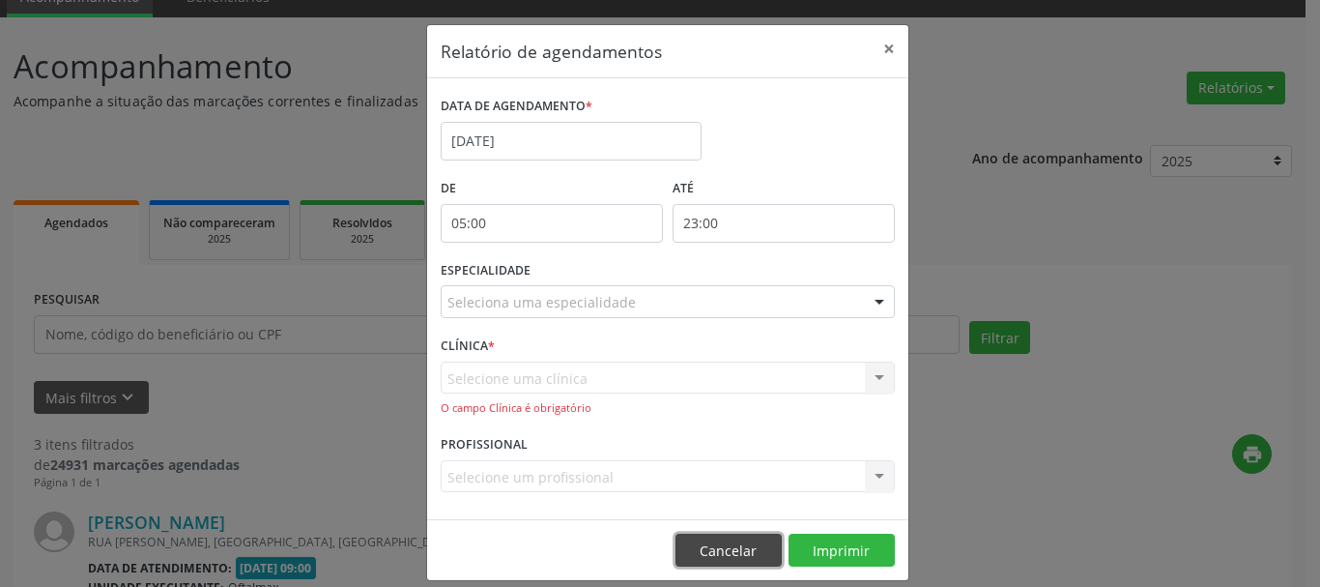
click at [720, 542] on button "Cancelar" at bounding box center [729, 549] width 106 height 33
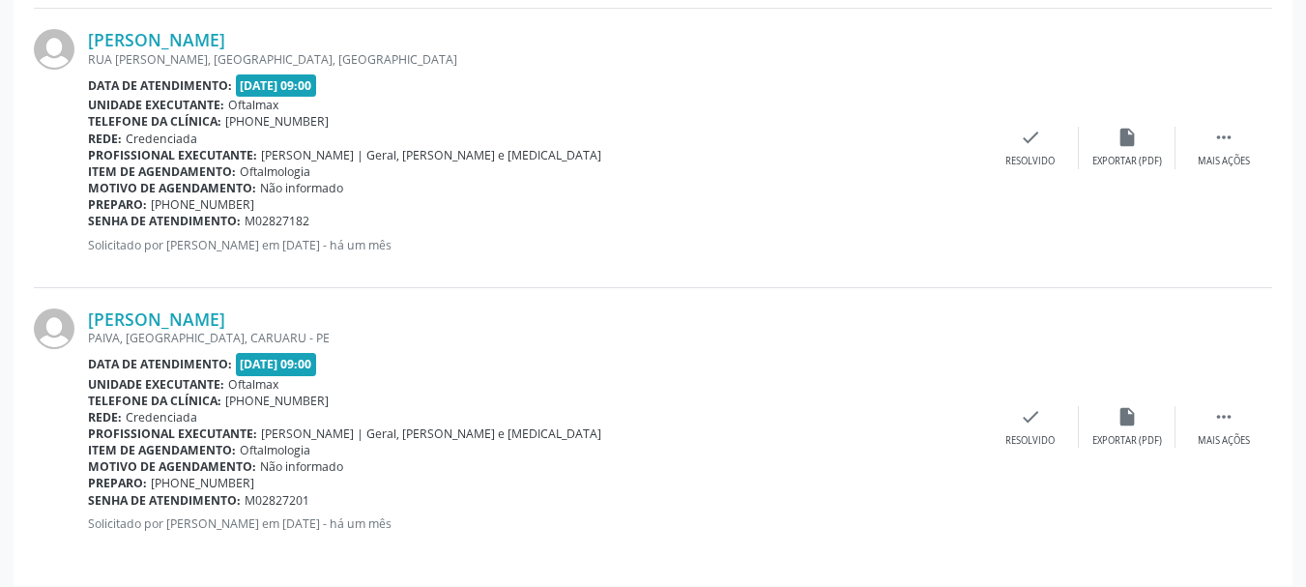
scroll to position [862, 0]
